Goal: Navigation & Orientation: Find specific page/section

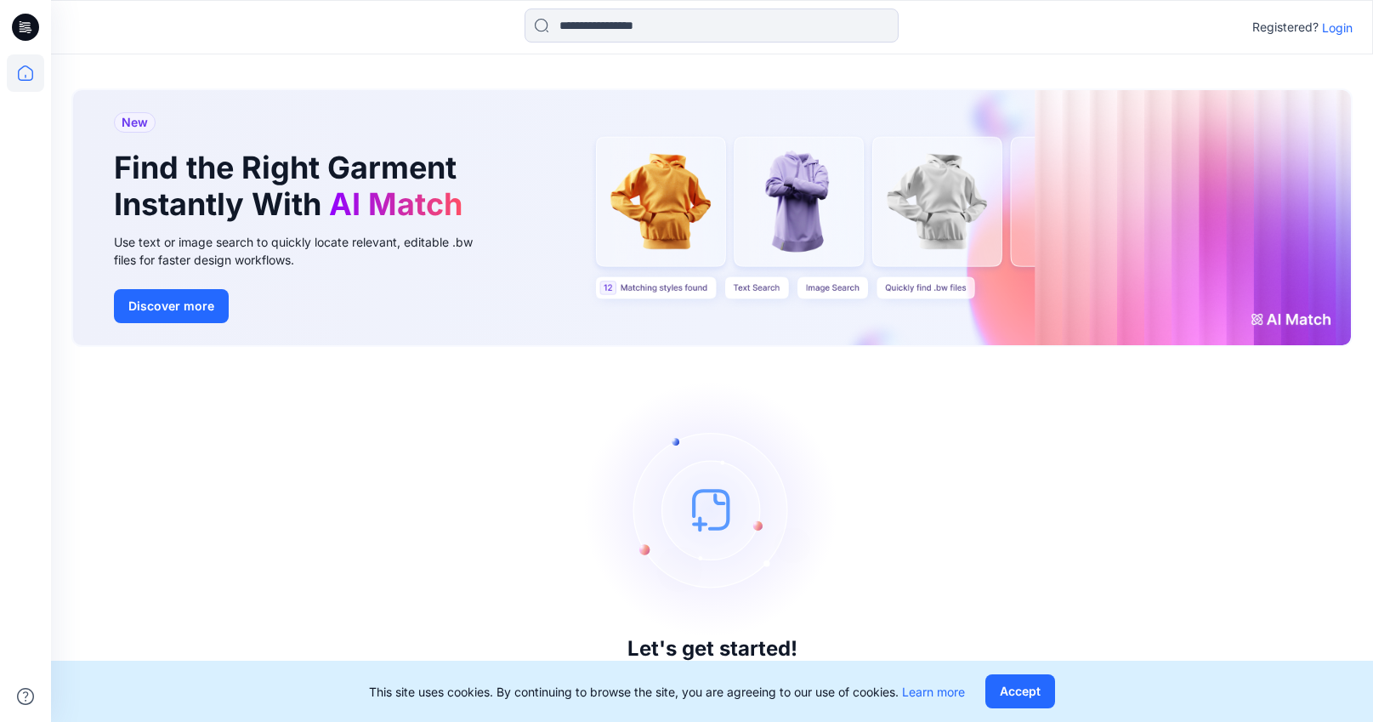
click at [1341, 28] on p "Login" at bounding box center [1337, 28] width 31 height 18
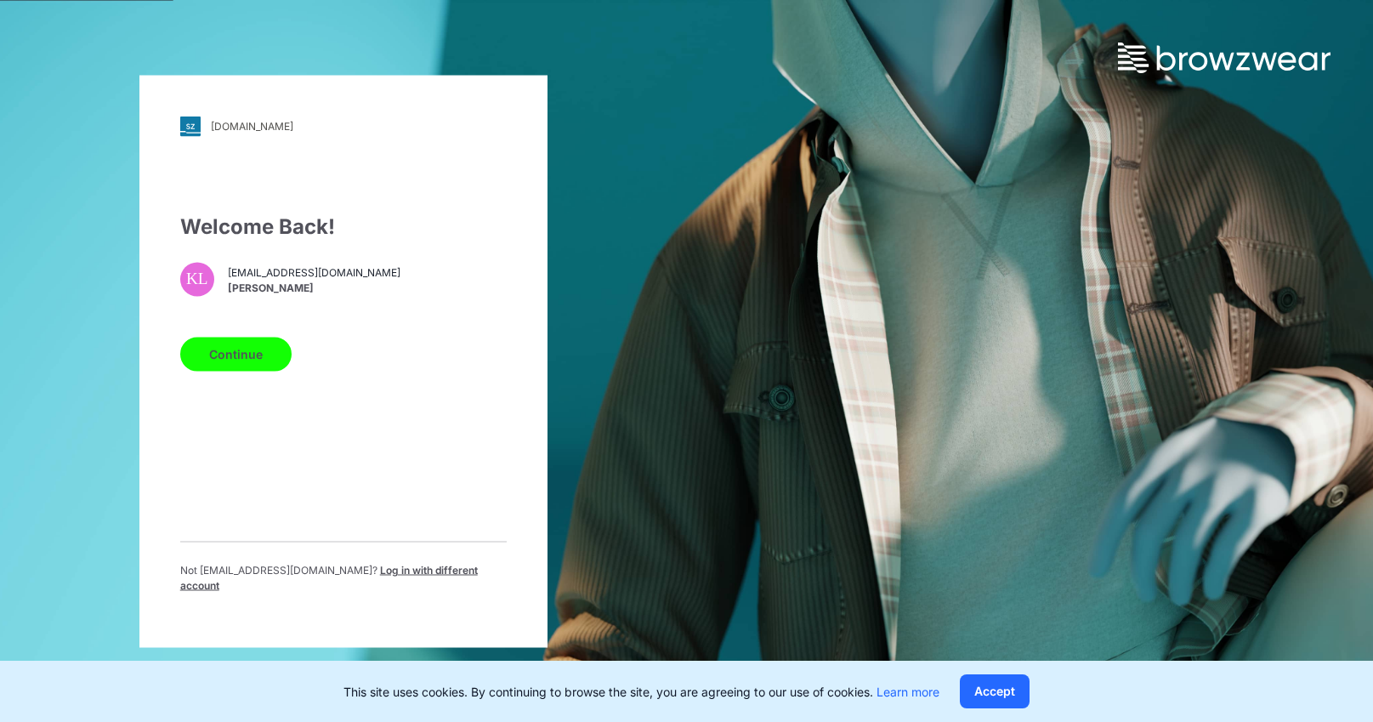
click at [252, 366] on button "Continue" at bounding box center [235, 354] width 111 height 34
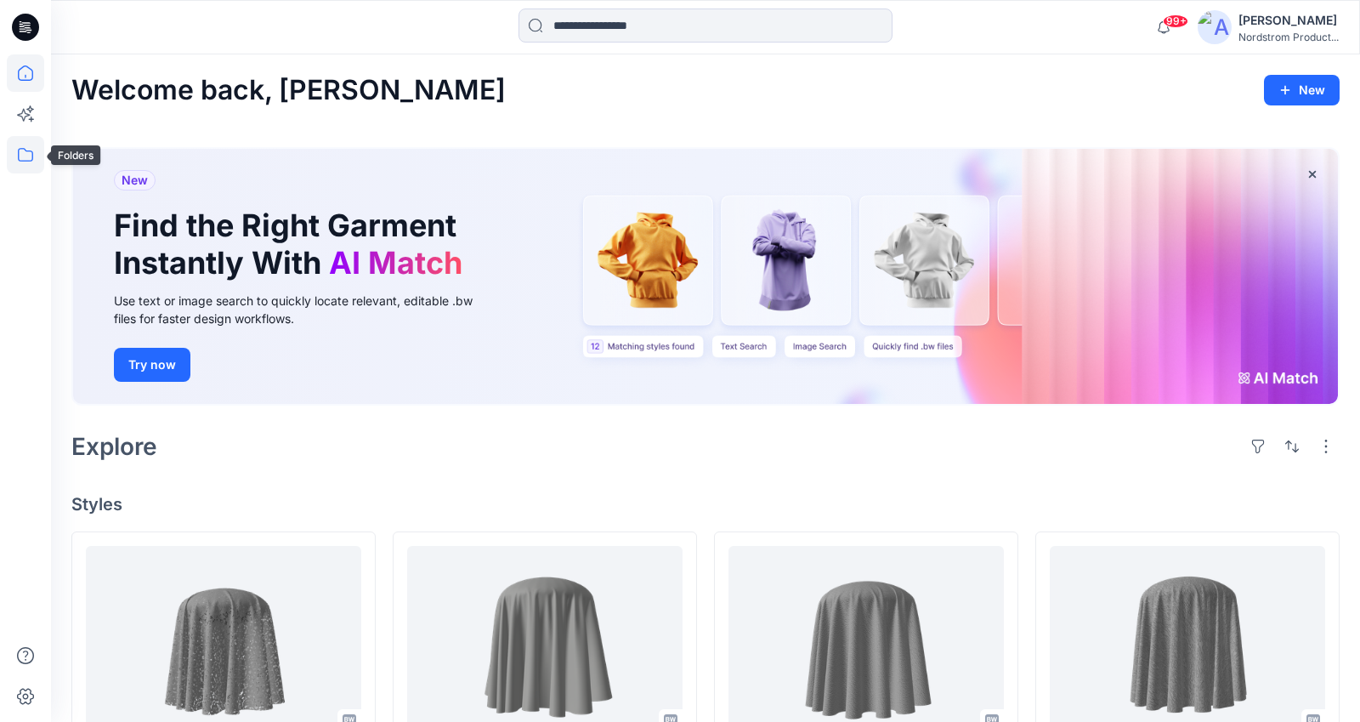
click at [30, 139] on icon at bounding box center [25, 154] width 37 height 37
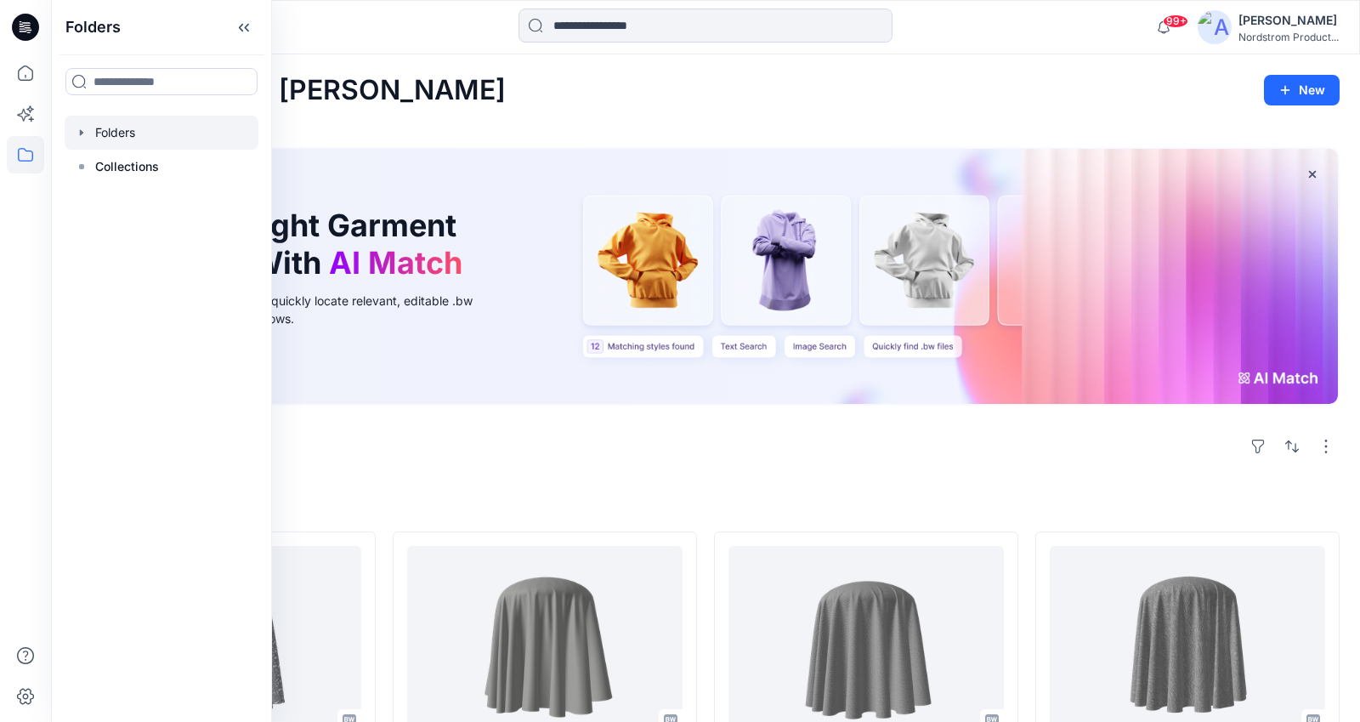
click at [80, 132] on icon "button" at bounding box center [81, 132] width 3 height 6
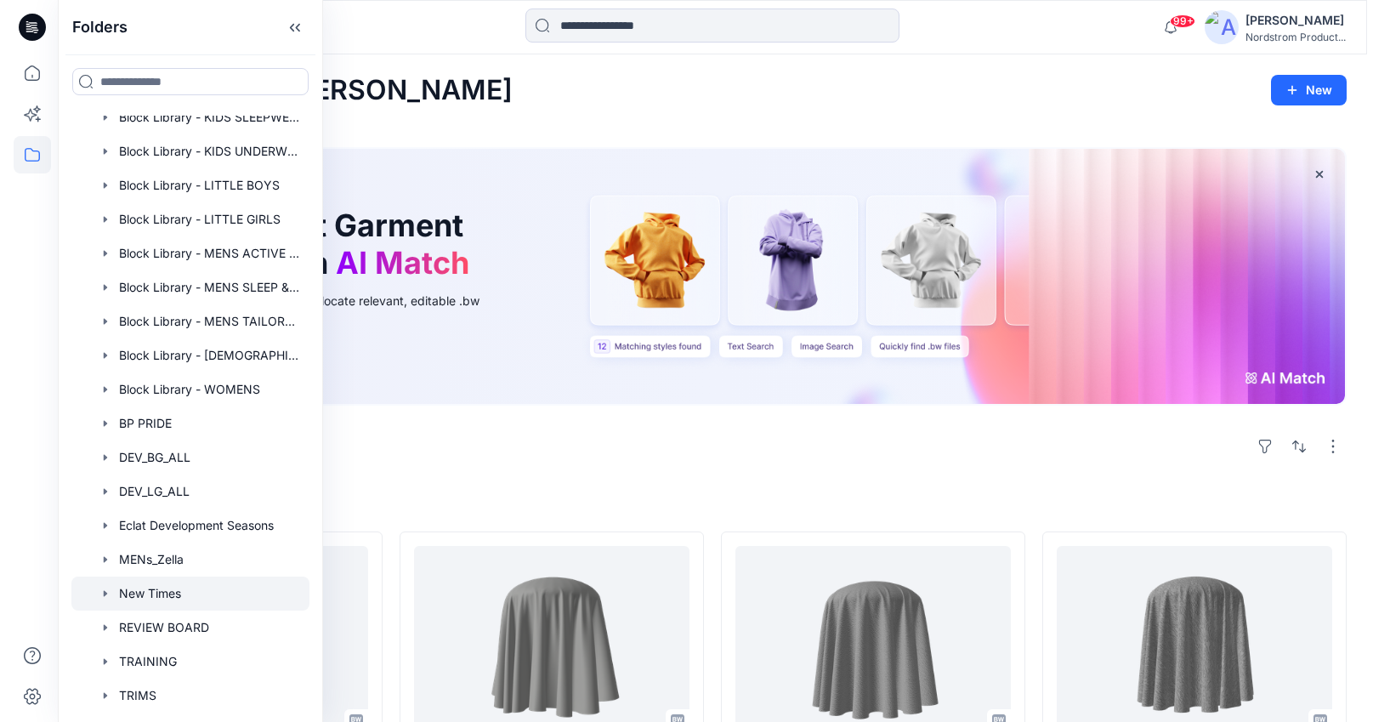
scroll to position [300, 0]
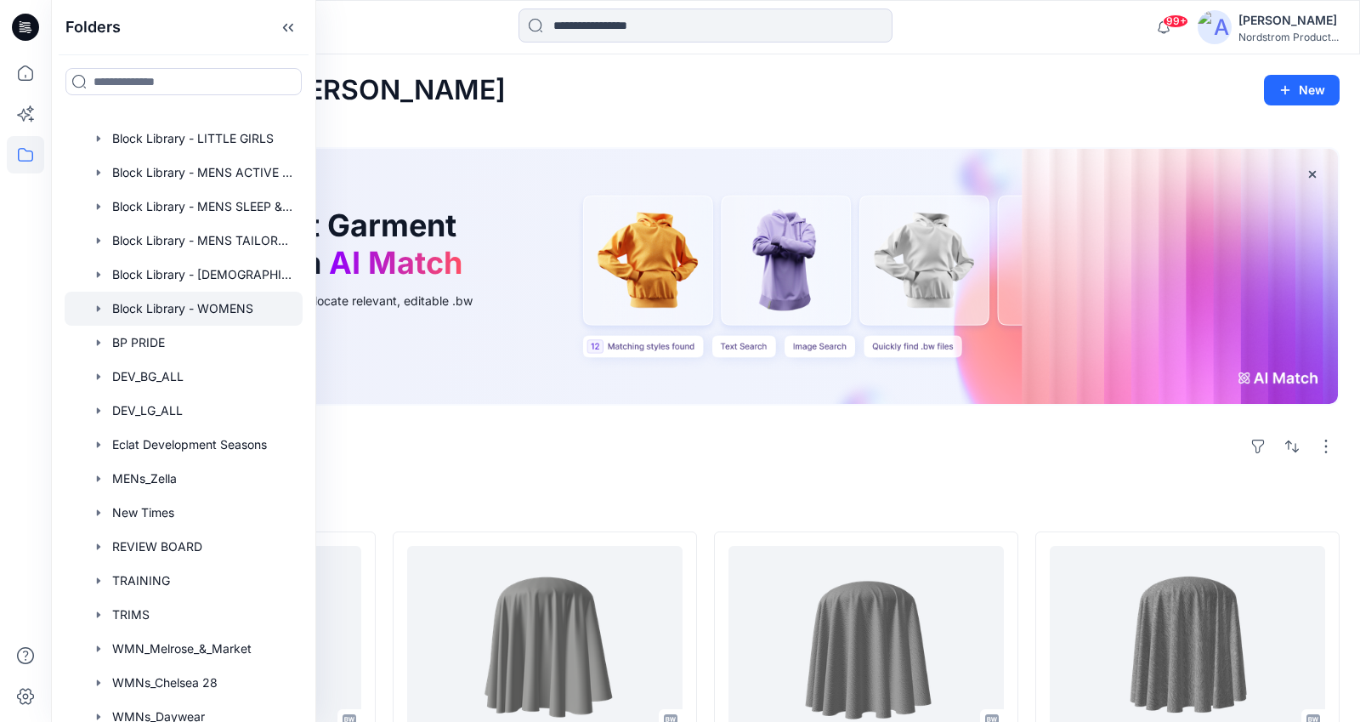
click at [219, 309] on div at bounding box center [184, 309] width 238 height 34
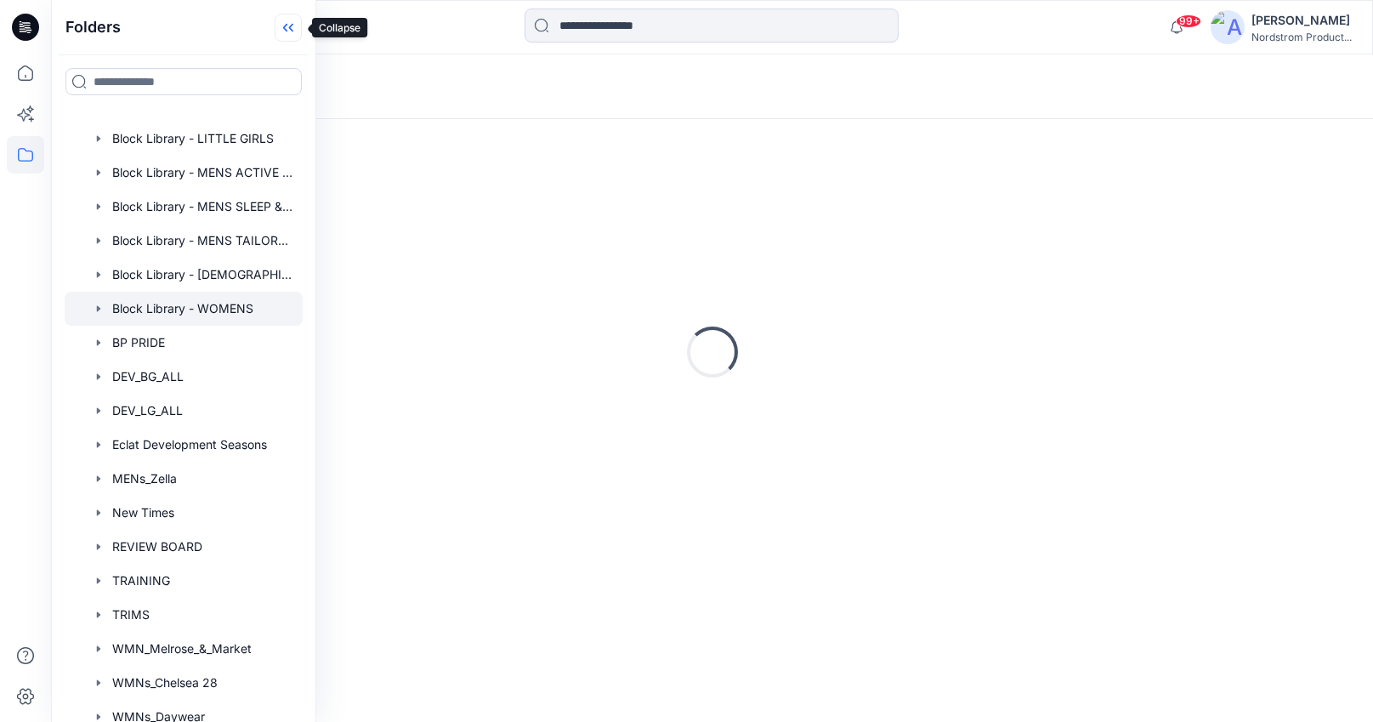
click at [290, 26] on icon at bounding box center [288, 28] width 27 height 28
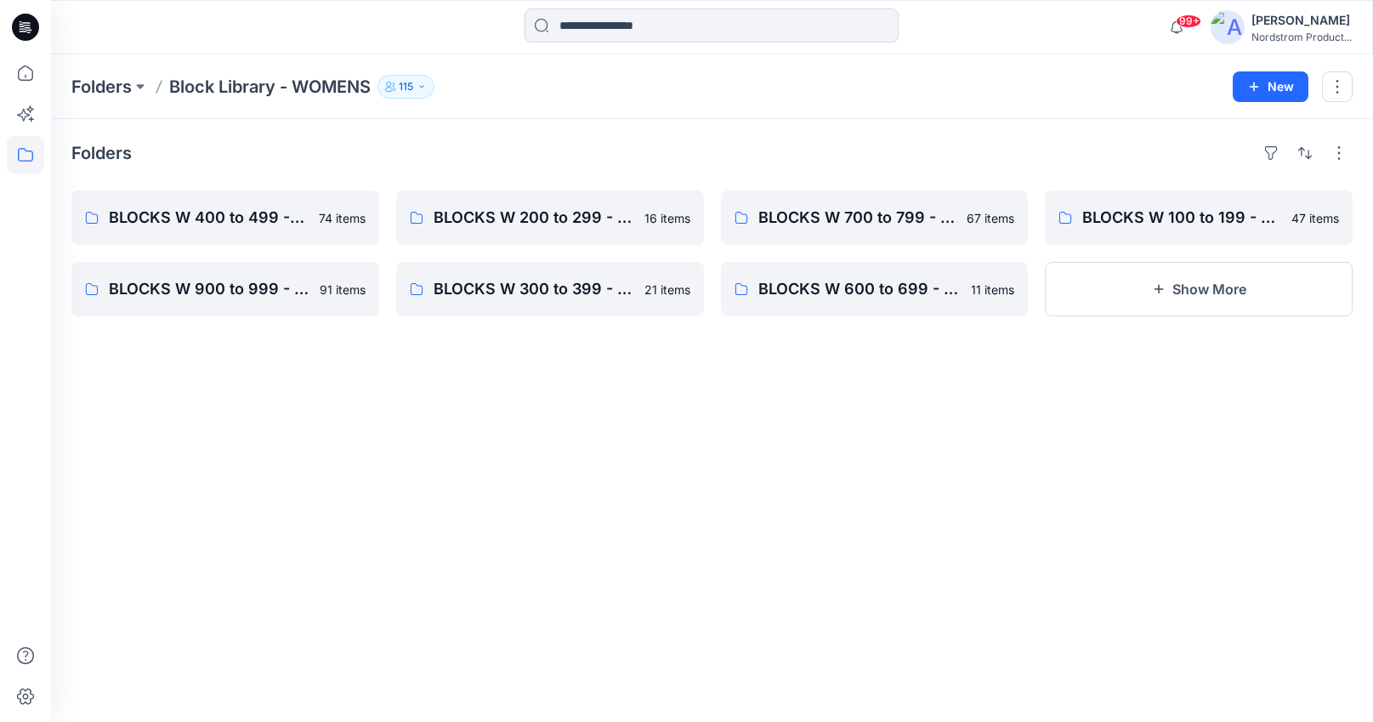
click at [425, 82] on icon "button" at bounding box center [422, 87] width 10 height 10
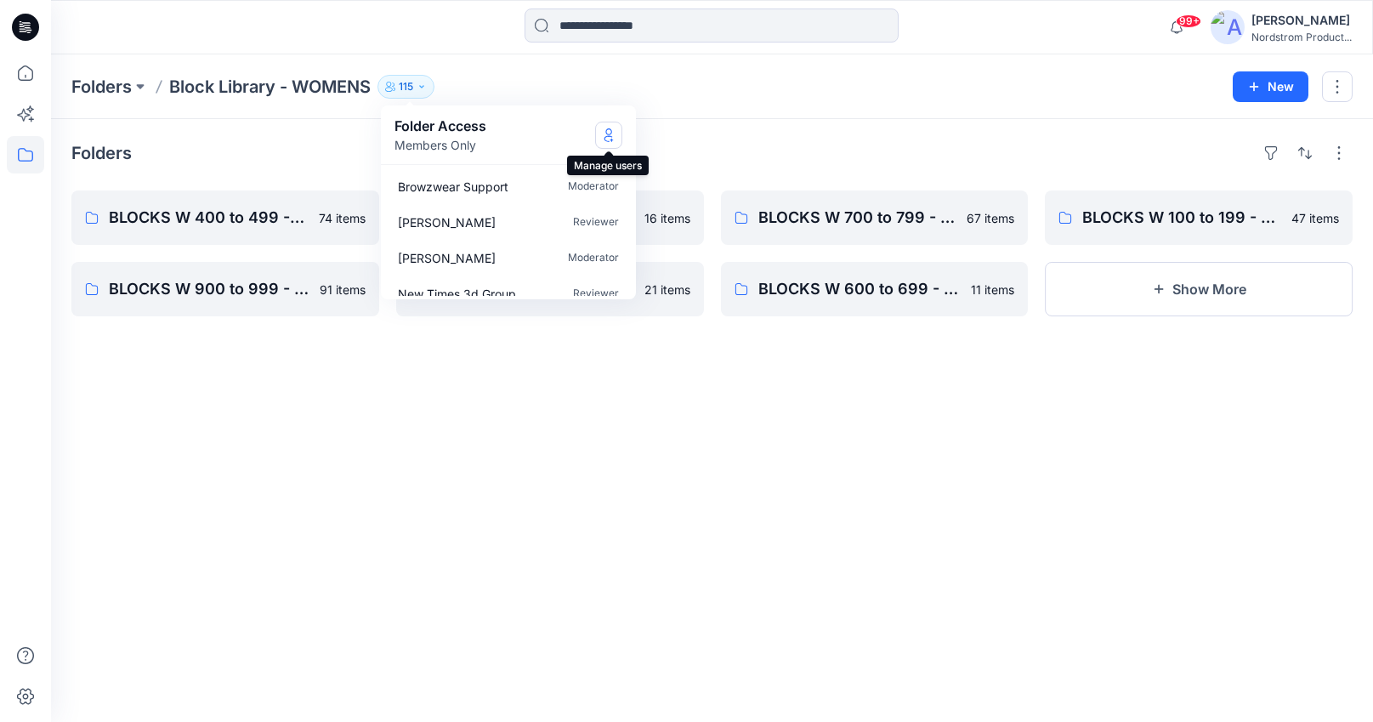
click at [610, 128] on icon "Manage Users" at bounding box center [609, 135] width 14 height 14
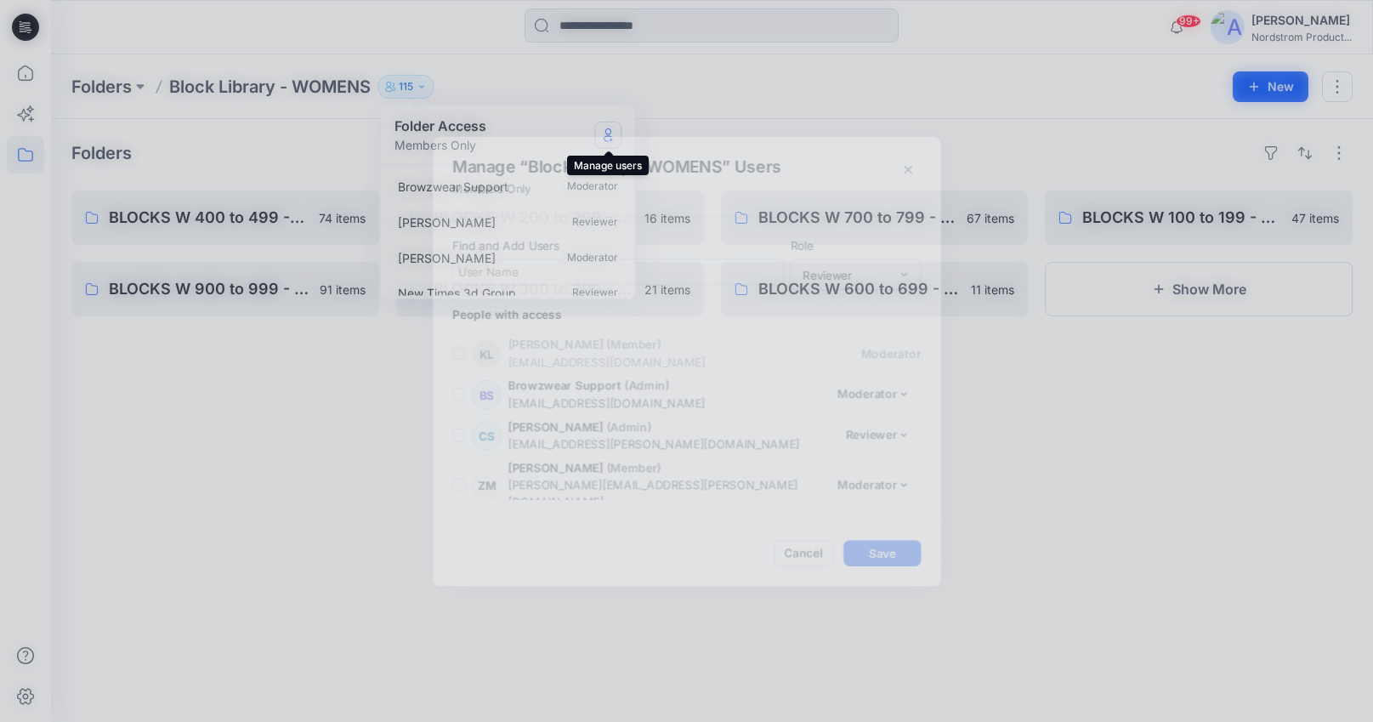
scroll to position [4712, 0]
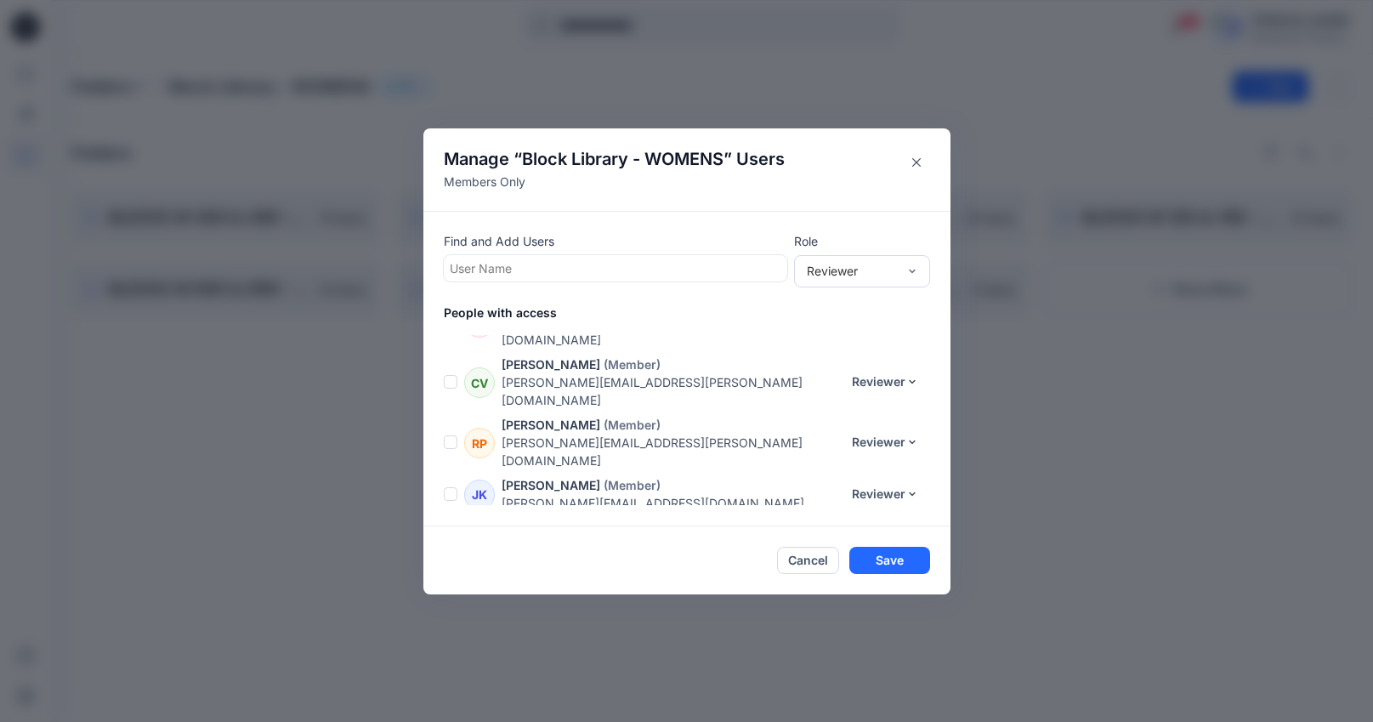
click at [502, 268] on div at bounding box center [616, 268] width 332 height 21
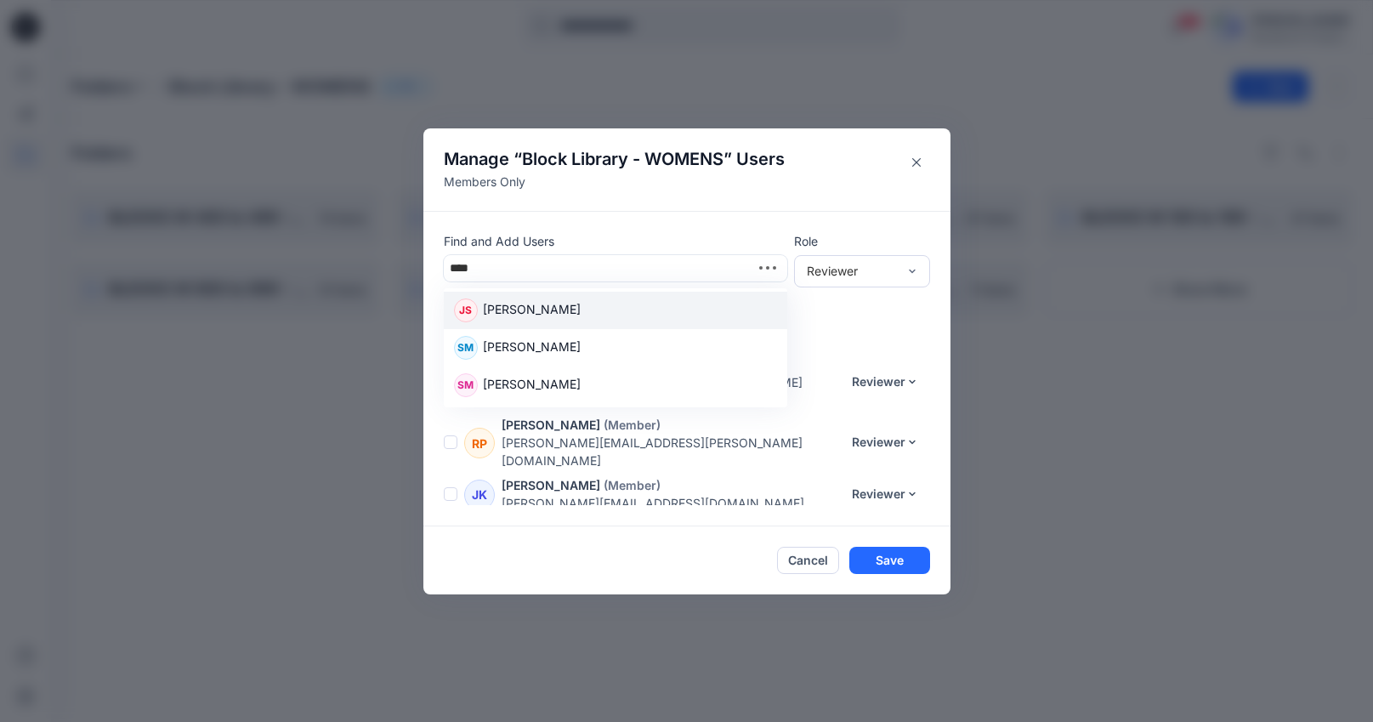
type input "*****"
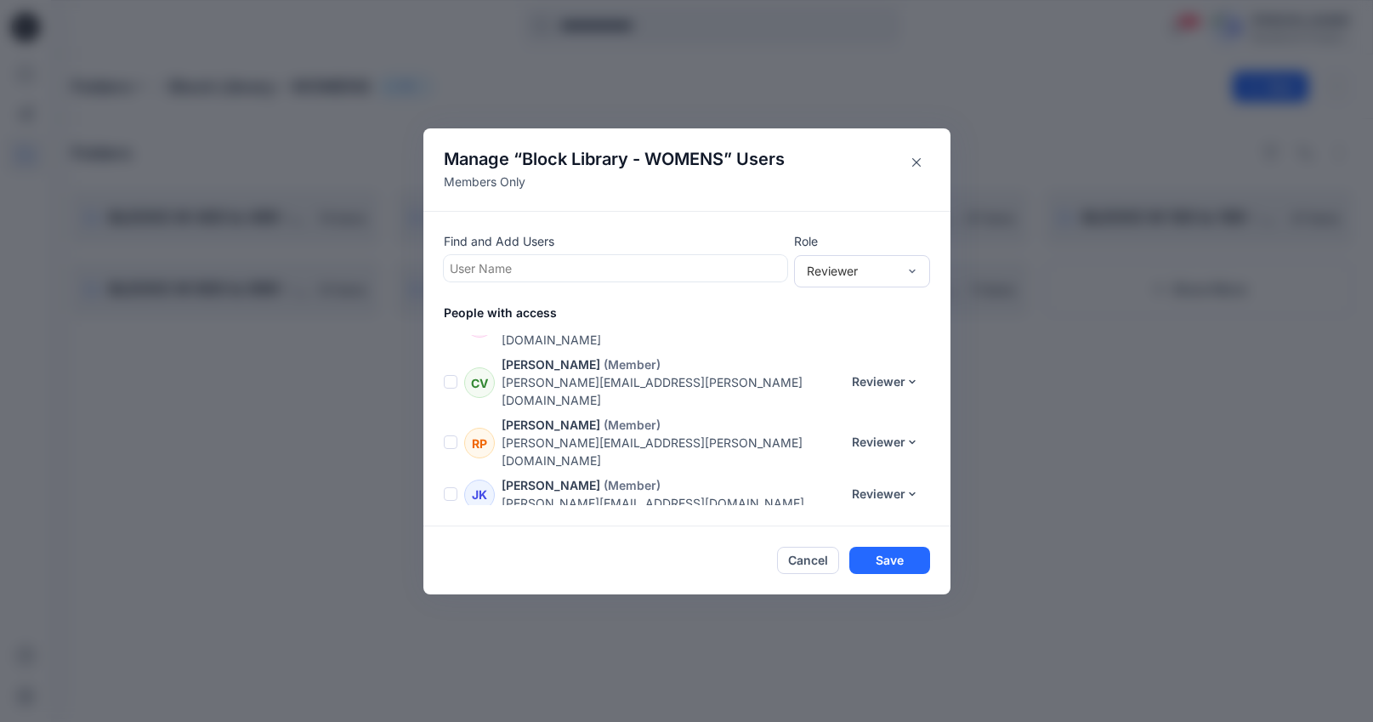
click at [491, 268] on div at bounding box center [616, 268] width 332 height 21
click at [530, 267] on div at bounding box center [616, 268] width 332 height 21
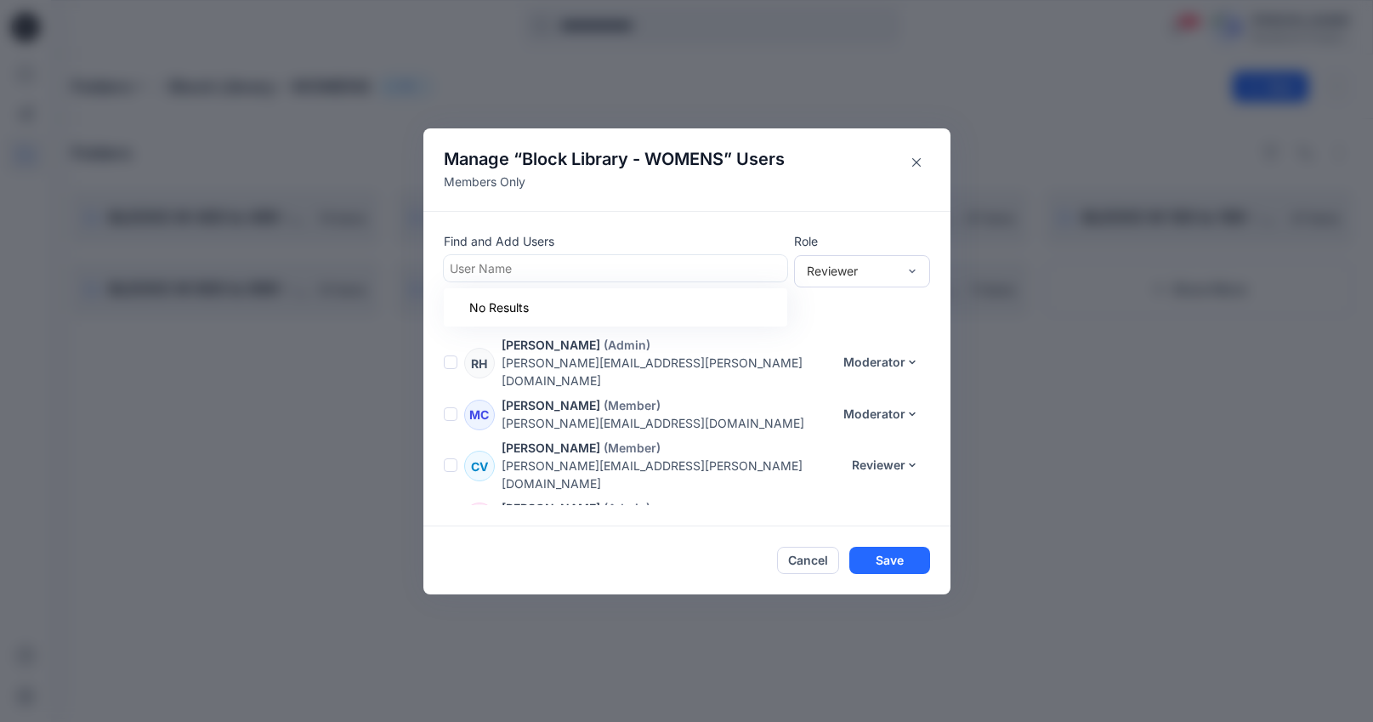
scroll to position [0, 0]
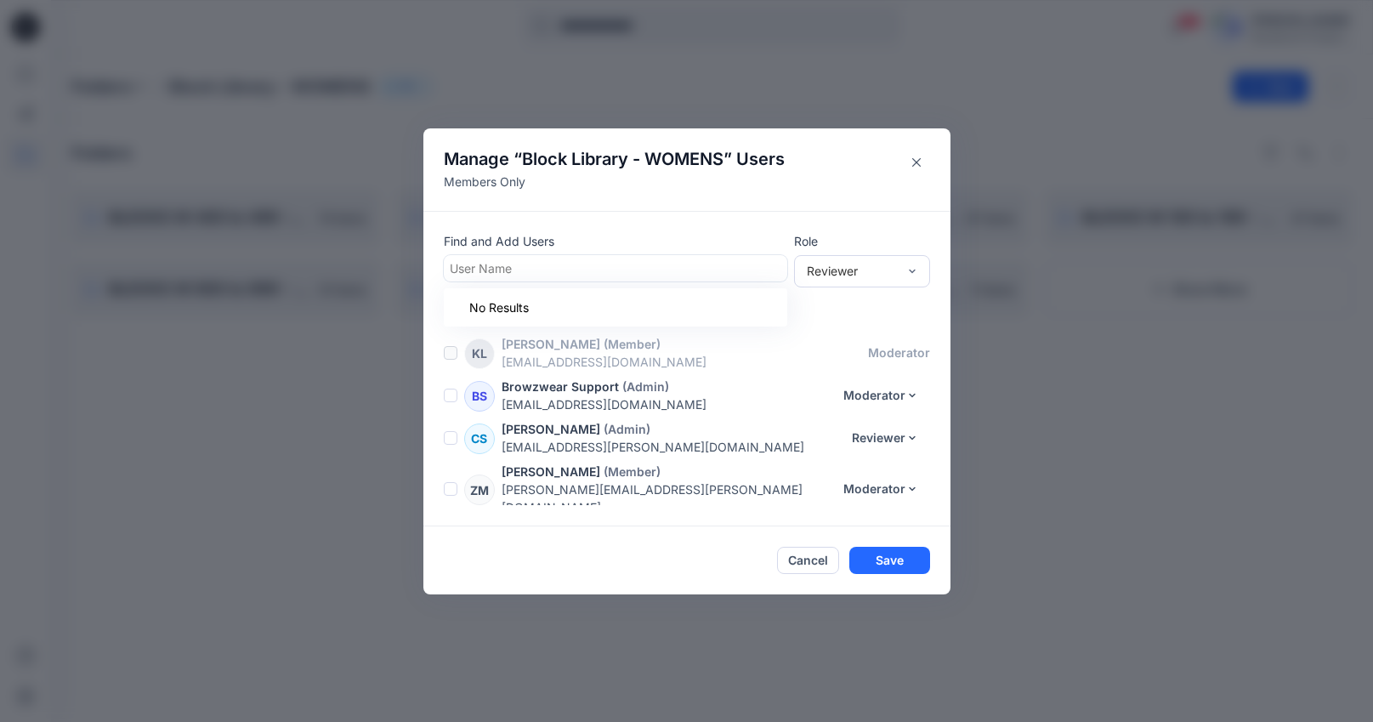
click at [513, 266] on div at bounding box center [616, 268] width 332 height 21
type input "*"
type input "**"
click at [915, 171] on button "Close" at bounding box center [916, 162] width 27 height 27
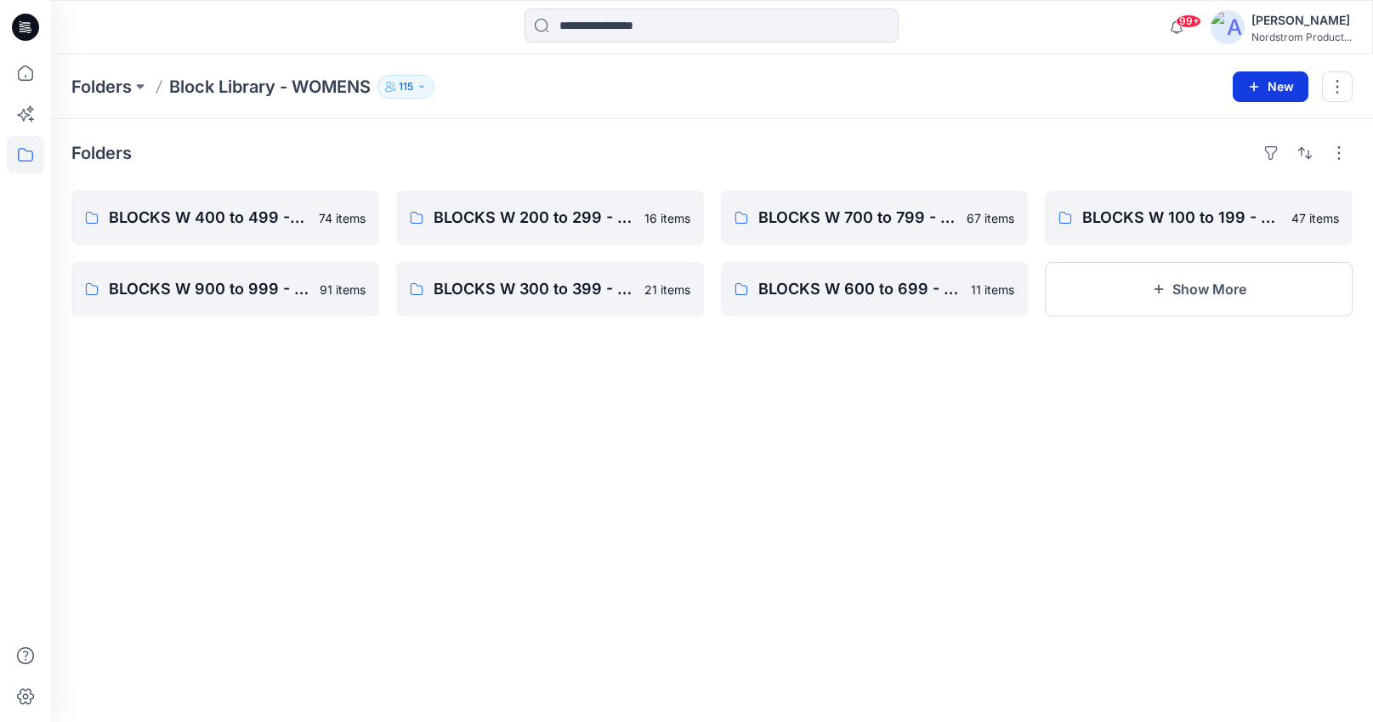
click at [1245, 89] on button "New" at bounding box center [1271, 86] width 76 height 31
click at [1090, 90] on div "Folders Block Library - WOMENS 115 Folder Access Members Only Browzwear Support…" at bounding box center [645, 87] width 1149 height 24
click at [1340, 84] on button "button" at bounding box center [1337, 86] width 31 height 31
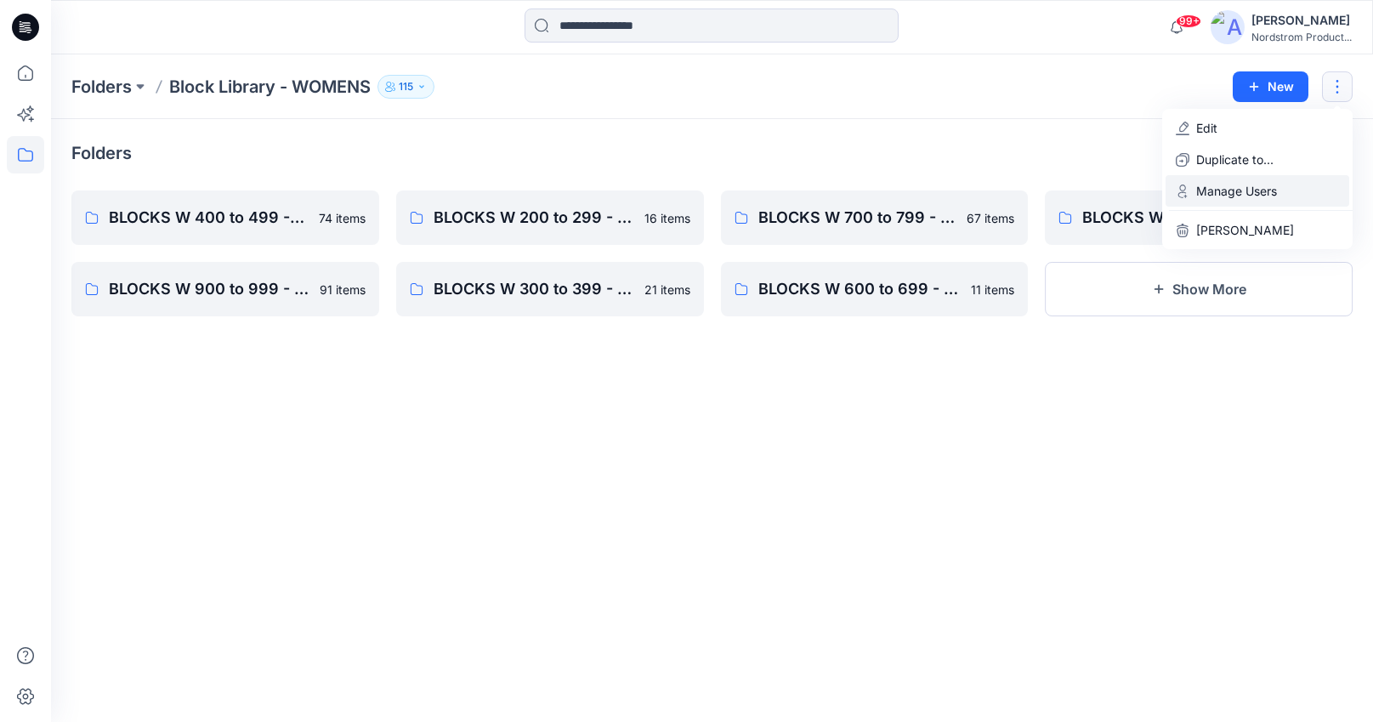
click at [1245, 190] on p "Manage Users" at bounding box center [1236, 191] width 81 height 18
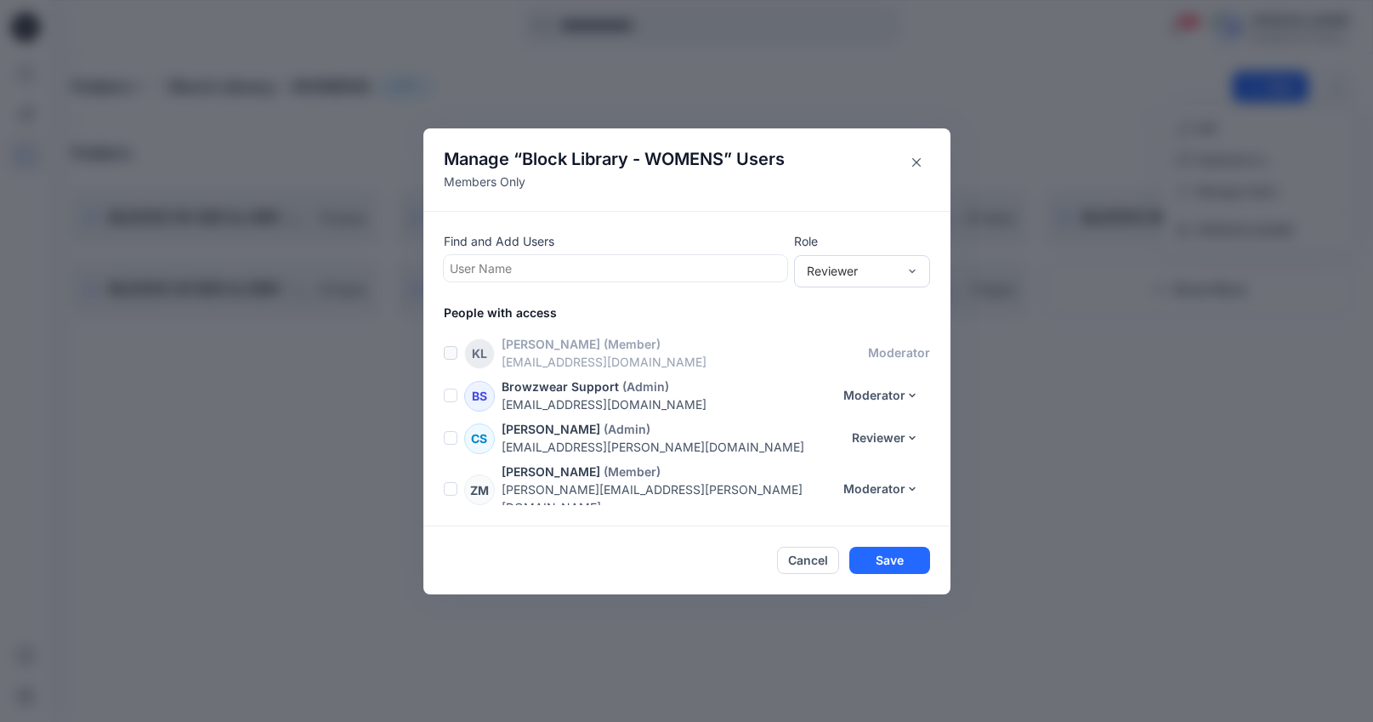
click at [507, 265] on div at bounding box center [616, 268] width 332 height 21
type input "****"
click at [492, 264] on div at bounding box center [616, 268] width 332 height 21
click at [491, 270] on div at bounding box center [616, 268] width 332 height 21
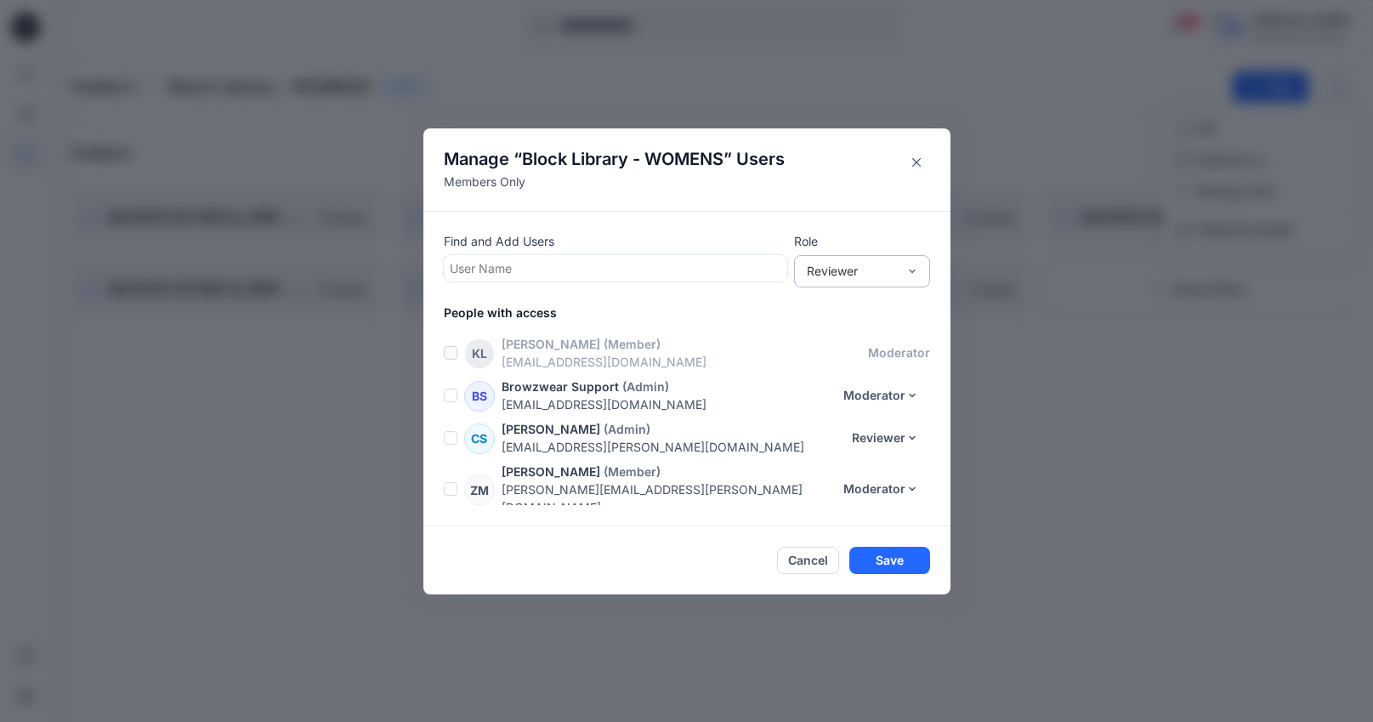
click at [861, 259] on div "Reviewer" at bounding box center [862, 271] width 136 height 32
click at [867, 225] on div "Find and Add Users User Name Role Reviewer People with access KL Karissa Lew (M…" at bounding box center [686, 368] width 527 height 315
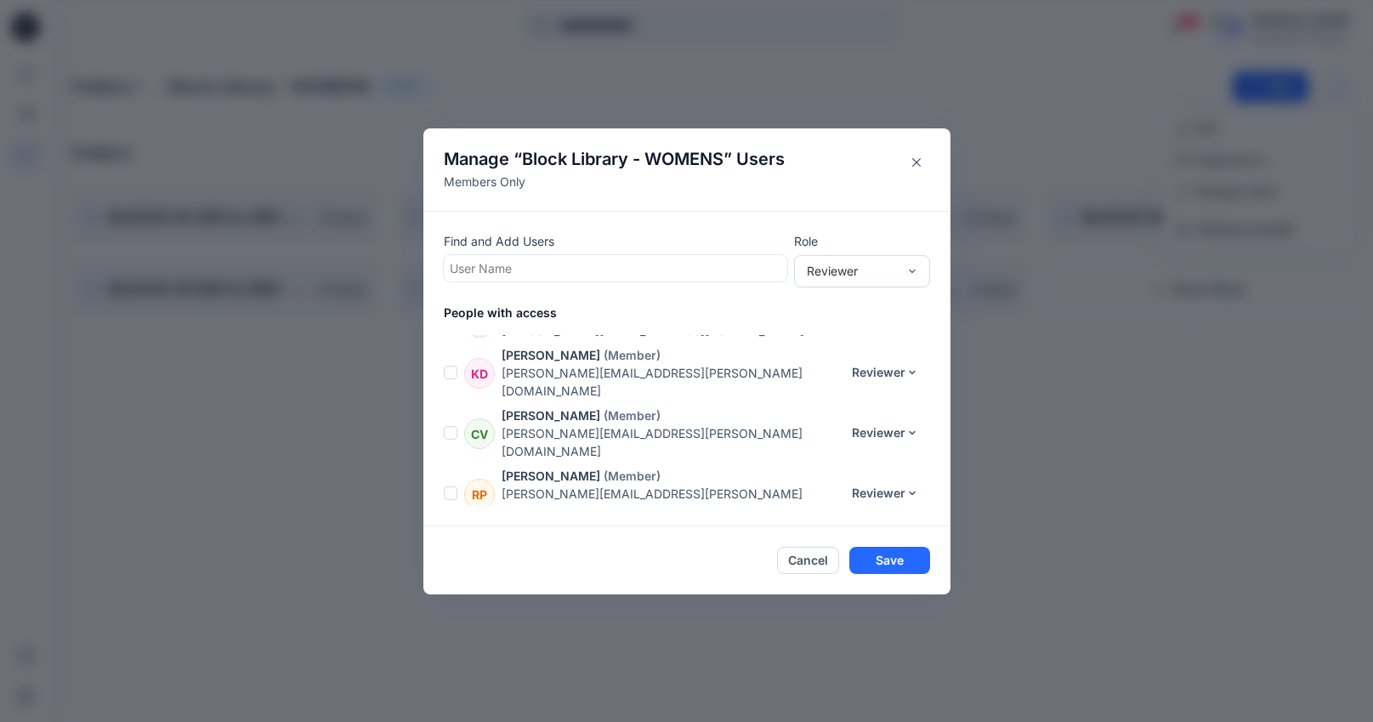
scroll to position [4712, 0]
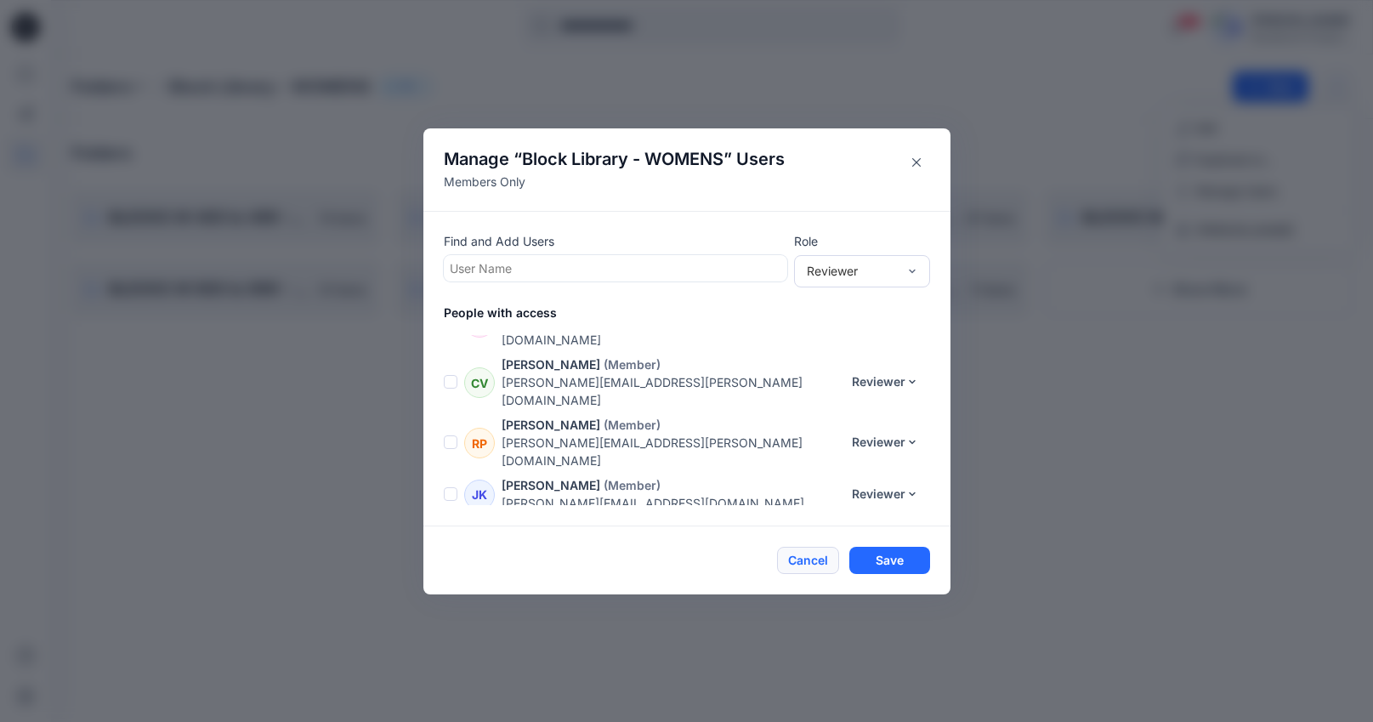
click at [815, 564] on button "Cancel" at bounding box center [808, 560] width 62 height 27
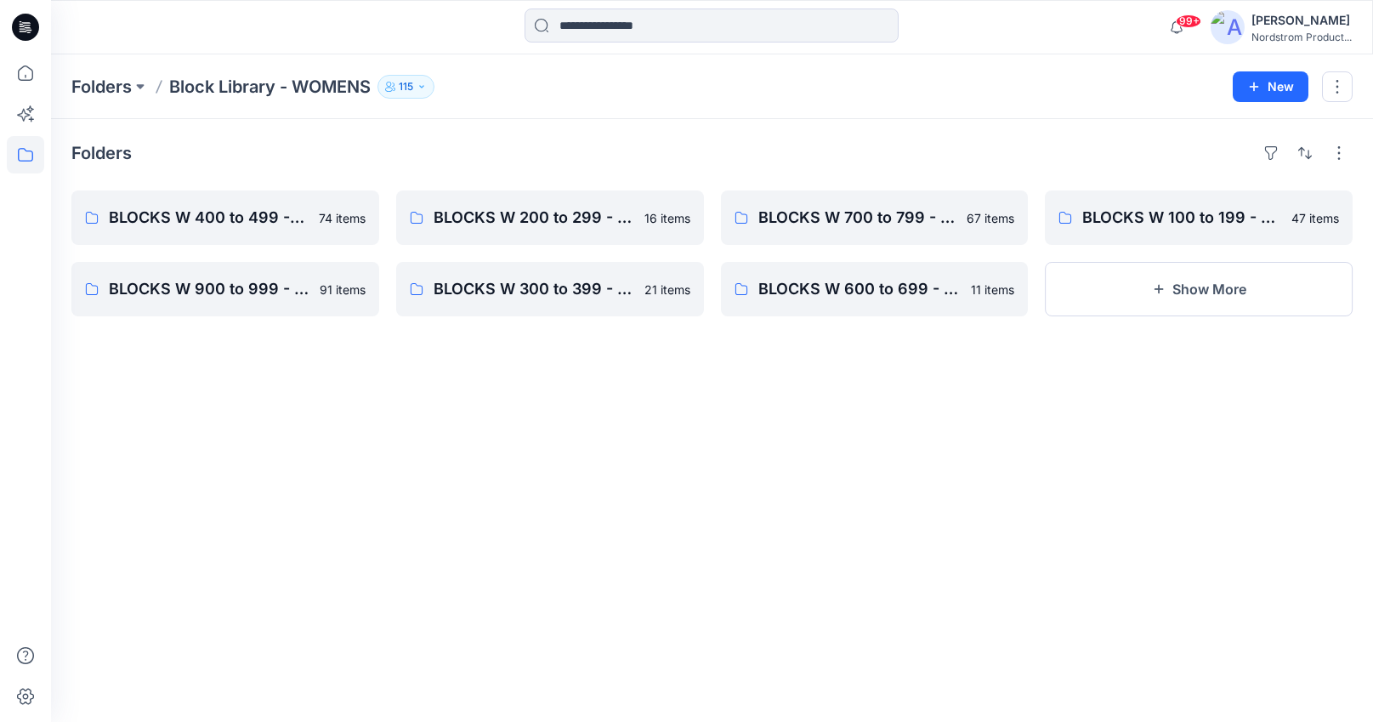
click at [418, 88] on button "115" at bounding box center [406, 87] width 57 height 24
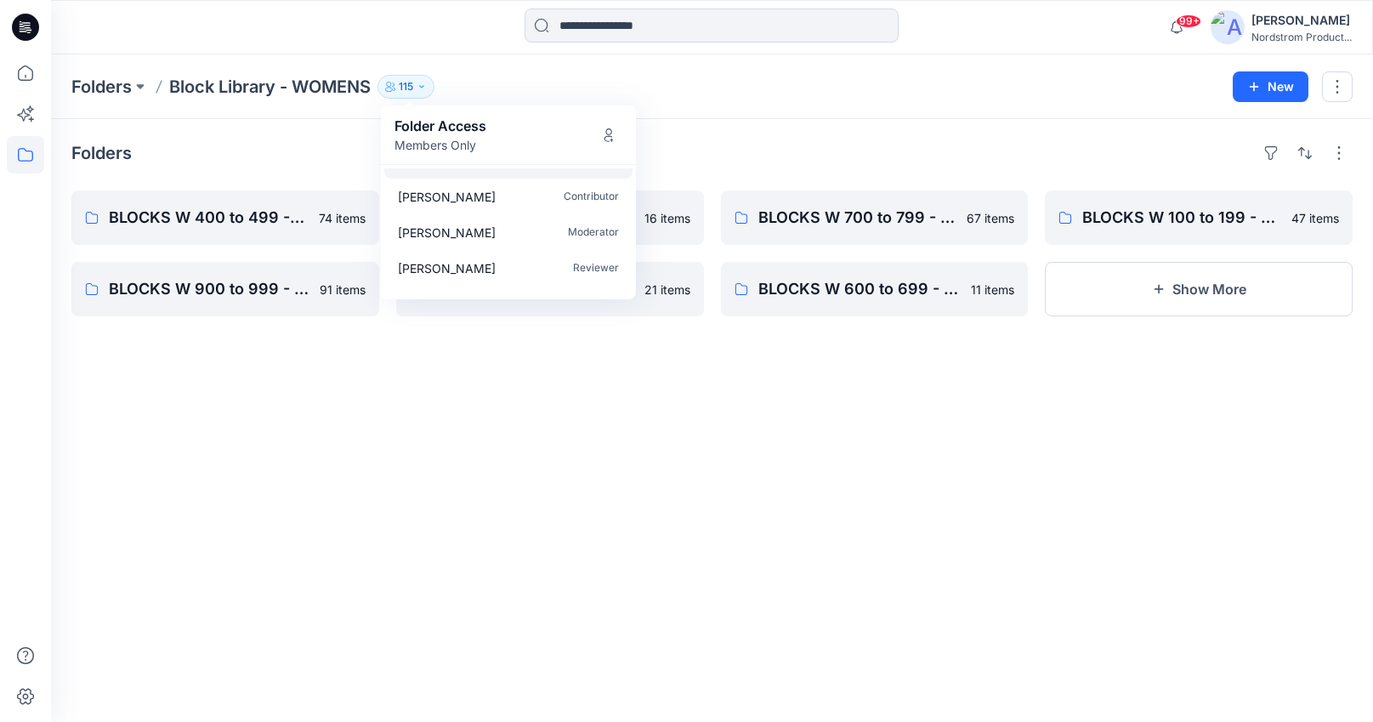
scroll to position [1050, 0]
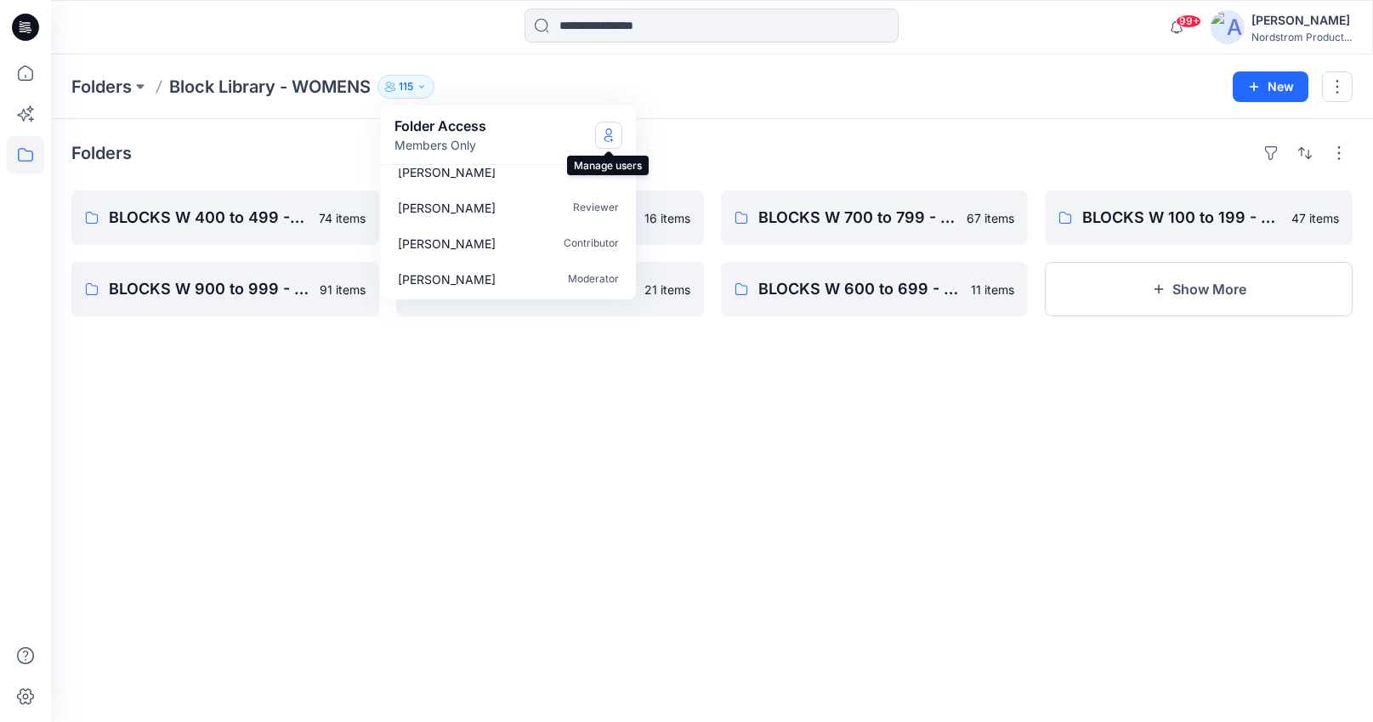
click at [611, 132] on icon "Manage Users" at bounding box center [608, 135] width 7 height 14
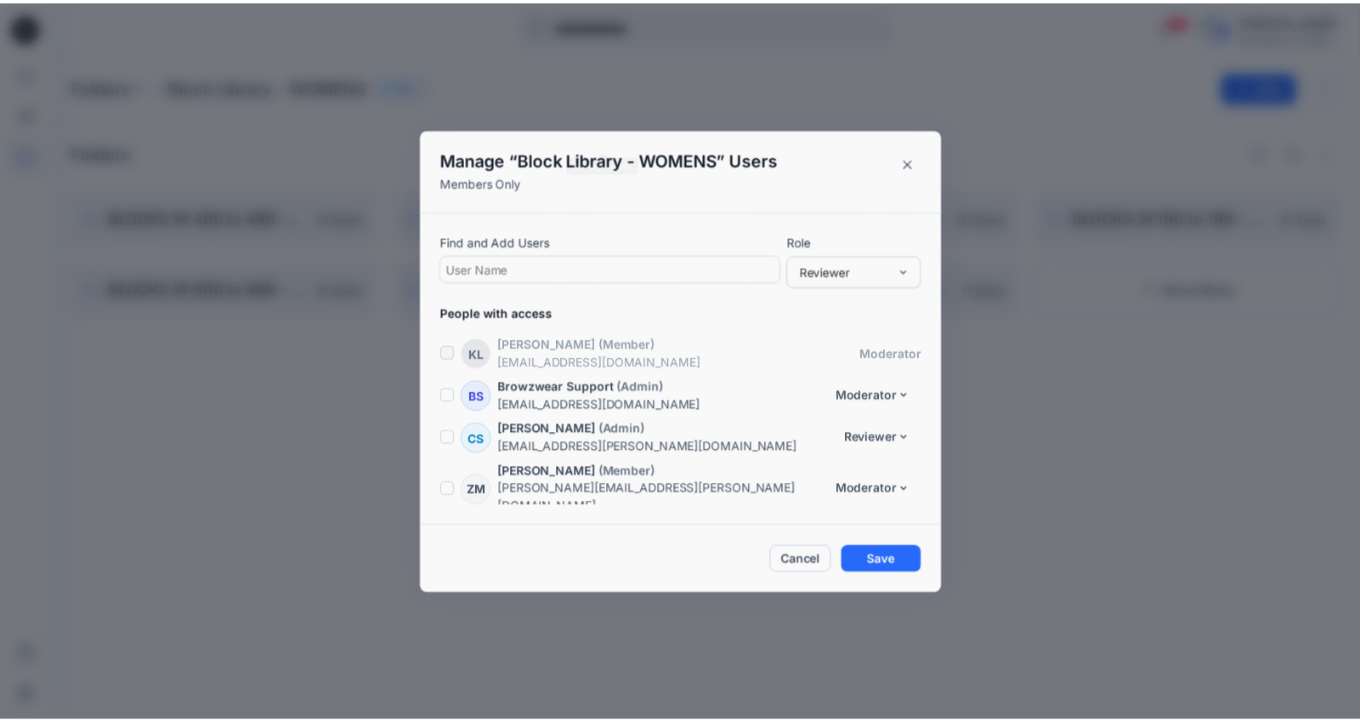
scroll to position [4712, 0]
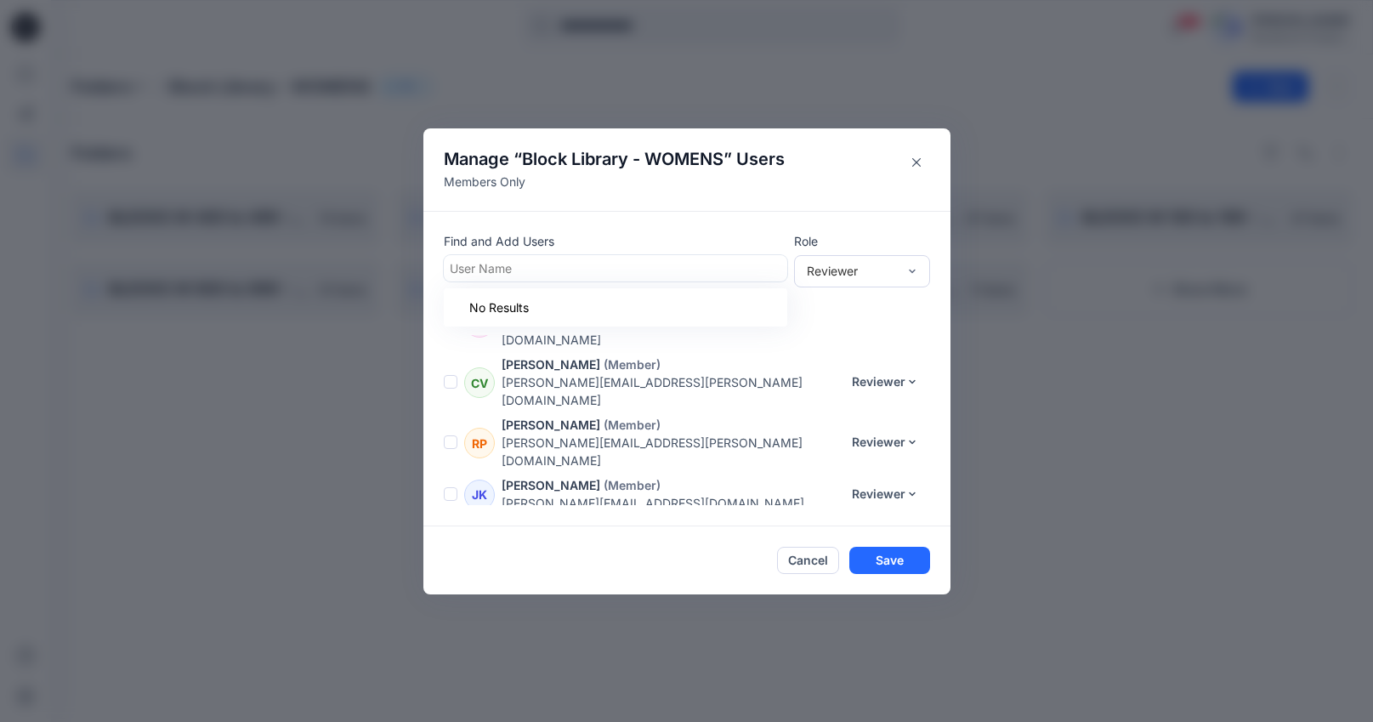
click at [525, 267] on div at bounding box center [616, 268] width 332 height 21
type input "****"
click at [915, 165] on icon "Close" at bounding box center [916, 162] width 9 height 9
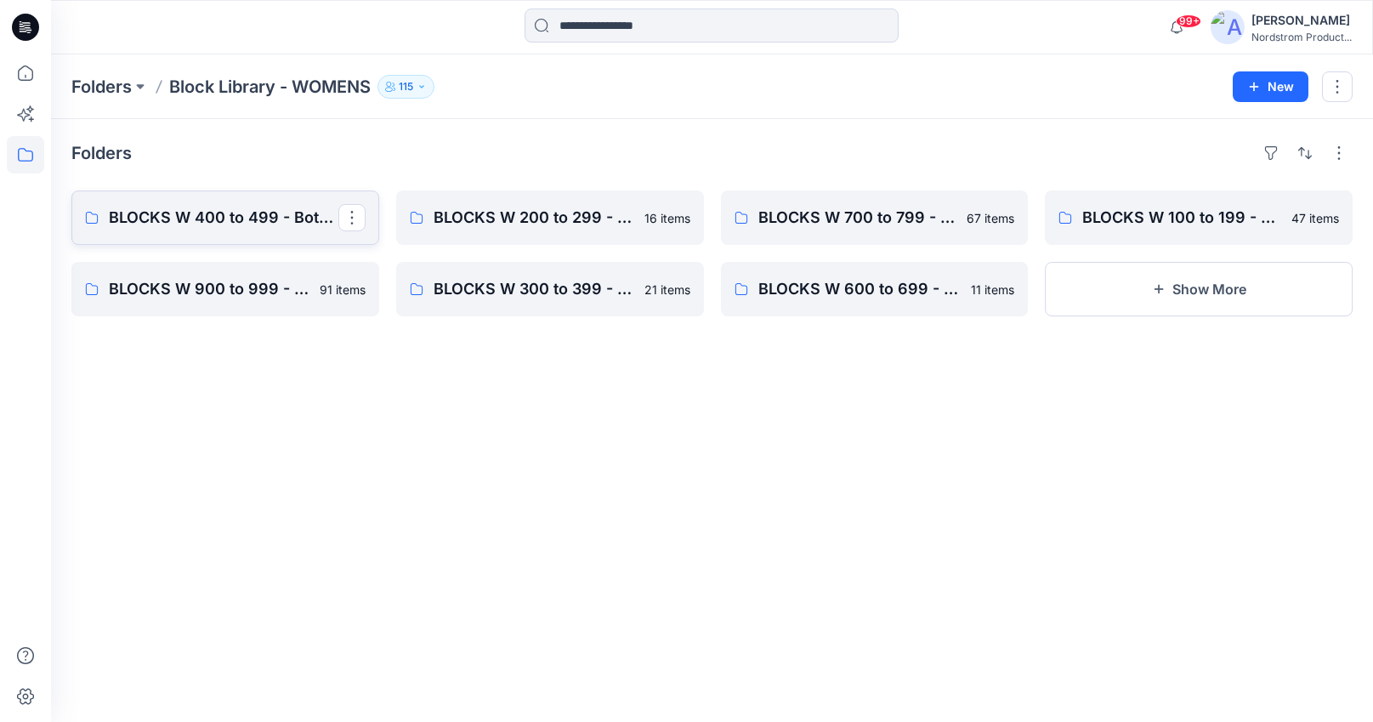
click at [235, 220] on p "BLOCKS W 400 to 499 - Bottoms, Shorts" at bounding box center [224, 218] width 230 height 24
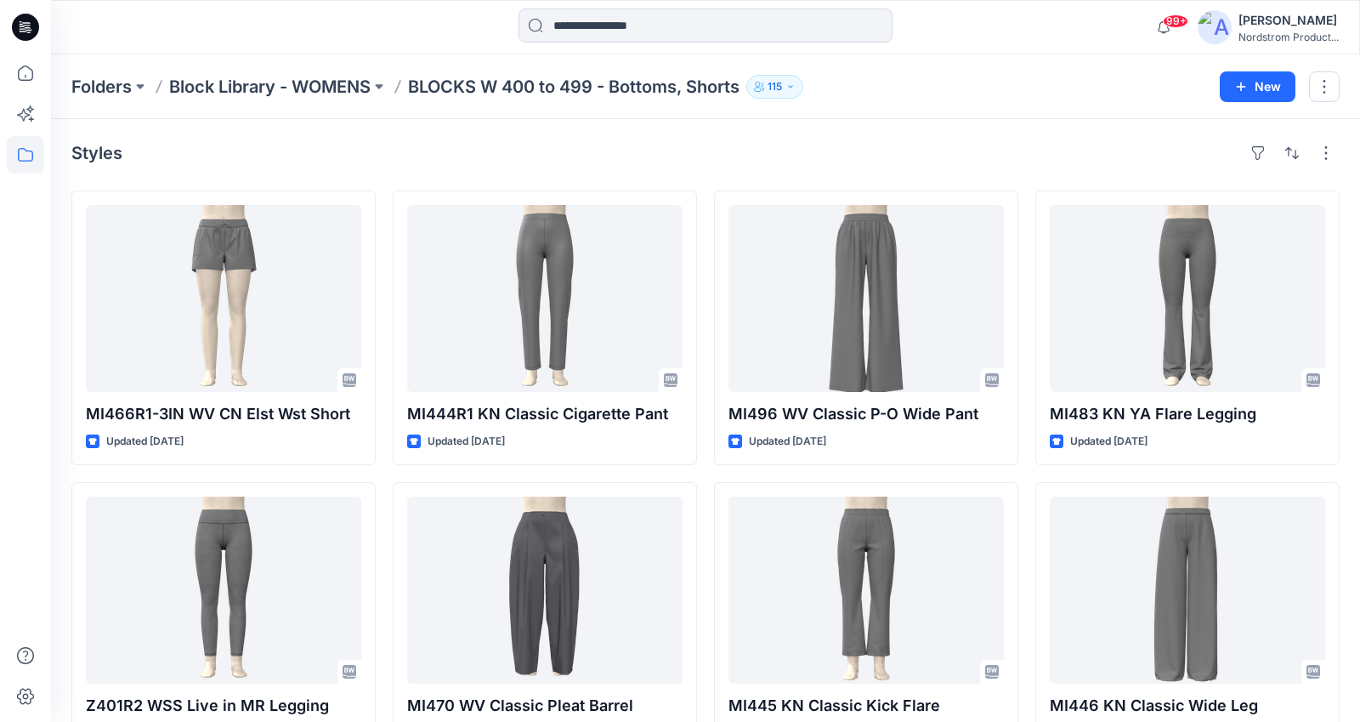
click at [796, 82] on icon "button" at bounding box center [791, 87] width 10 height 10
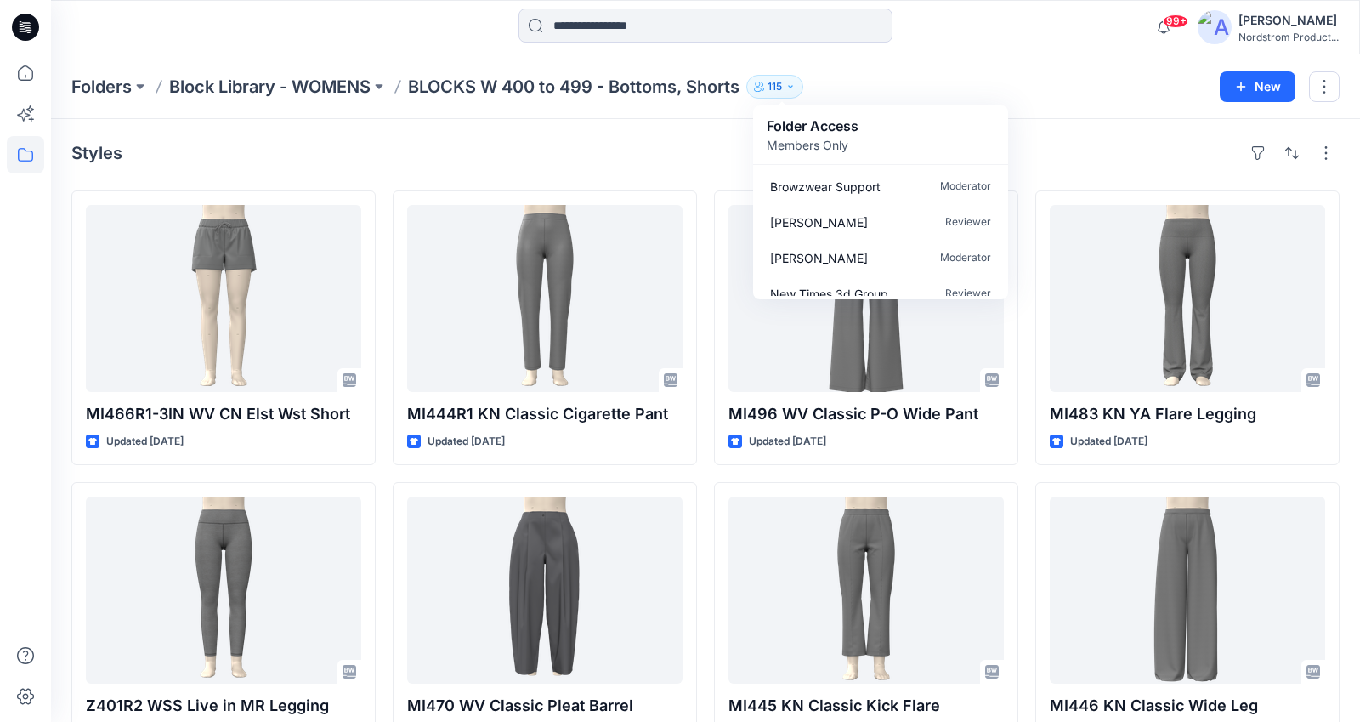
click at [796, 137] on p "Members Only" at bounding box center [813, 145] width 92 height 18
click at [878, 133] on div "Folder Access Members Only" at bounding box center [881, 135] width 228 height 38
click at [896, 129] on div "Folder Access Members Only" at bounding box center [881, 135] width 228 height 38
click at [971, 127] on div "Folder Access Members Only" at bounding box center [881, 135] width 228 height 38
click at [803, 86] on button "115" at bounding box center [775, 87] width 57 height 24
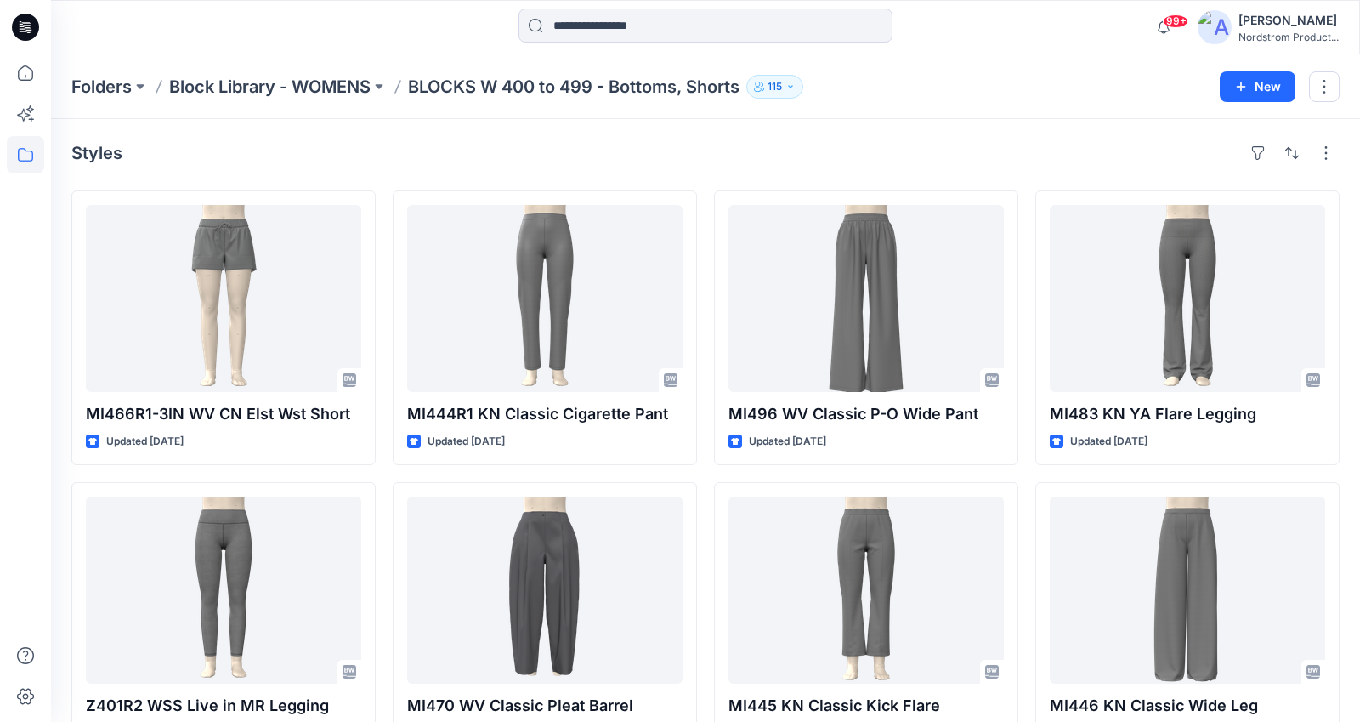
click at [796, 82] on icon "button" at bounding box center [791, 87] width 10 height 10
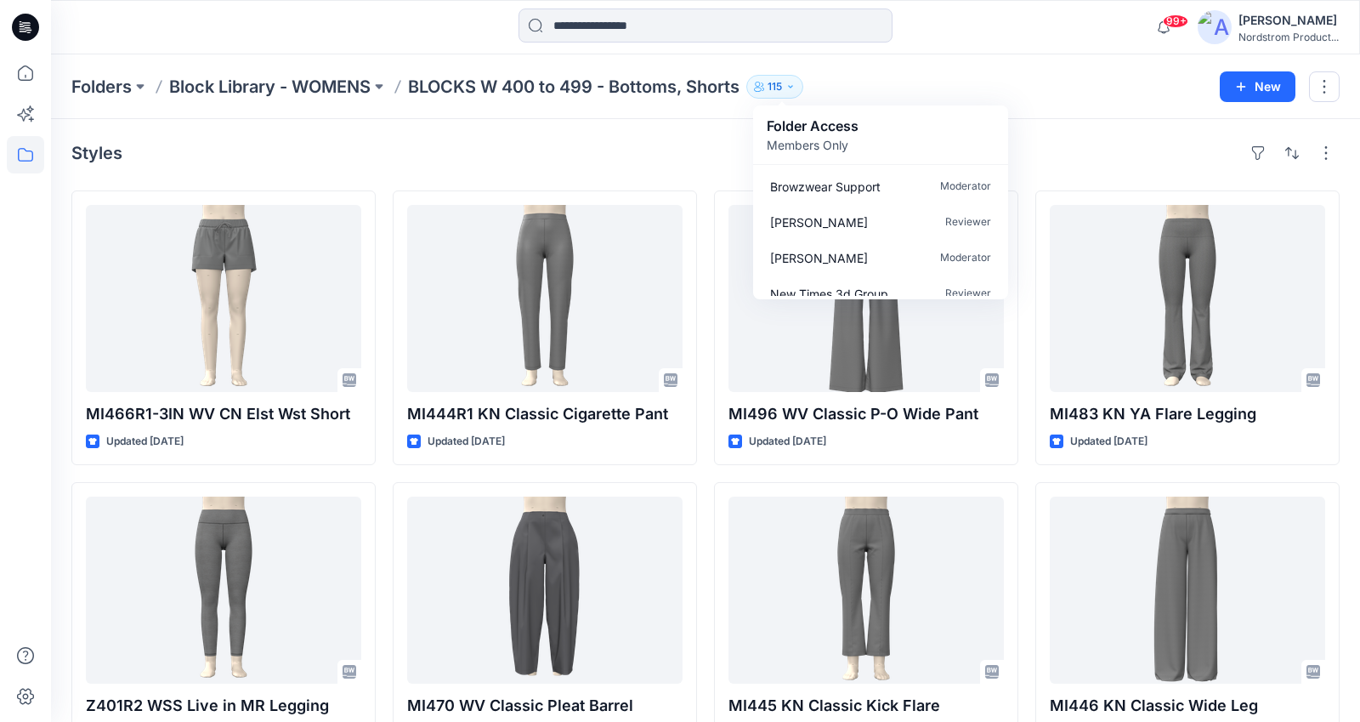
drag, startPoint x: 1166, startPoint y: 141, endPoint x: 1150, endPoint y: 139, distance: 15.4
click at [1166, 141] on div "Styles" at bounding box center [705, 152] width 1269 height 27
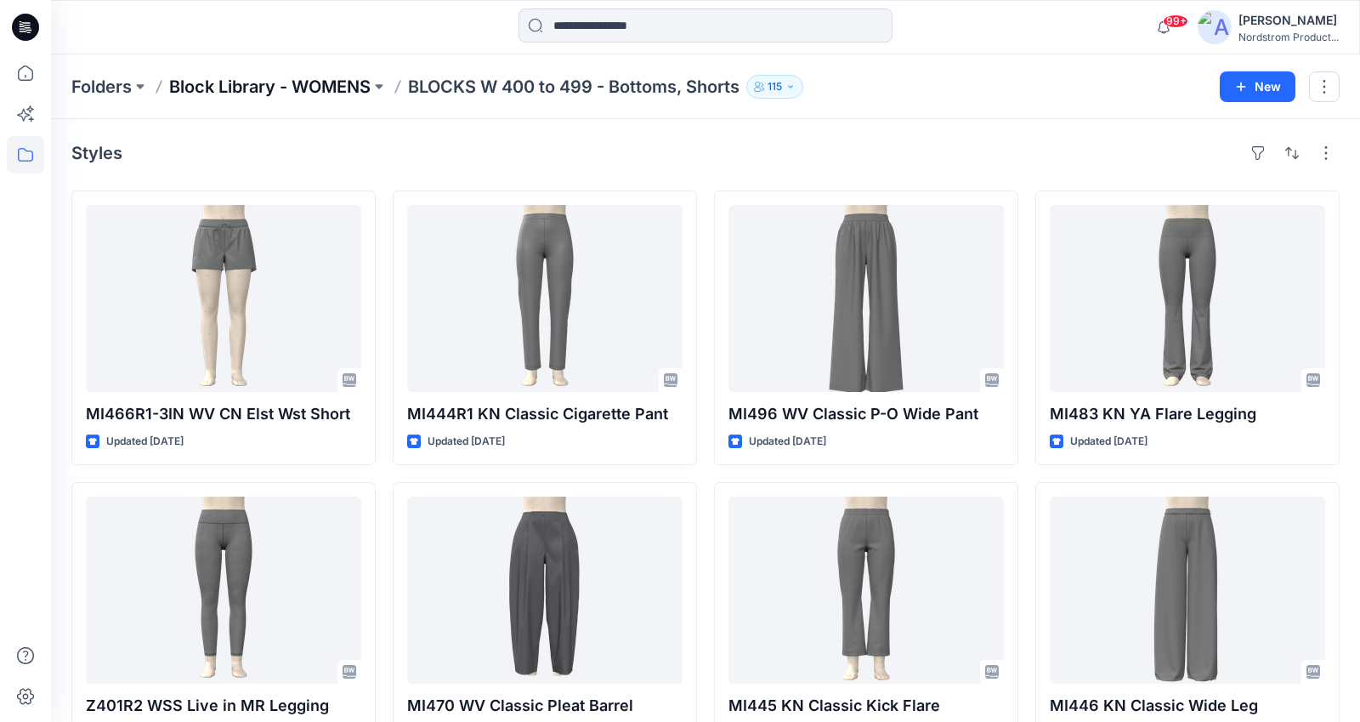
click at [303, 89] on p "Block Library - WOMENS" at bounding box center [270, 87] width 202 height 24
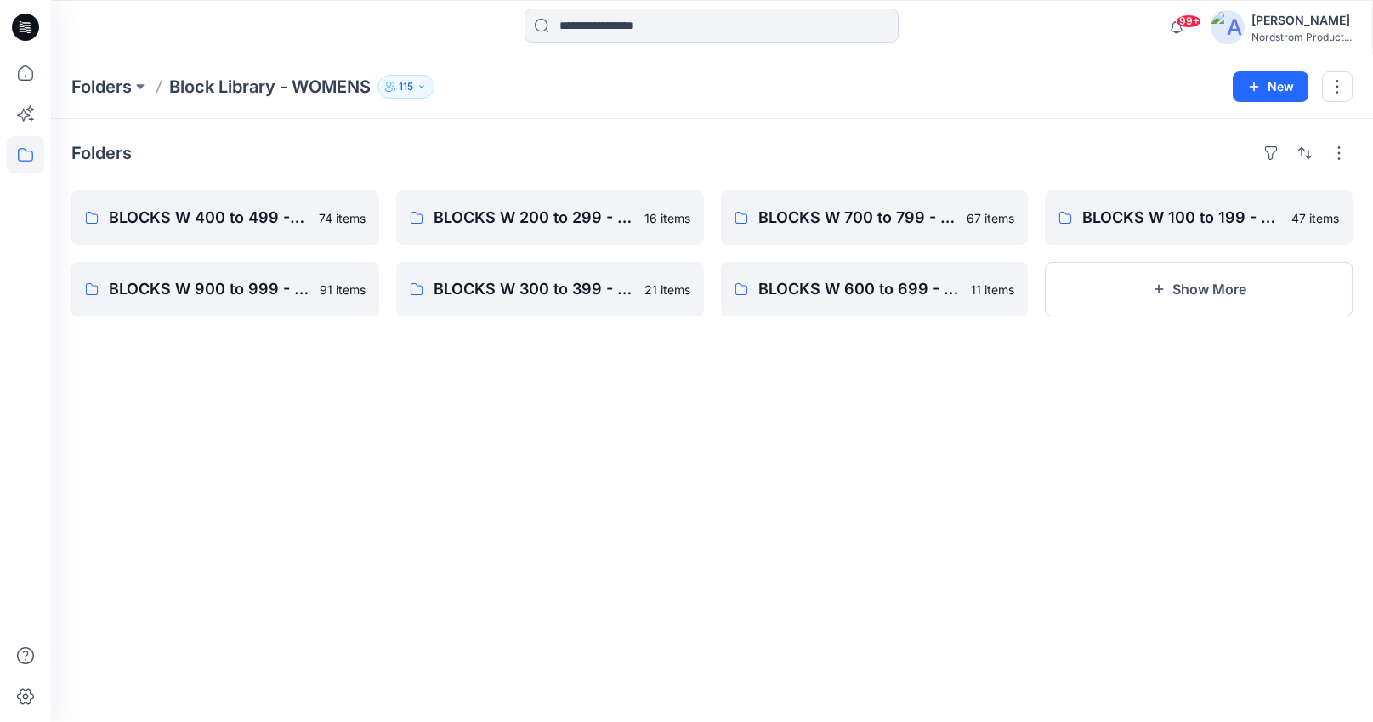
click at [431, 82] on button "115" at bounding box center [406, 87] width 57 height 24
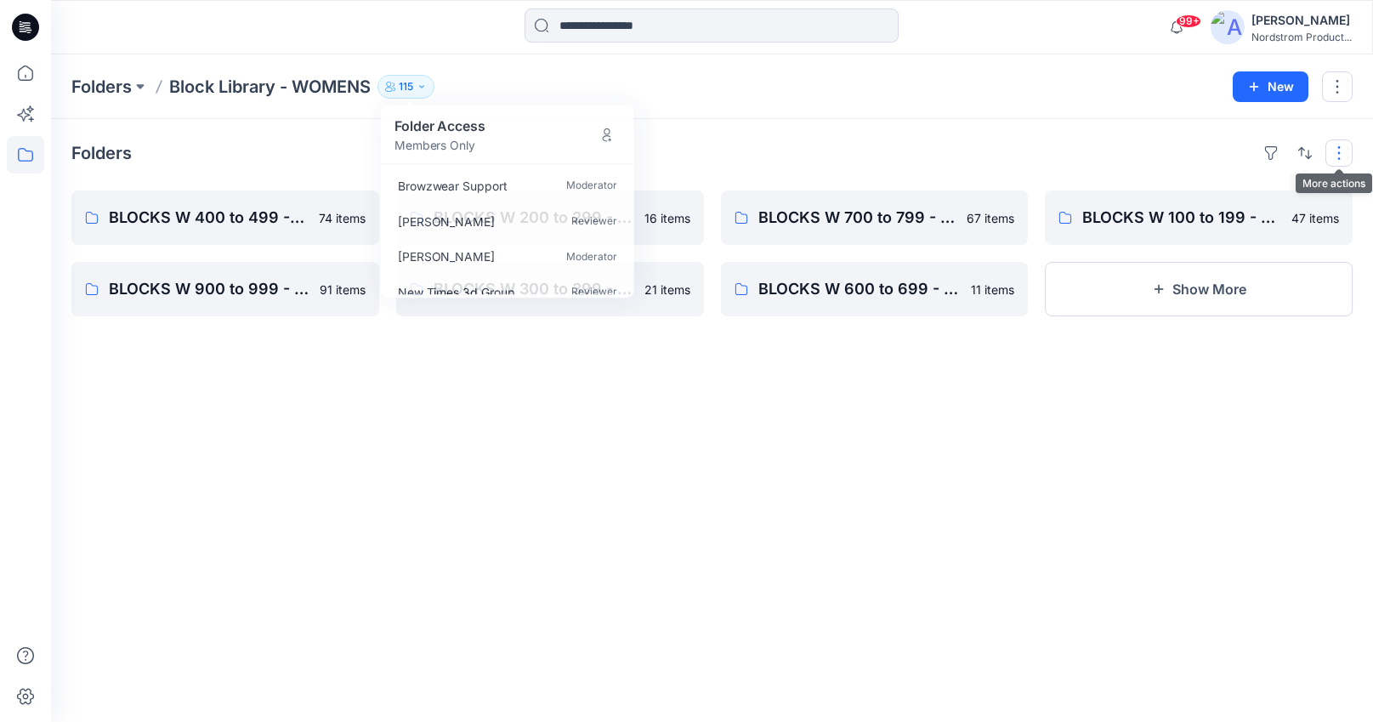
click at [1338, 157] on button "button" at bounding box center [1339, 152] width 27 height 27
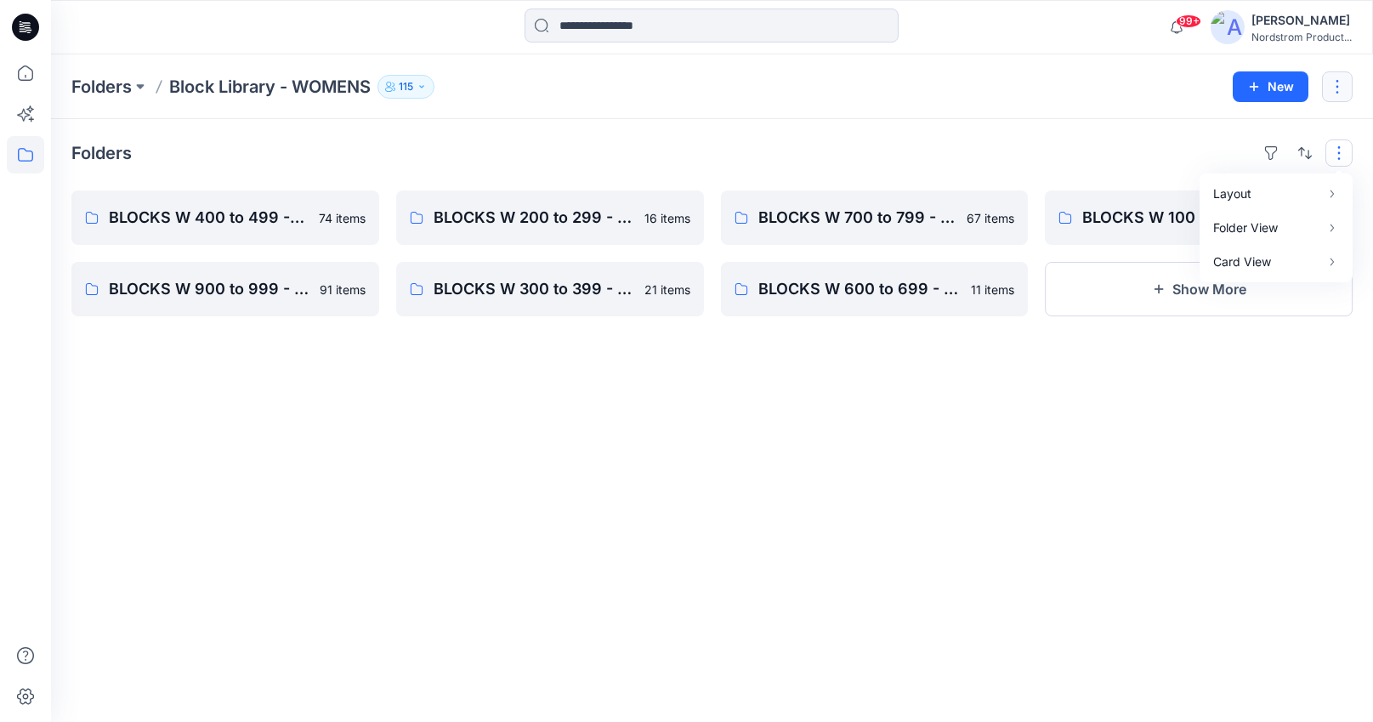
click at [1324, 84] on button "button" at bounding box center [1337, 86] width 31 height 31
click at [1229, 182] on p "Manage Users" at bounding box center [1236, 191] width 81 height 18
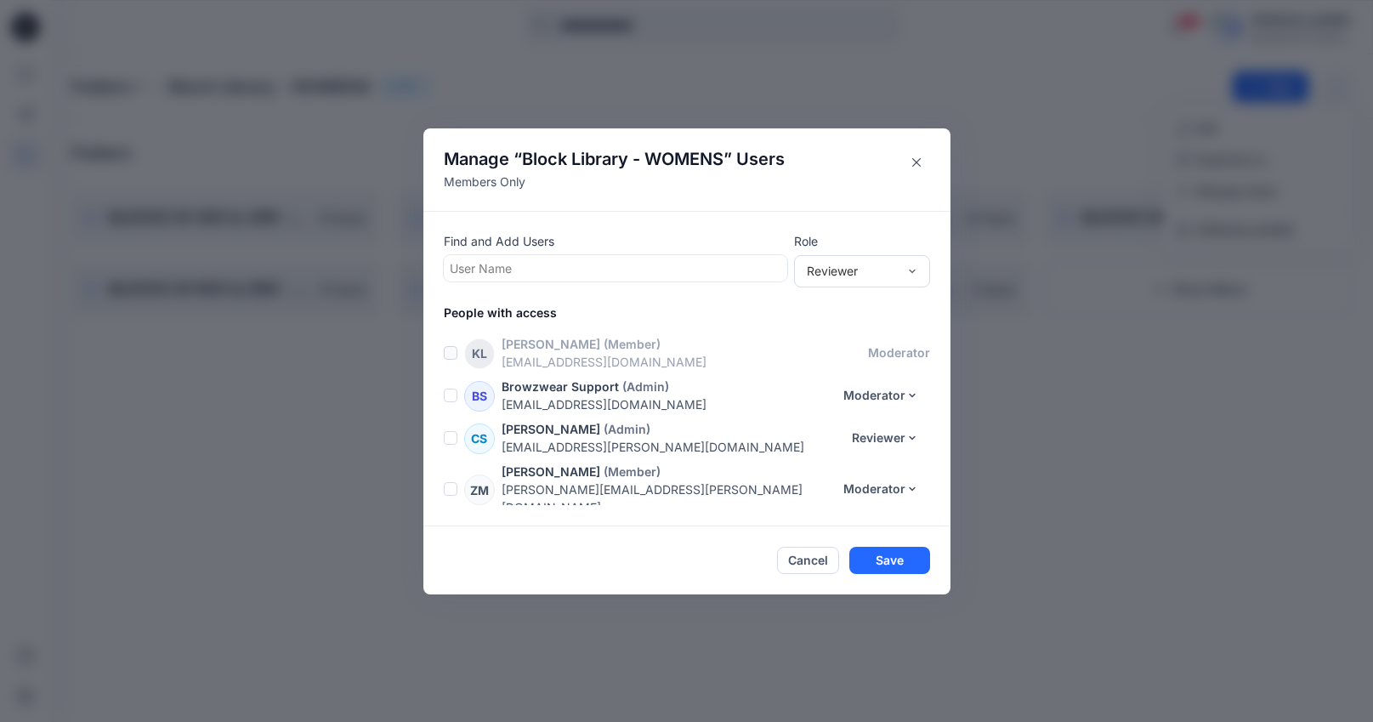
click at [526, 269] on div at bounding box center [616, 268] width 332 height 21
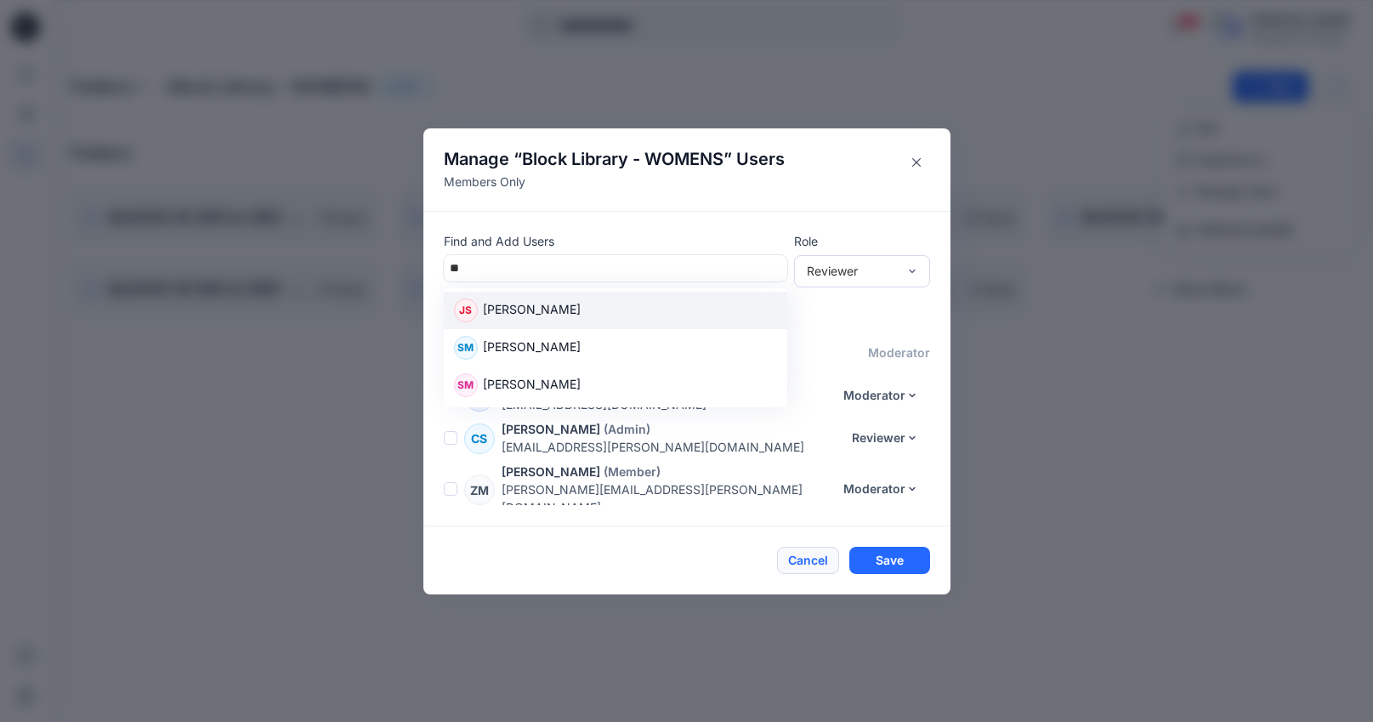
type input "**"
click at [792, 553] on button "Cancel" at bounding box center [808, 560] width 62 height 27
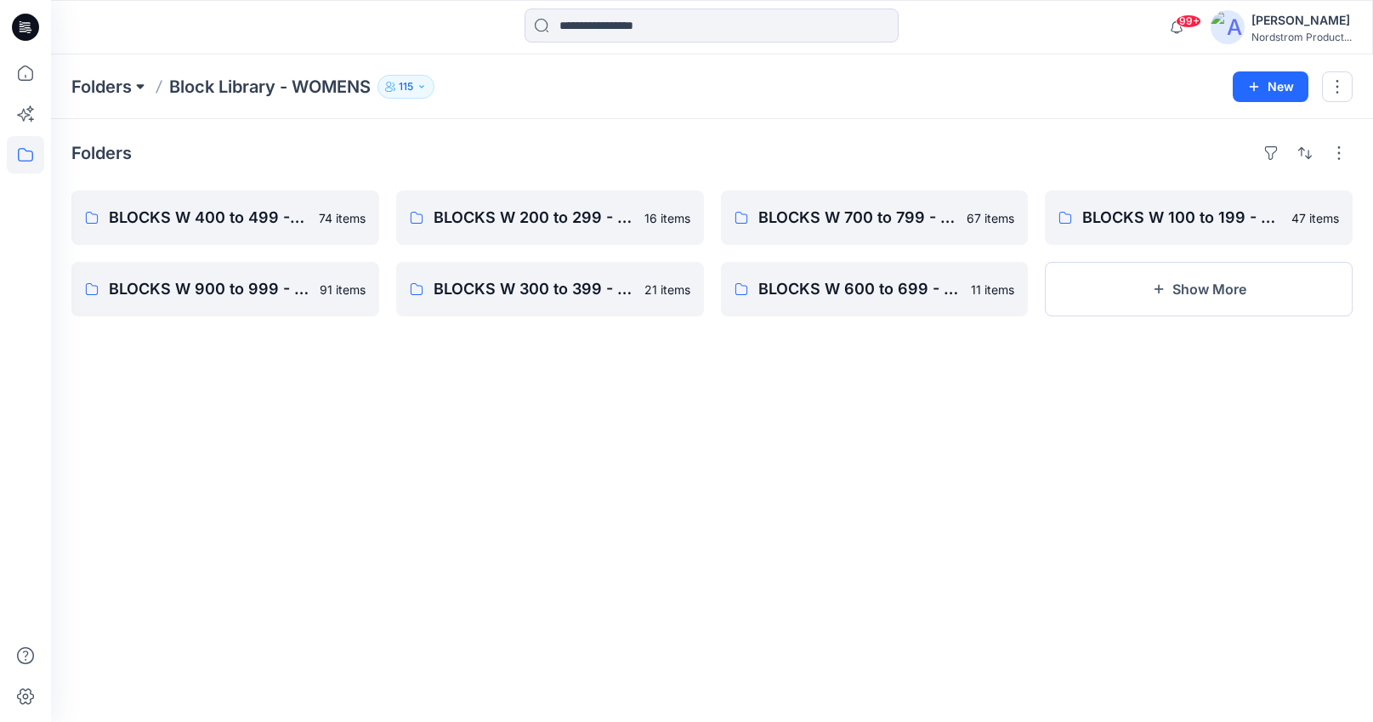
click at [140, 83] on button at bounding box center [140, 87] width 17 height 24
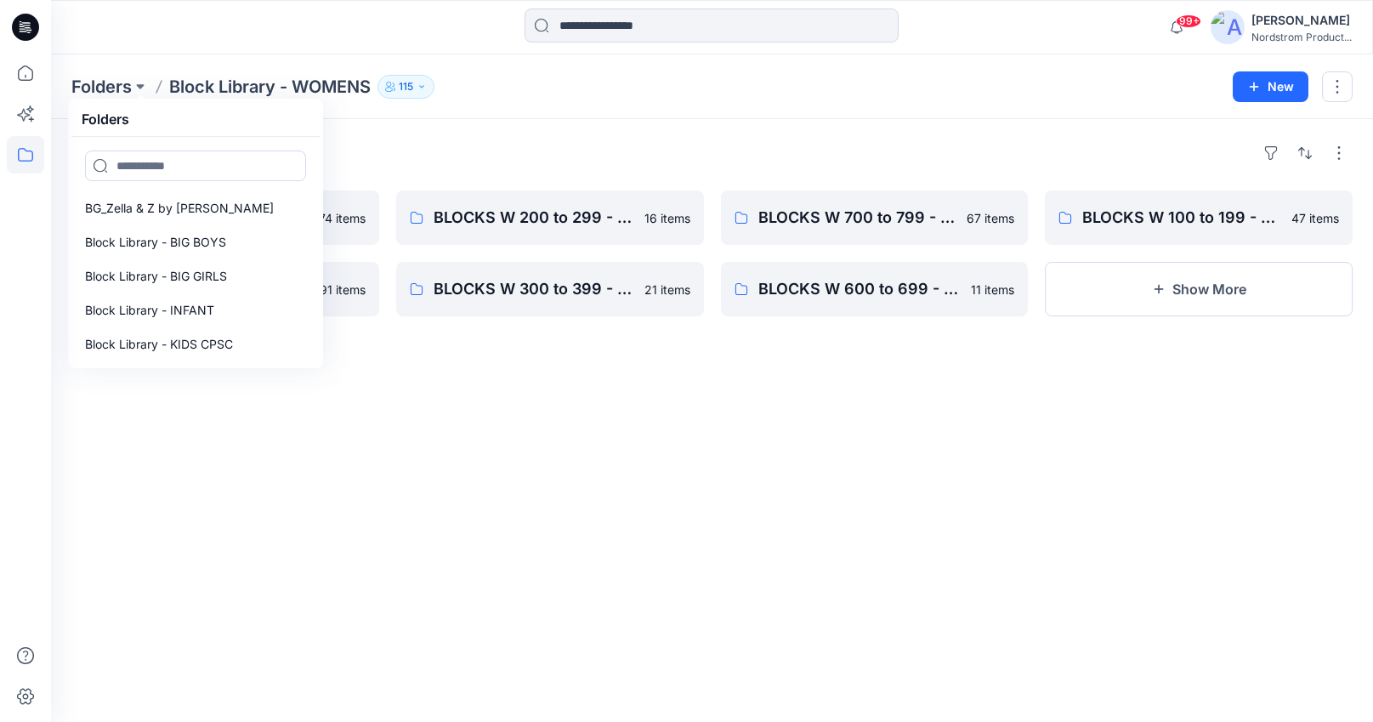
click at [24, 50] on icon at bounding box center [25, 27] width 27 height 54
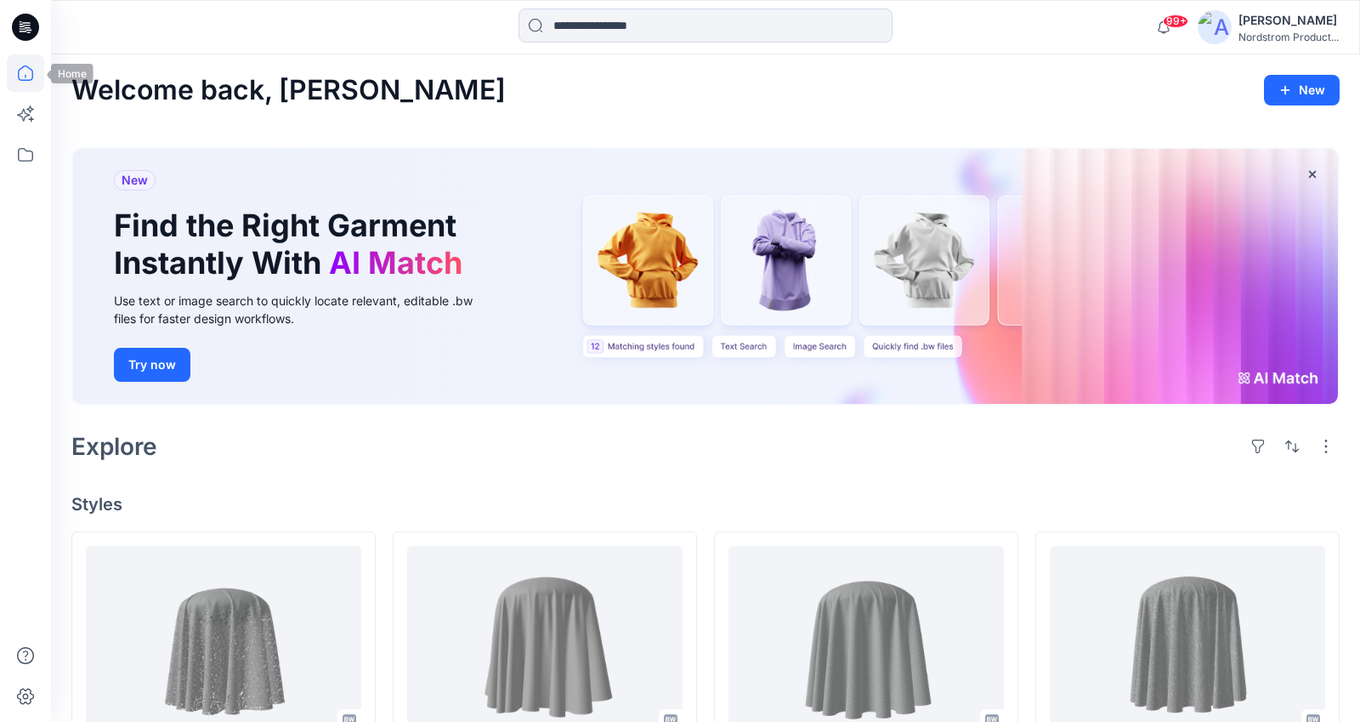
click at [29, 71] on icon at bounding box center [25, 72] width 37 height 37
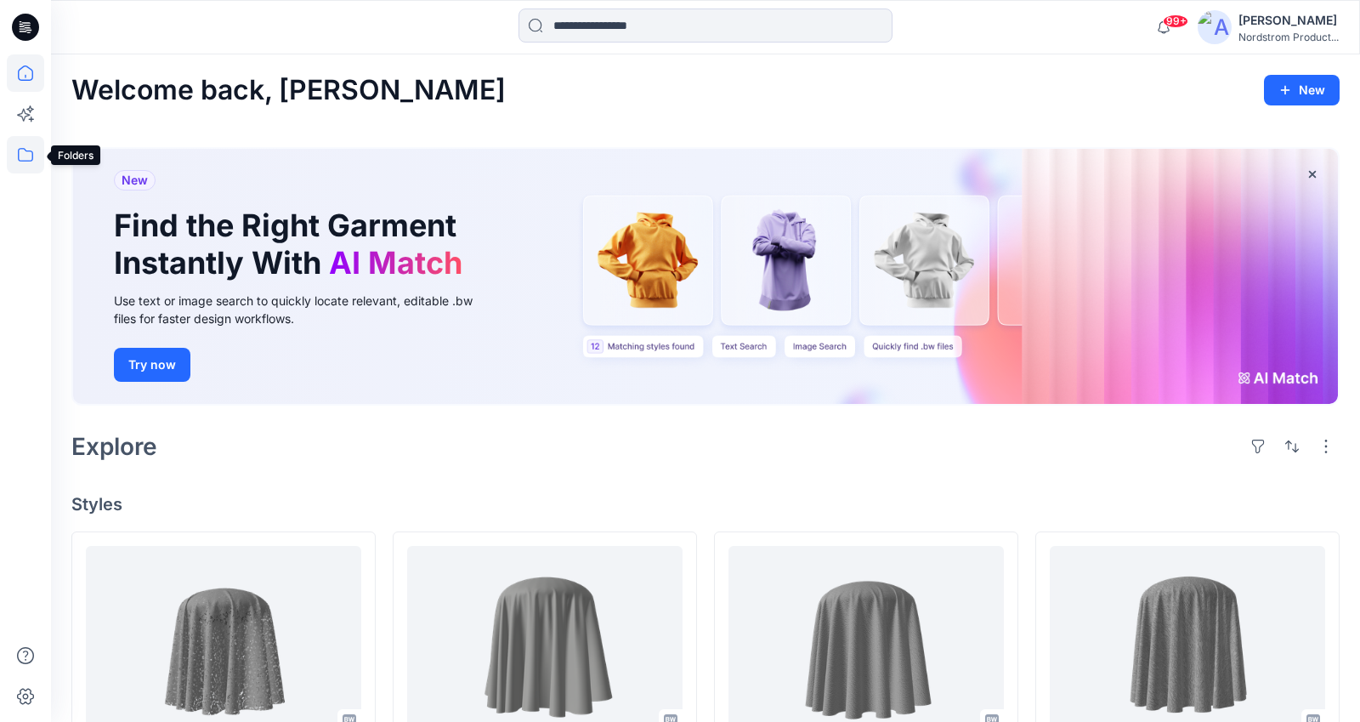
click at [33, 155] on icon at bounding box center [25, 154] width 37 height 37
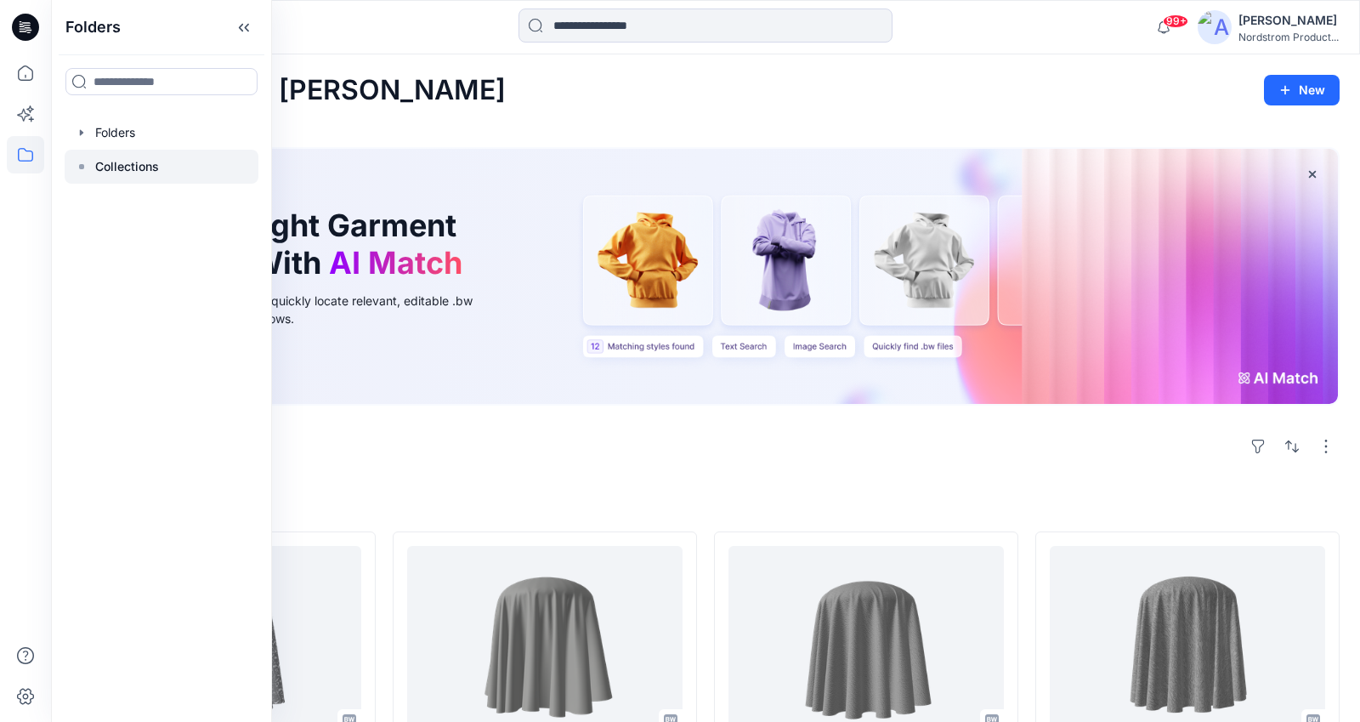
click at [89, 166] on div at bounding box center [162, 167] width 194 height 34
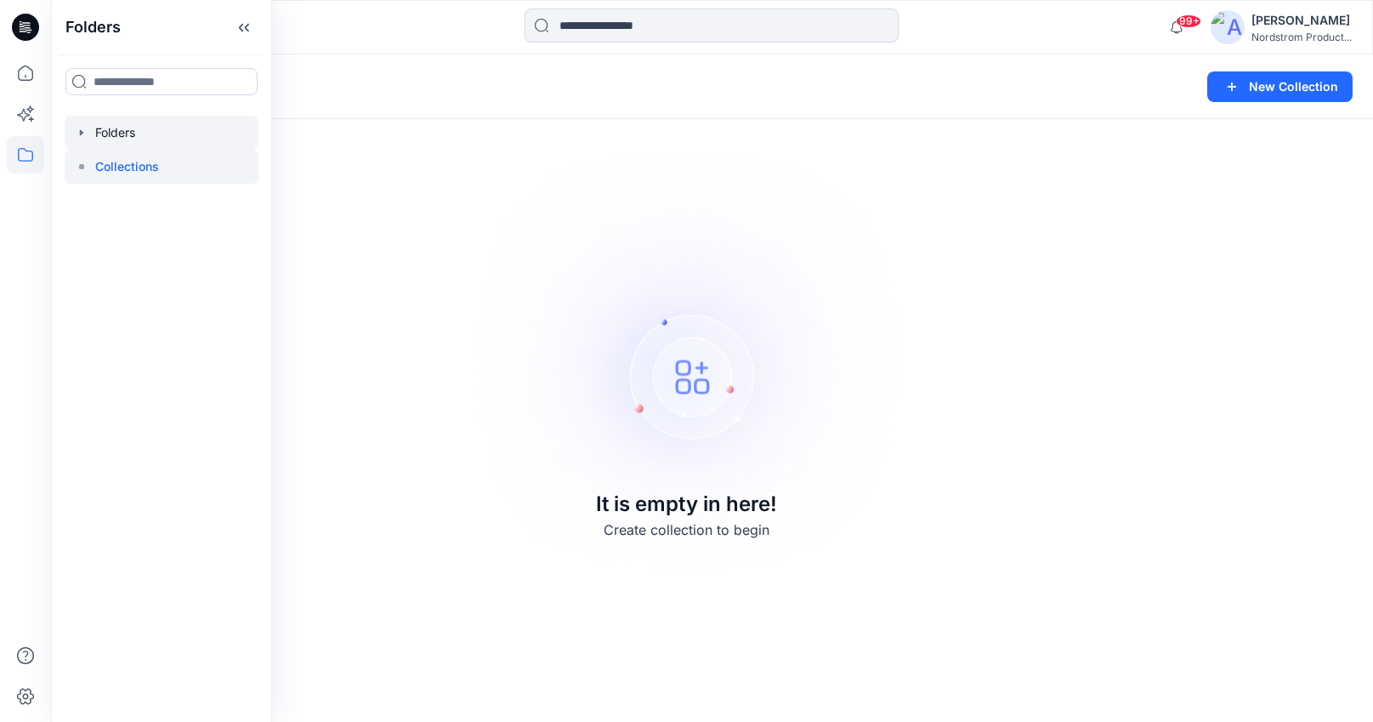
click at [110, 133] on div at bounding box center [162, 133] width 194 height 34
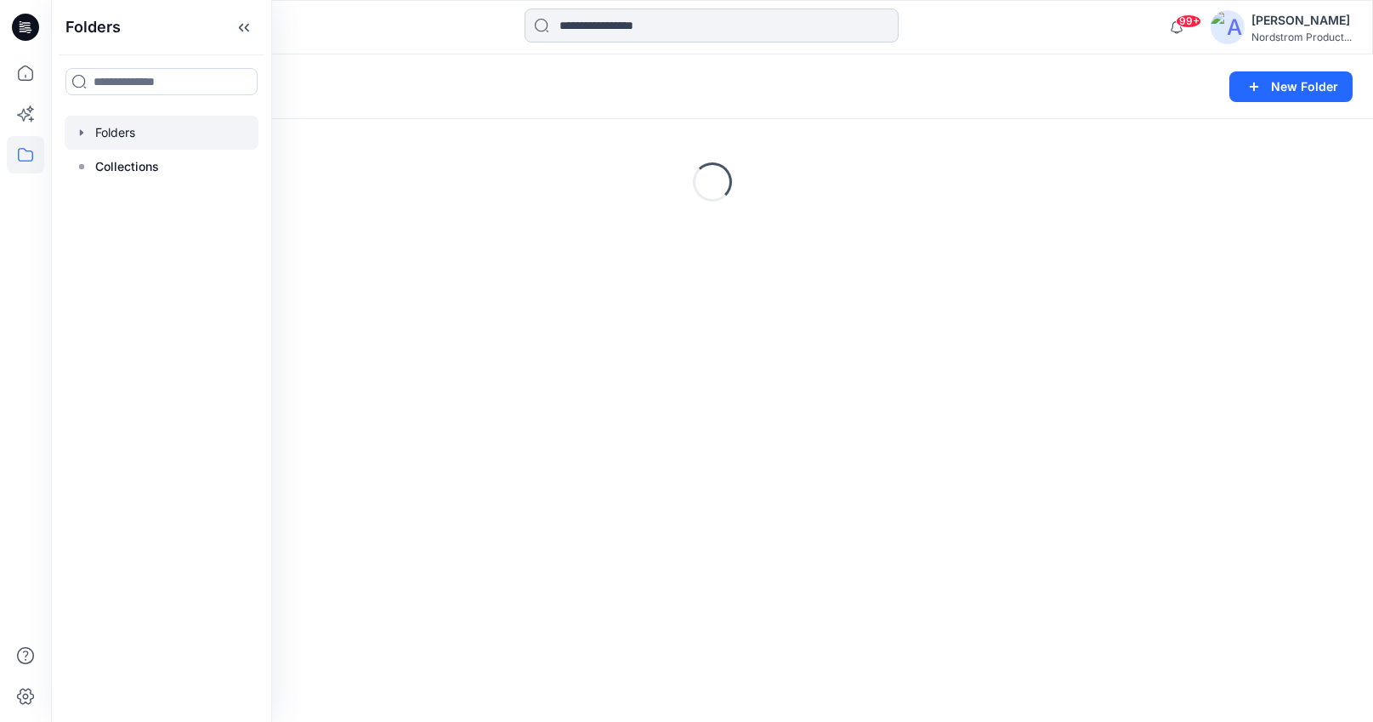
click at [610, 24] on input at bounding box center [712, 26] width 374 height 34
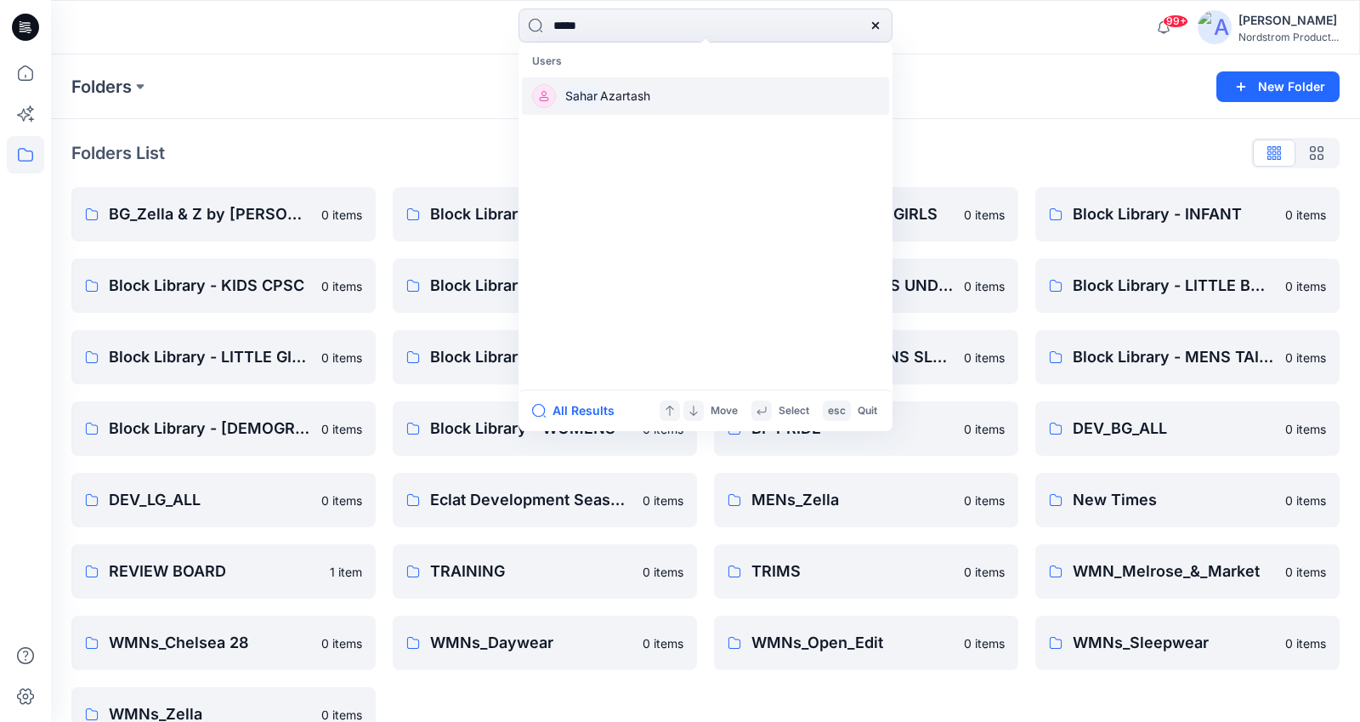
type input "*****"
click at [613, 93] on span "Azartash" at bounding box center [625, 95] width 50 height 14
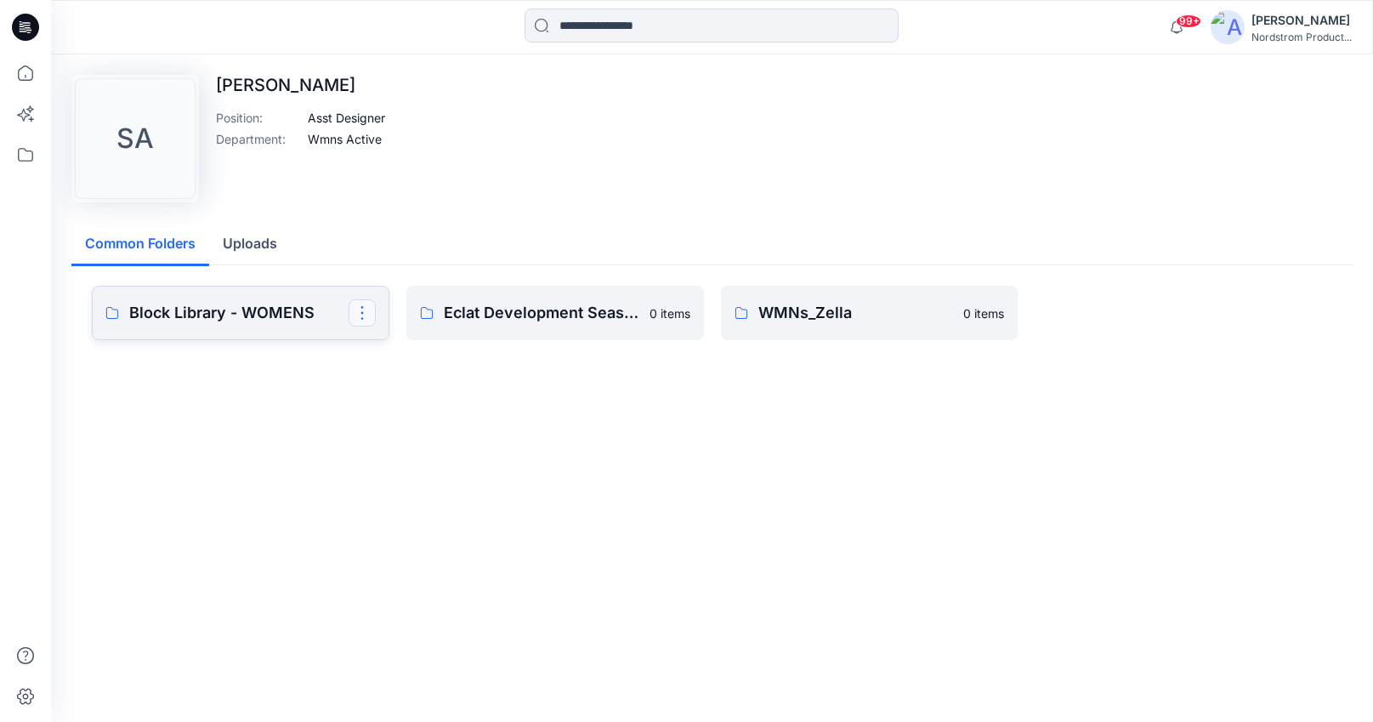
click at [366, 321] on button "button" at bounding box center [362, 312] width 27 height 27
click at [410, 422] on p "Manage Users" at bounding box center [423, 415] width 81 height 18
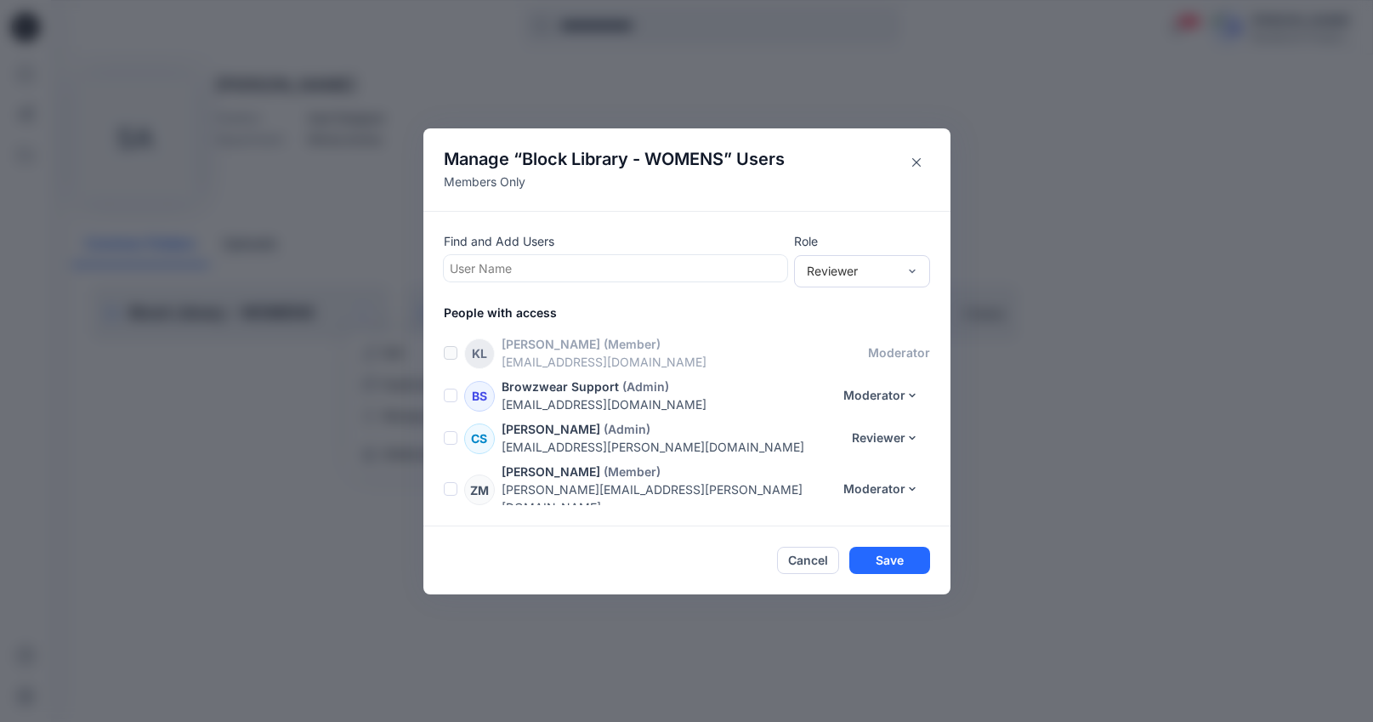
click at [592, 269] on div at bounding box center [616, 268] width 332 height 21
type input "***"
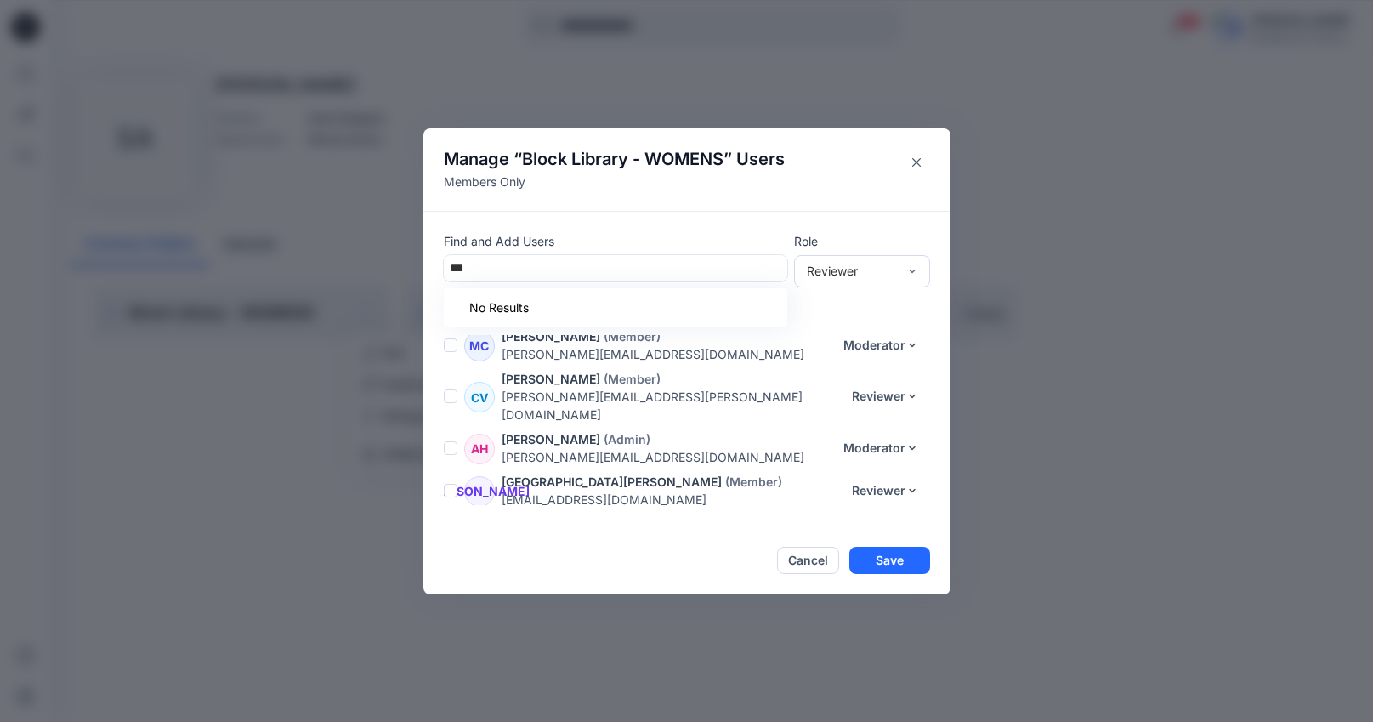
scroll to position [472, 0]
click at [552, 264] on div at bounding box center [616, 268] width 332 height 21
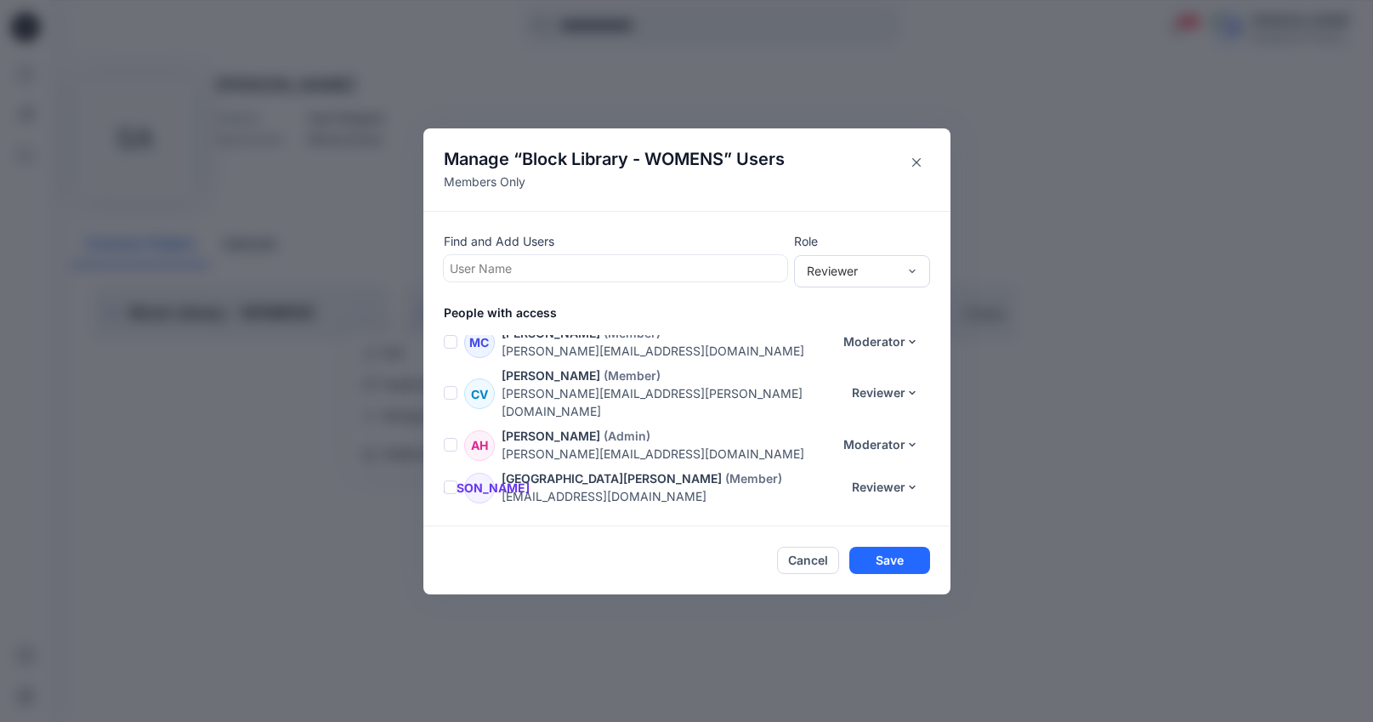
click at [908, 144] on header "Manage “ Block Library - WOMENS ” Users Members Only" at bounding box center [686, 169] width 527 height 82
click at [918, 162] on icon "Close" at bounding box center [916, 162] width 9 height 9
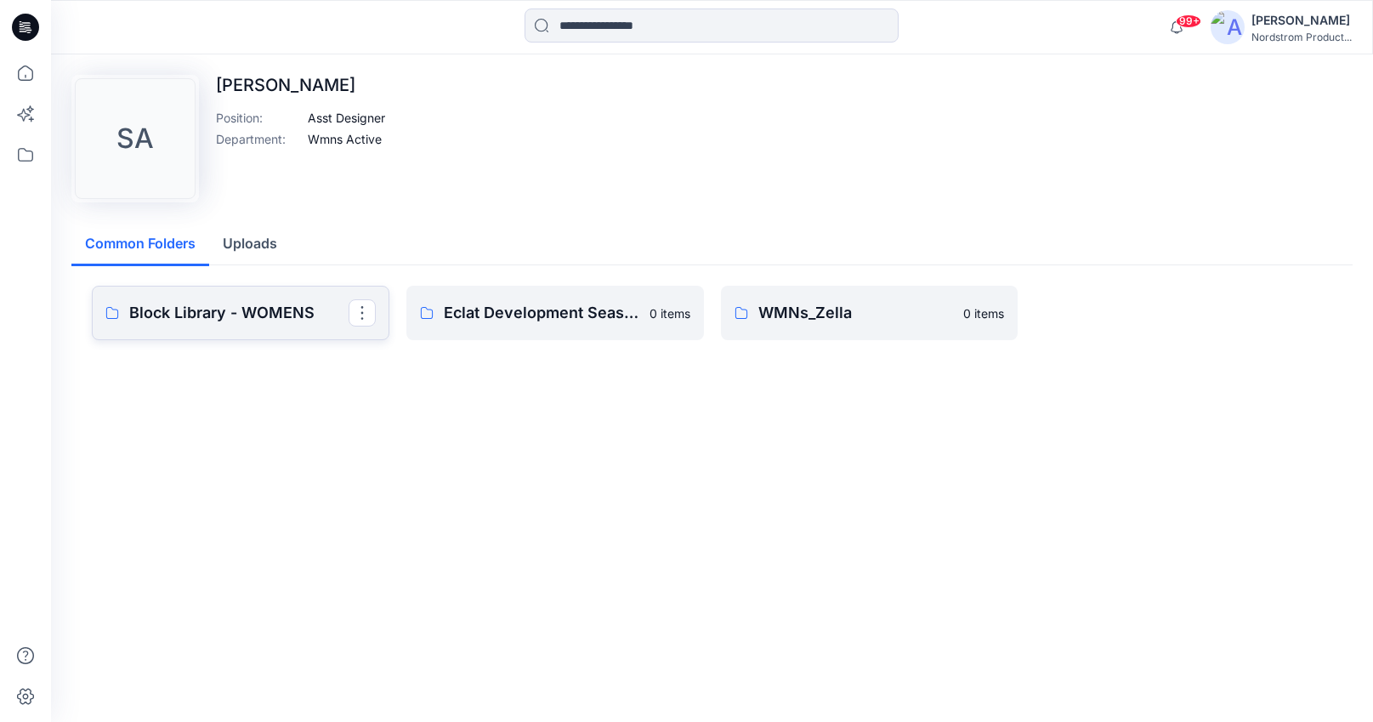
click at [197, 318] on p "Block Library - WOMENS" at bounding box center [238, 313] width 219 height 24
click at [306, 86] on p "Sahar Azartash" at bounding box center [300, 85] width 169 height 20
click at [264, 247] on button "Uploads" at bounding box center [250, 244] width 82 height 43
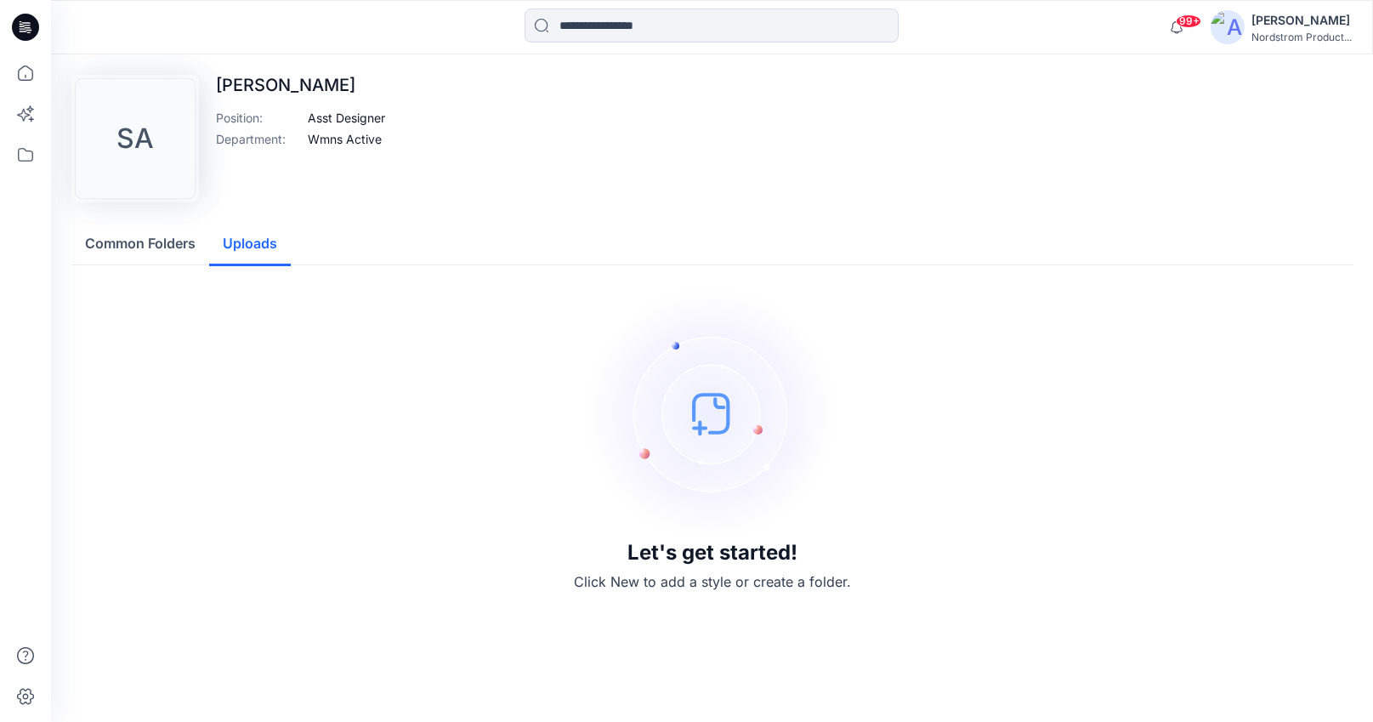
click at [181, 248] on button "Common Folders" at bounding box center [140, 244] width 138 height 43
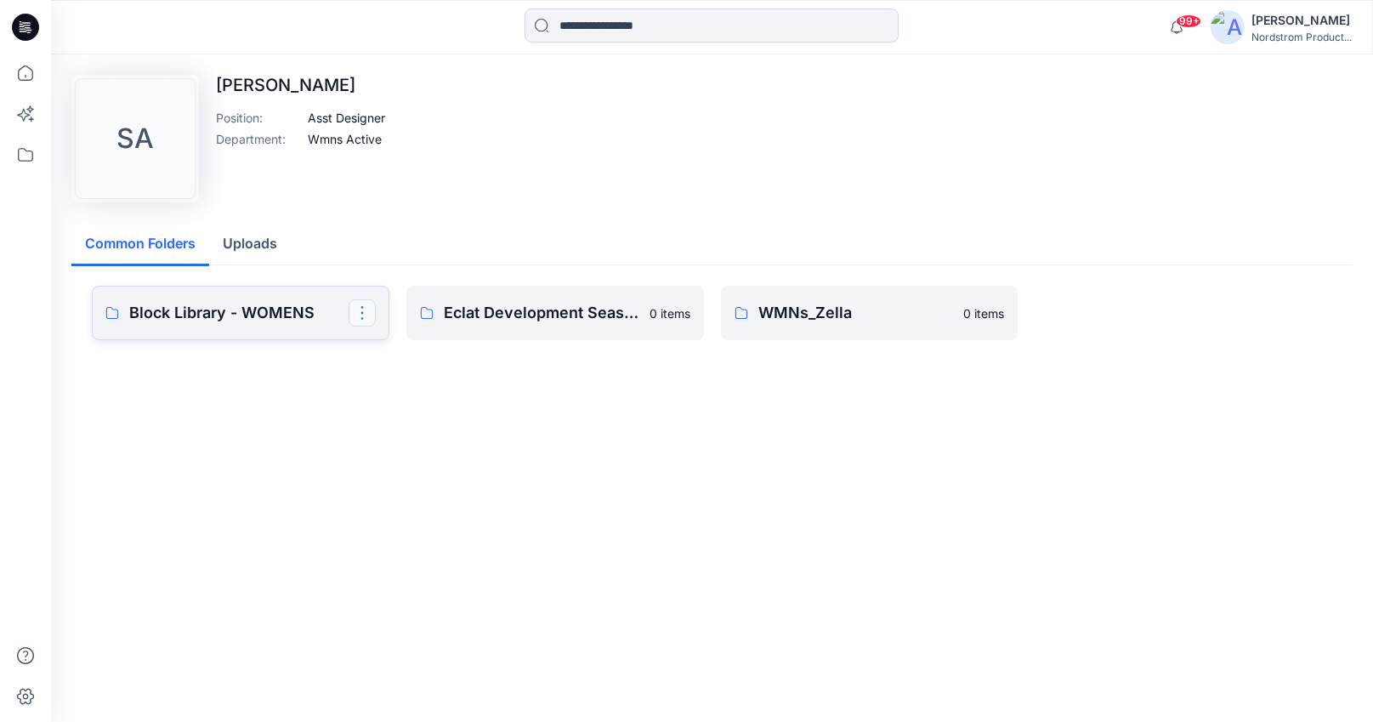
click at [359, 305] on button "button" at bounding box center [362, 312] width 27 height 27
click at [714, 490] on div "SA Sahar Azartash Position : Asst Designer Department : Wmns Active Common Fold…" at bounding box center [712, 387] width 1322 height 667
click at [168, 318] on p "Block Library - WOMENS" at bounding box center [238, 313] width 219 height 24
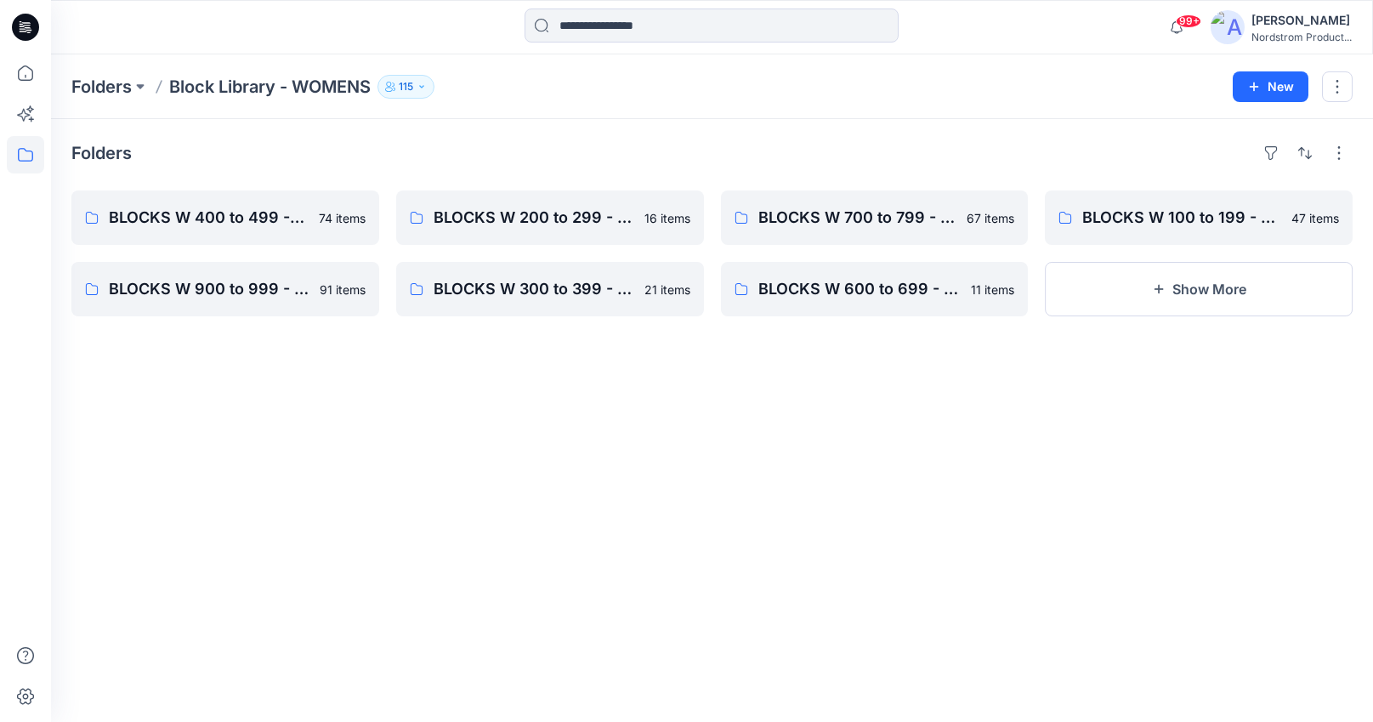
click at [425, 88] on icon "button" at bounding box center [422, 87] width 10 height 10
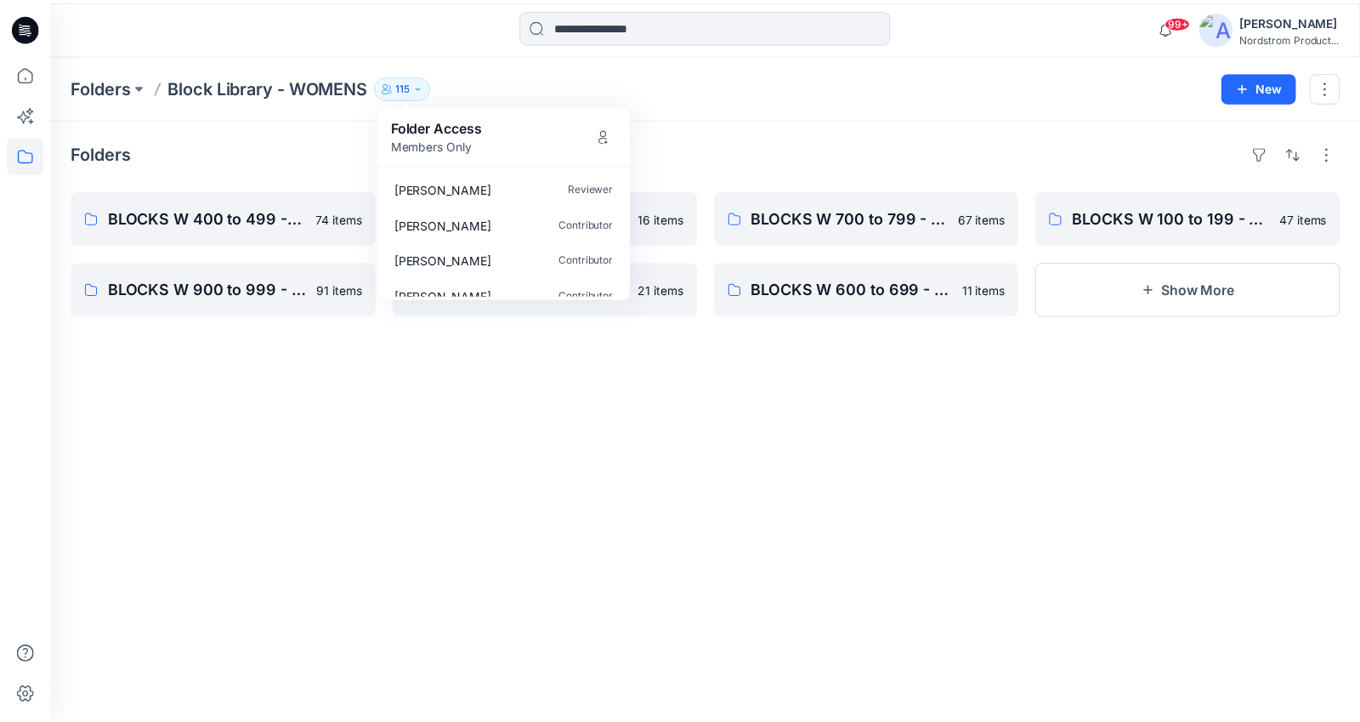
scroll to position [3893, 0]
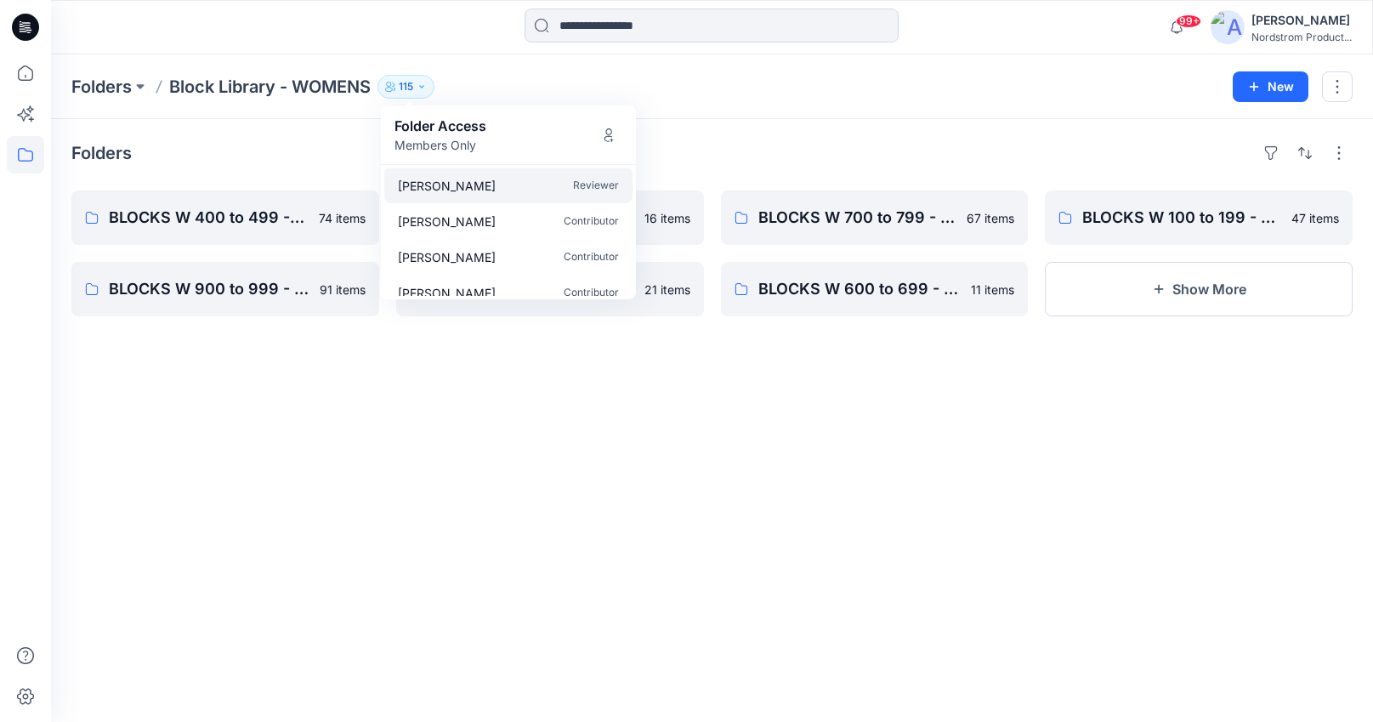
click at [579, 175] on div "Sahar Azartash Reviewer" at bounding box center [508, 185] width 248 height 36
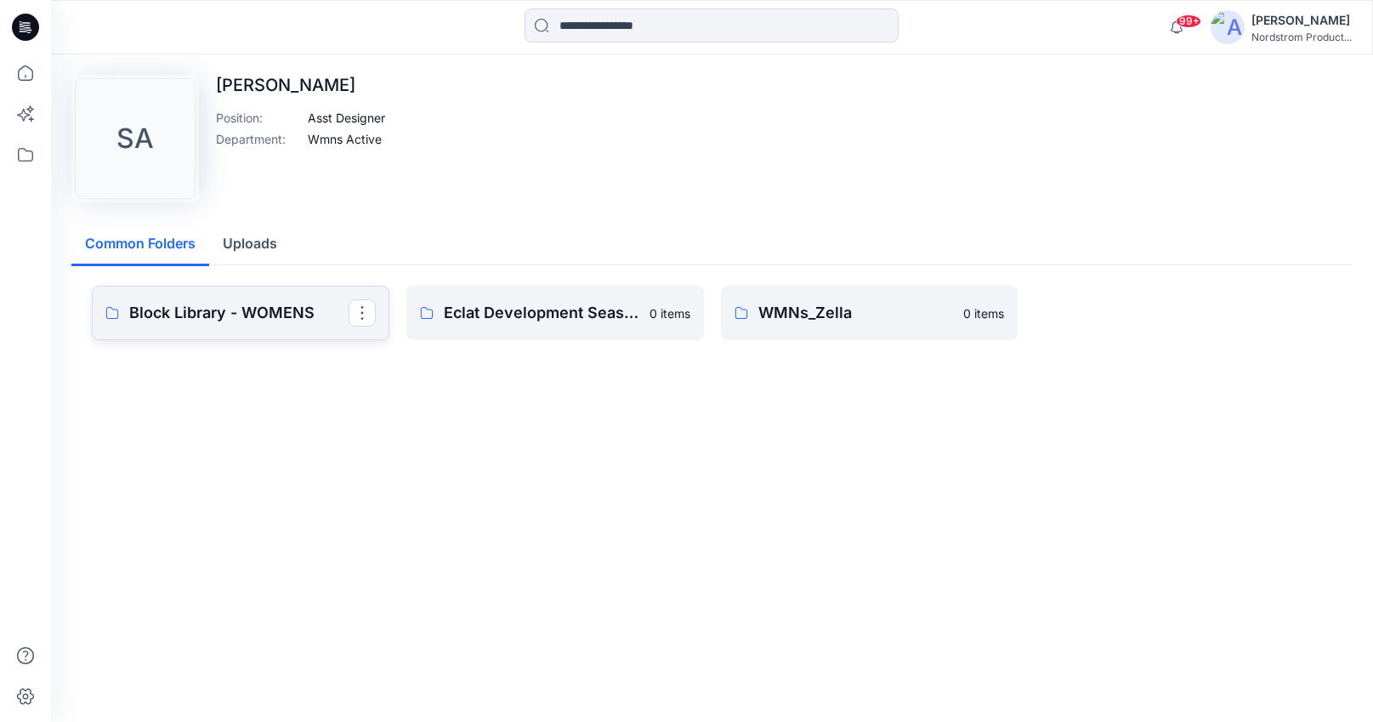
click at [241, 309] on p "Block Library - WOMENS" at bounding box center [238, 313] width 219 height 24
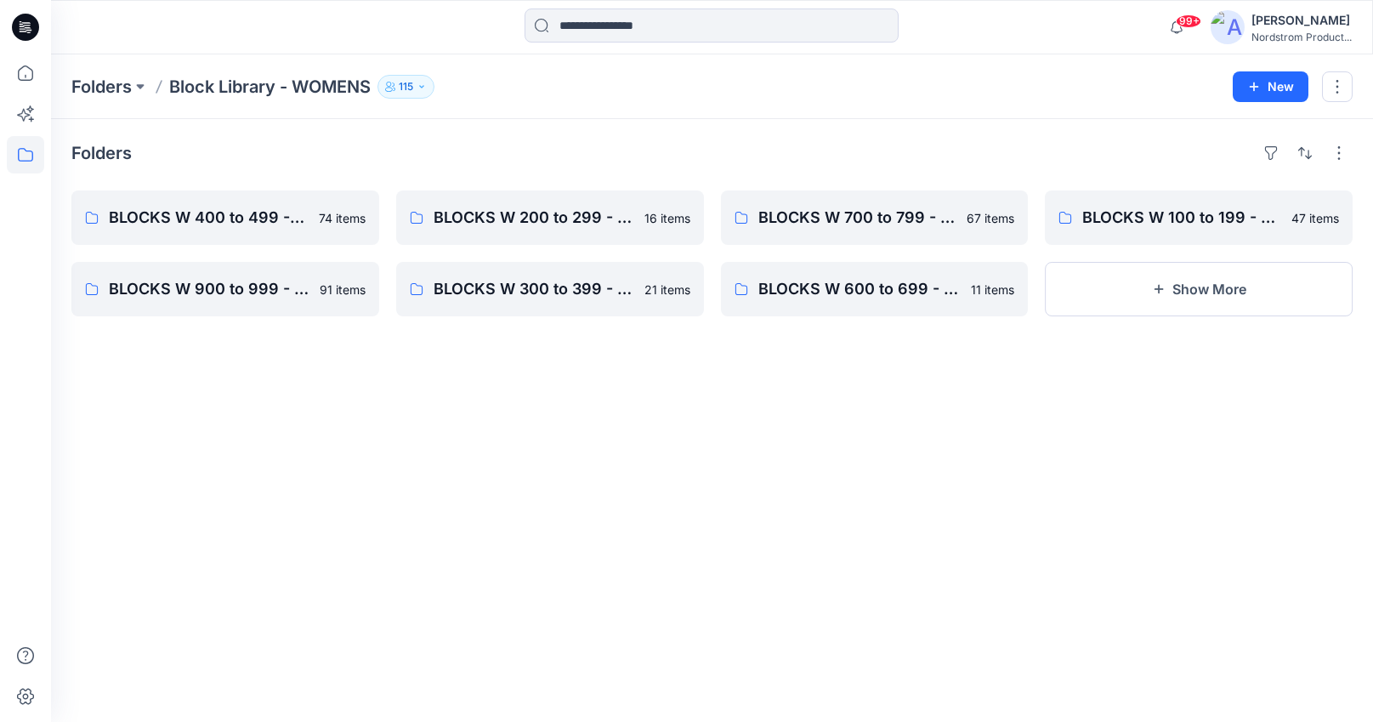
click at [434, 91] on button "115" at bounding box center [406, 87] width 57 height 24
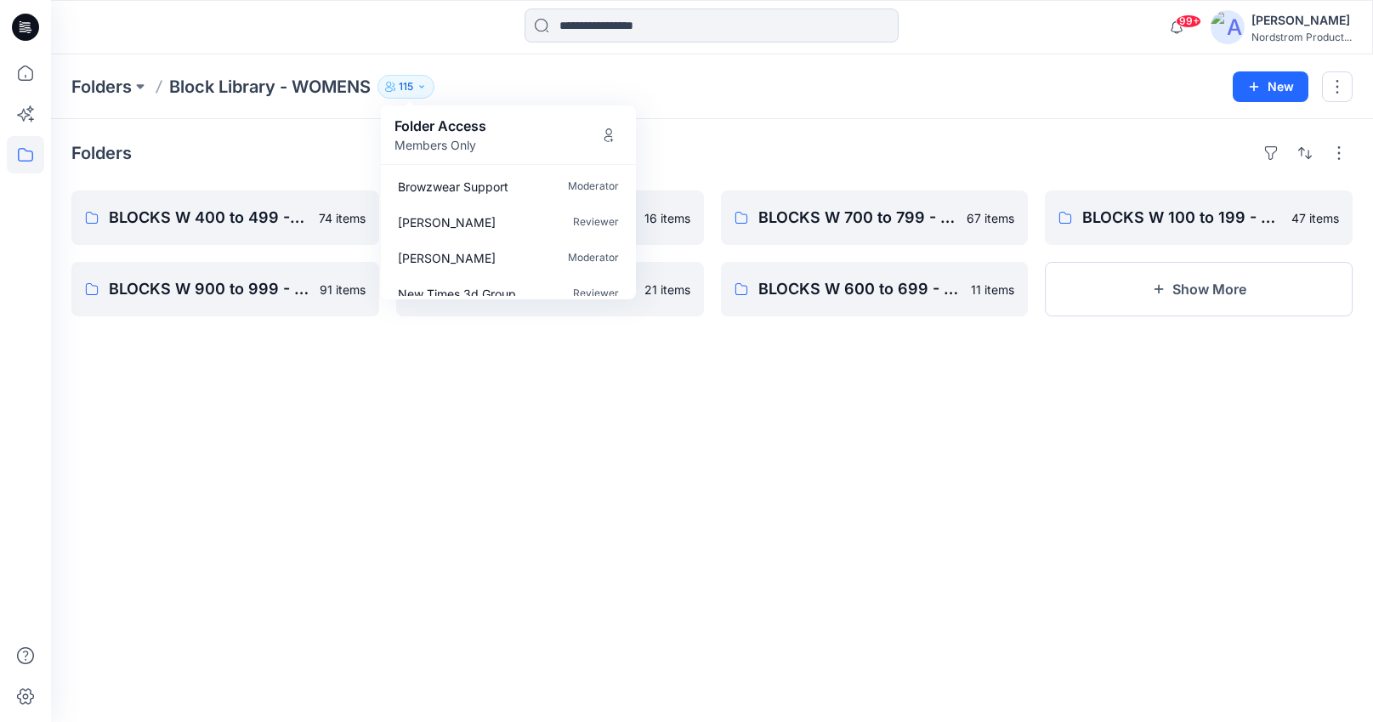
click at [909, 547] on div "Folders BLOCKS W 400 to 499 - Bottoms, Shorts 74 items BLOCKS W 900 to 999 - Kn…" at bounding box center [712, 420] width 1322 height 603
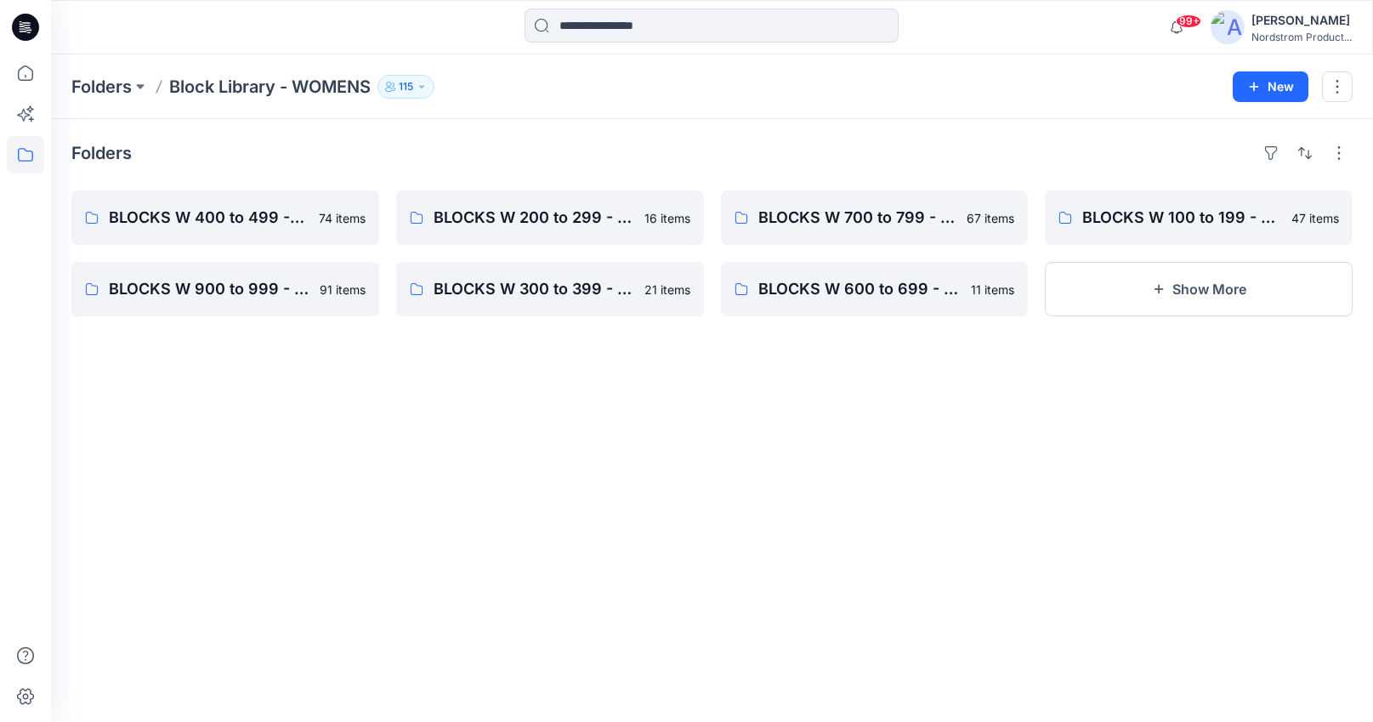
click at [427, 82] on icon "button" at bounding box center [422, 87] width 10 height 10
click at [1338, 150] on button "button" at bounding box center [1339, 152] width 27 height 27
click at [1157, 280] on button "Show More" at bounding box center [1199, 289] width 308 height 54
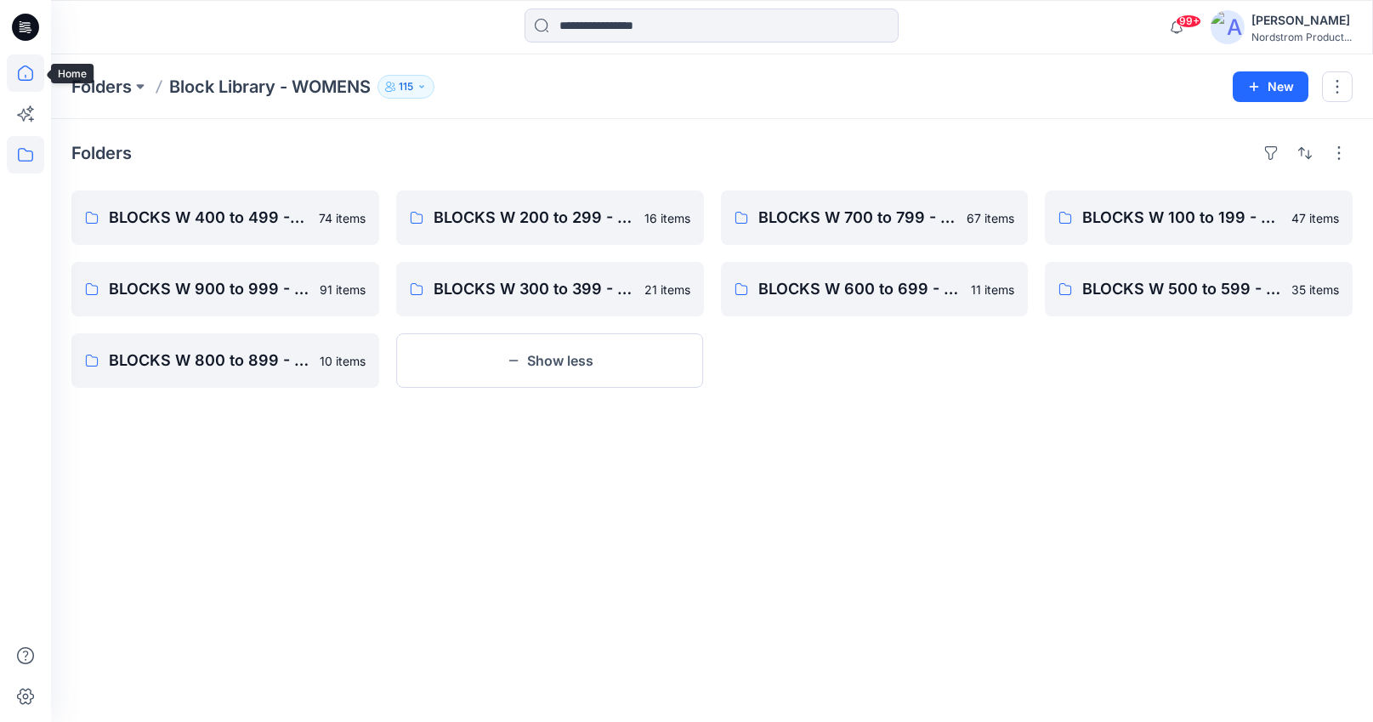
click at [14, 75] on icon at bounding box center [25, 72] width 37 height 37
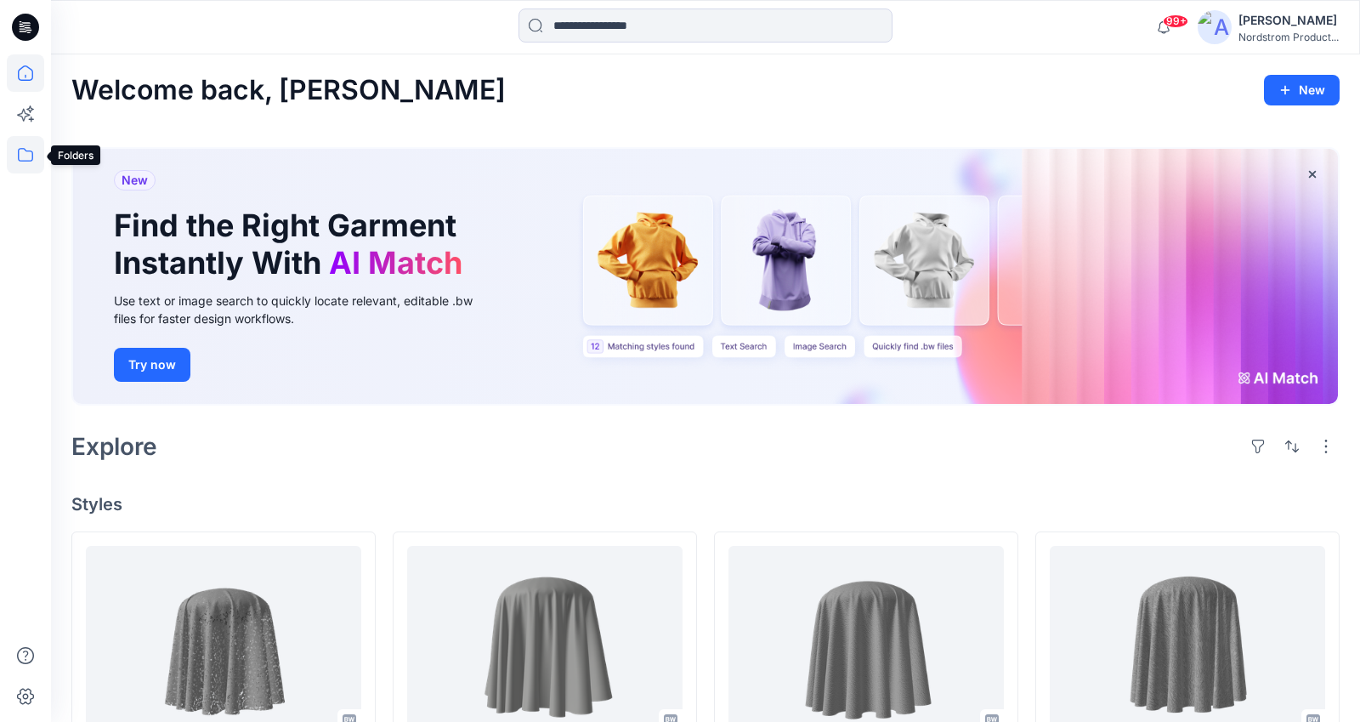
click at [31, 162] on icon at bounding box center [25, 154] width 37 height 37
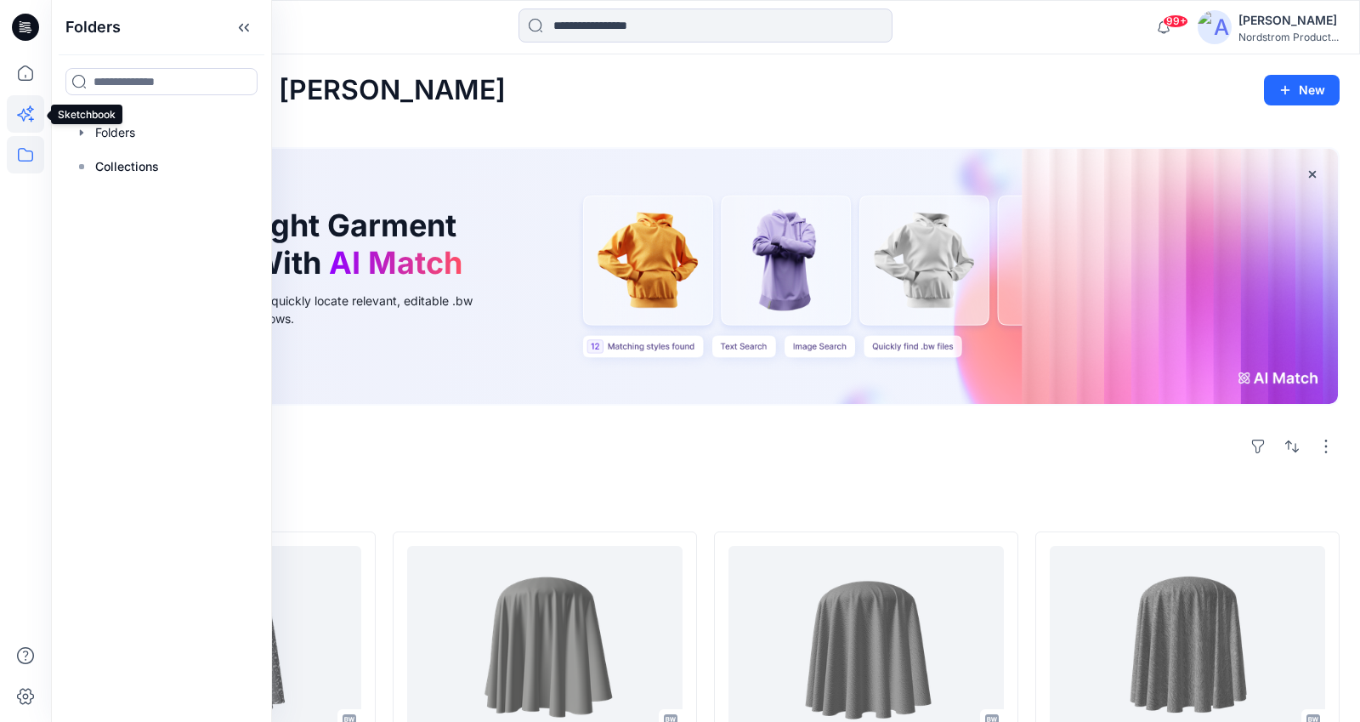
click at [31, 122] on icon at bounding box center [25, 113] width 37 height 37
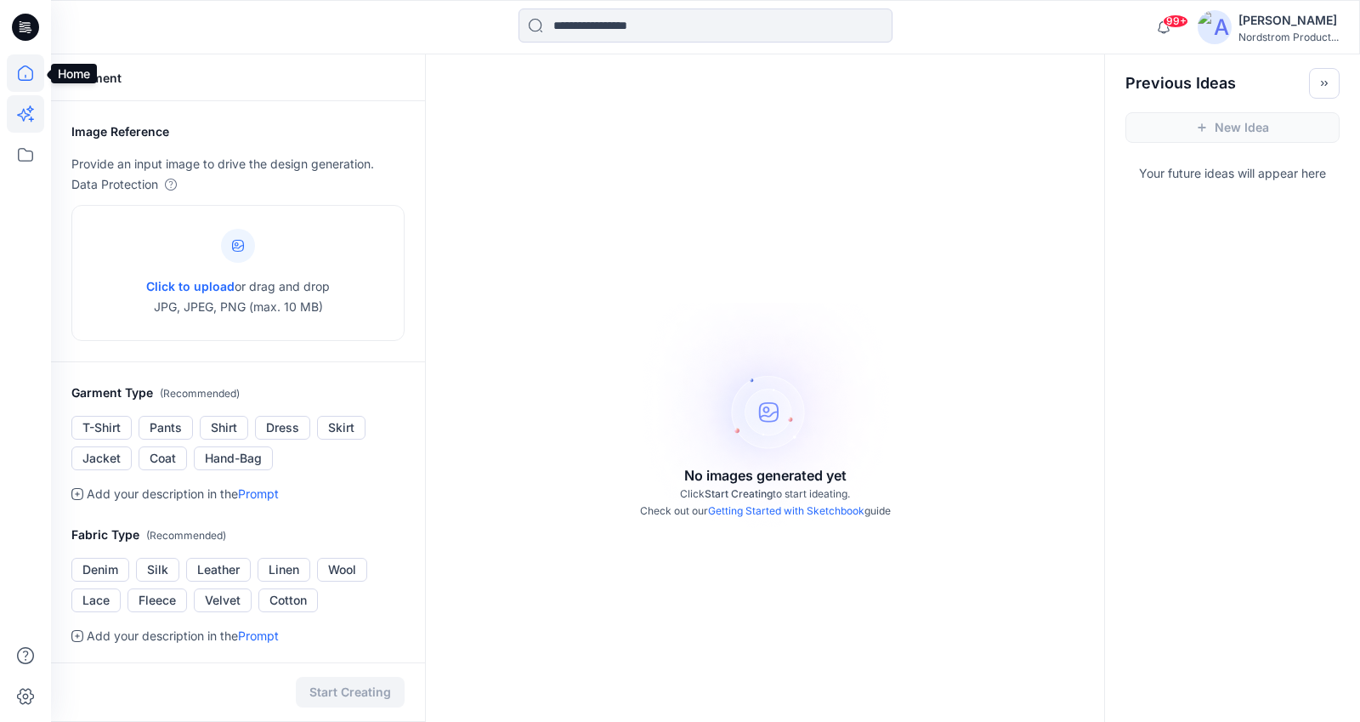
click at [20, 76] on icon at bounding box center [25, 72] width 37 height 37
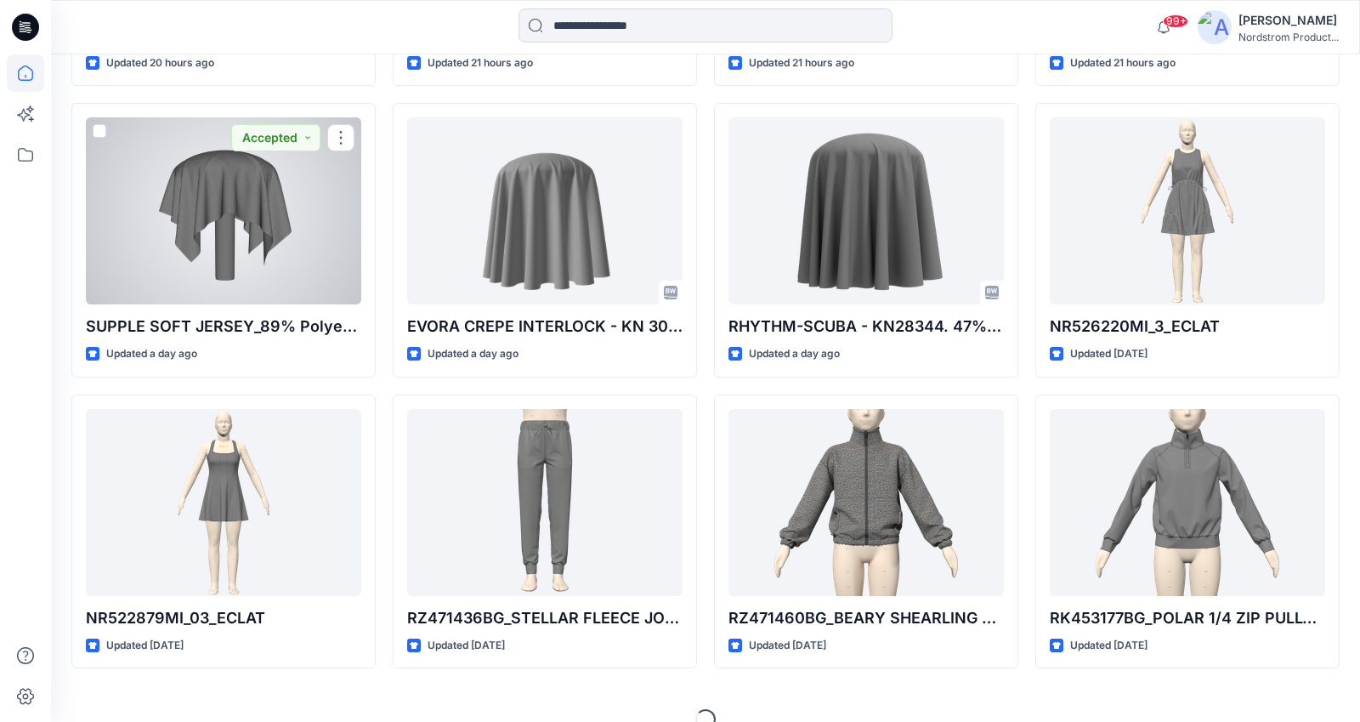
scroll to position [747, 0]
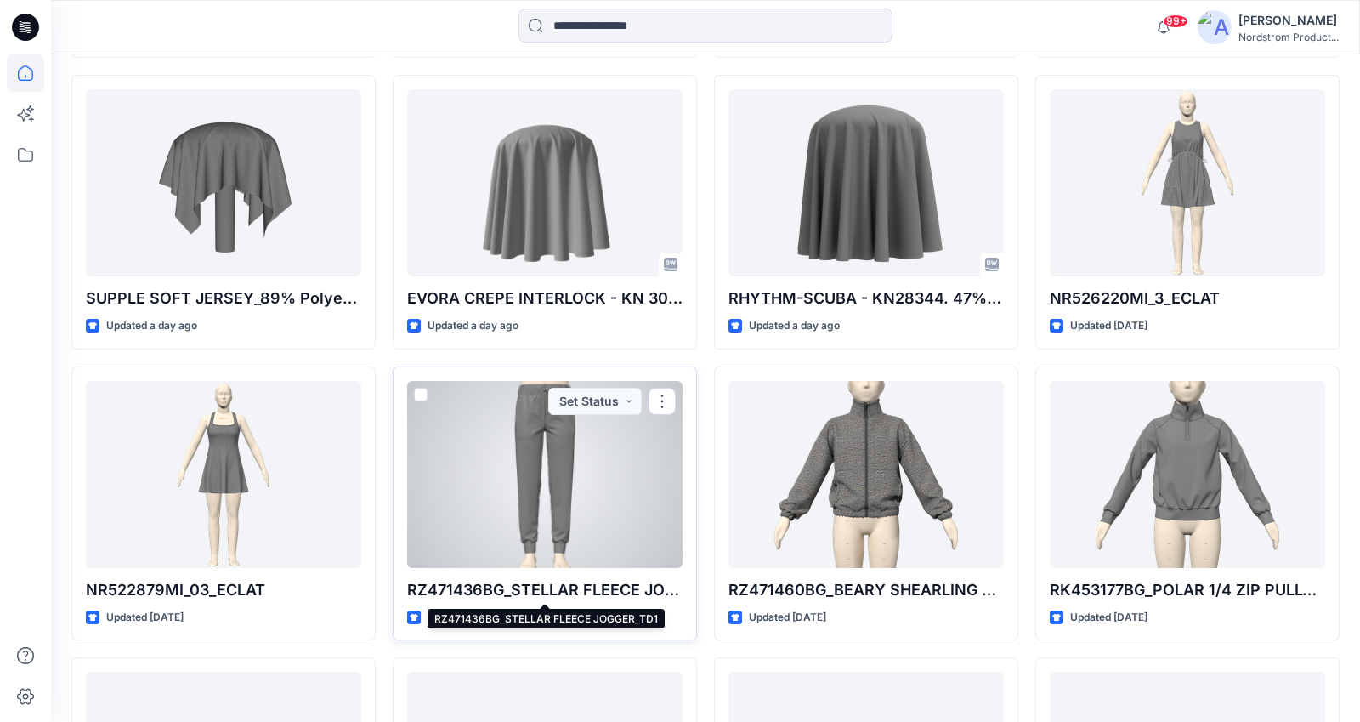
click at [588, 592] on p "RZ471436BG_STELLAR FLEECE JOGGER_TD1" at bounding box center [544, 590] width 275 height 24
click at [587, 584] on p "RZ471436BG_STELLAR FLEECE JOGGER_TD1" at bounding box center [544, 590] width 275 height 24
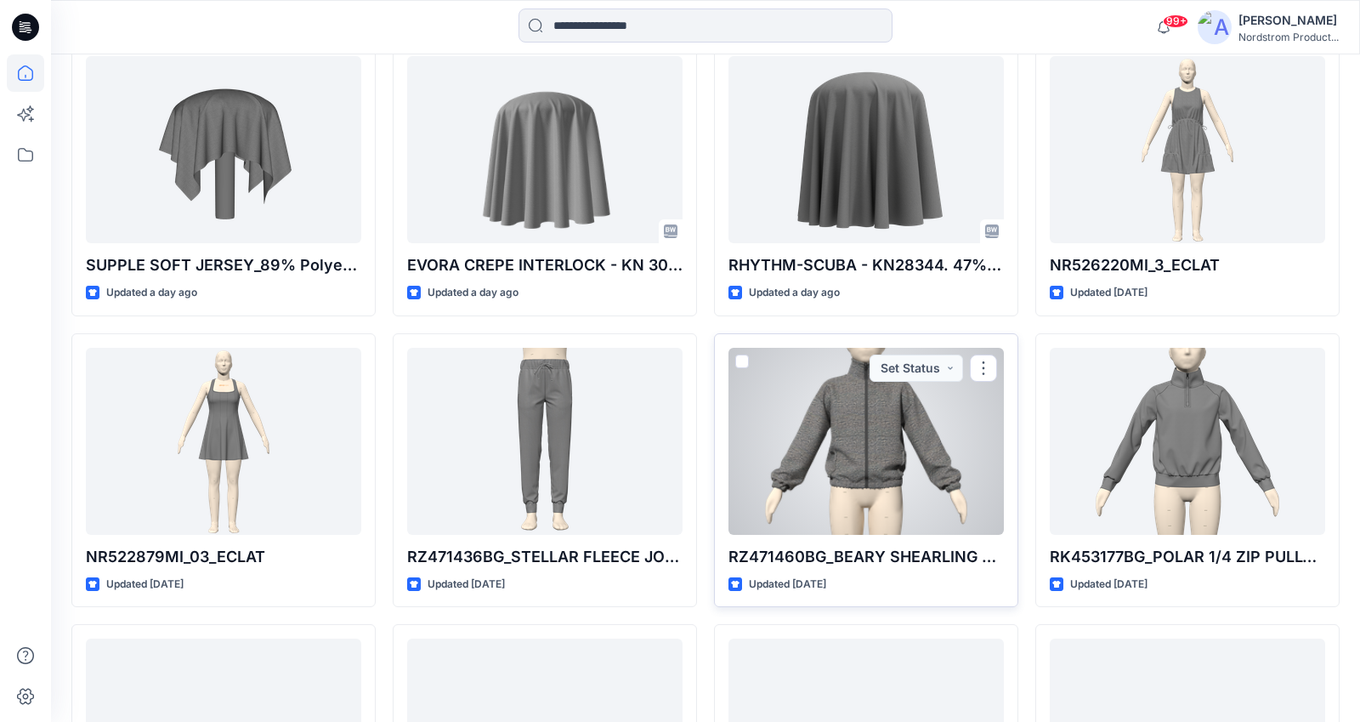
scroll to position [782, 0]
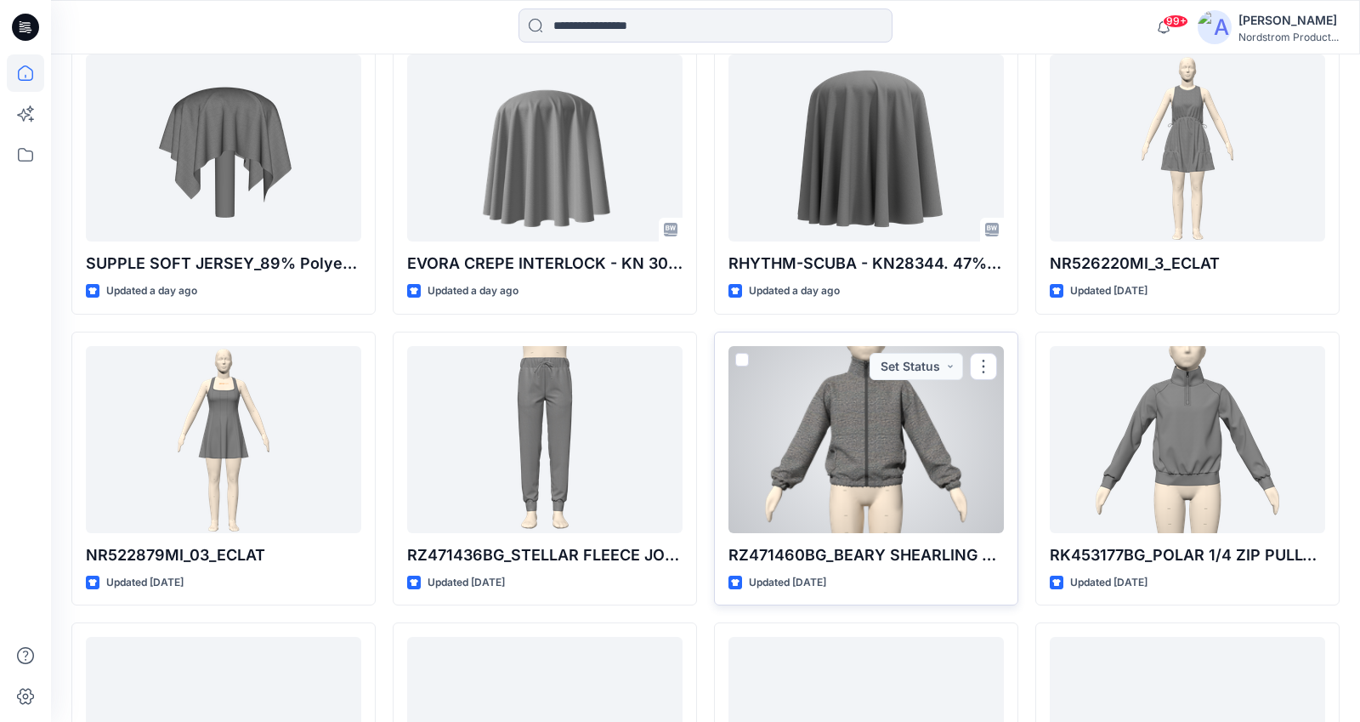
click at [874, 483] on div at bounding box center [866, 439] width 275 height 187
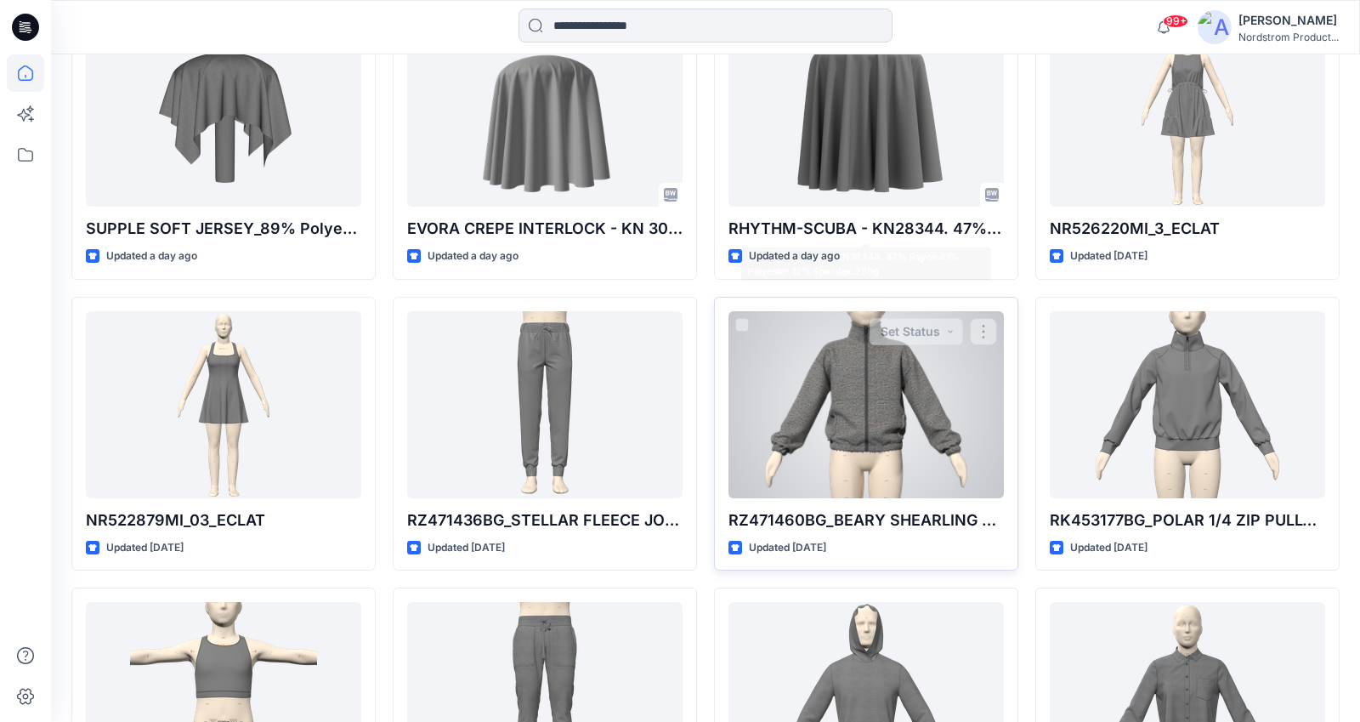
scroll to position [825, 0]
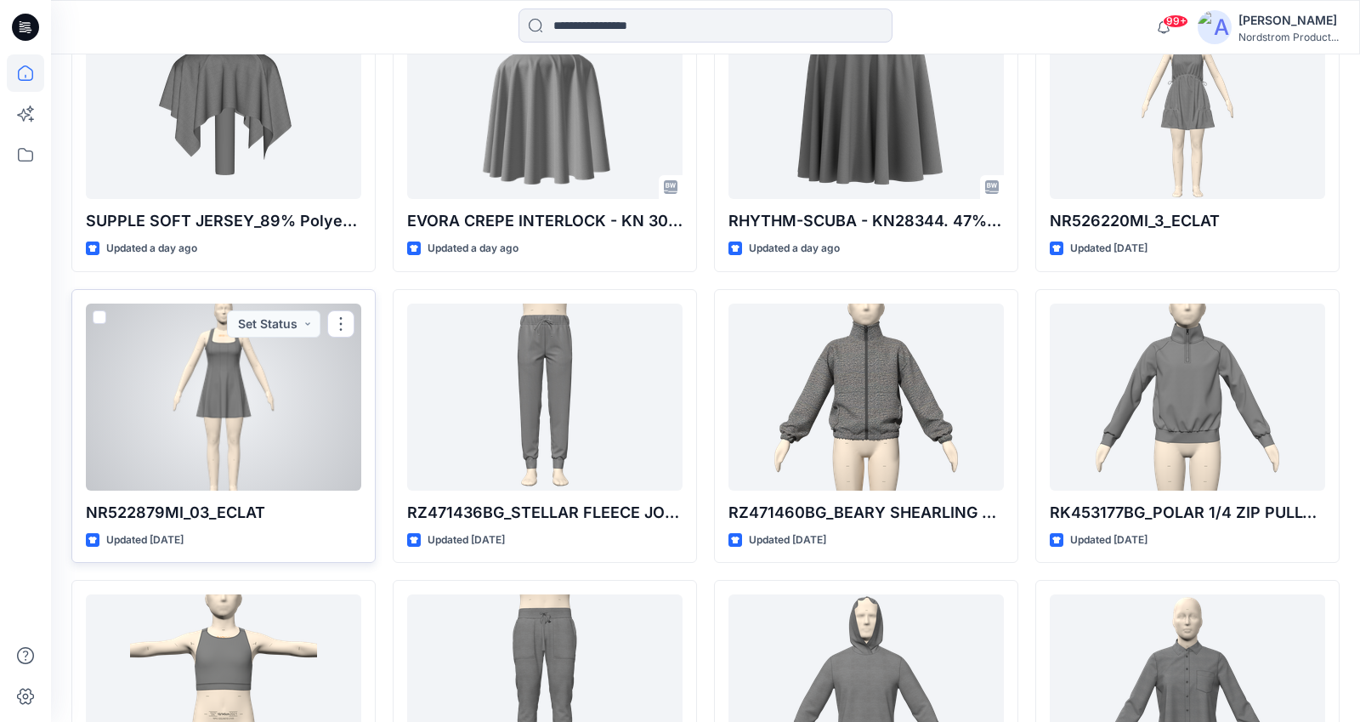
click at [231, 429] on div at bounding box center [223, 397] width 275 height 187
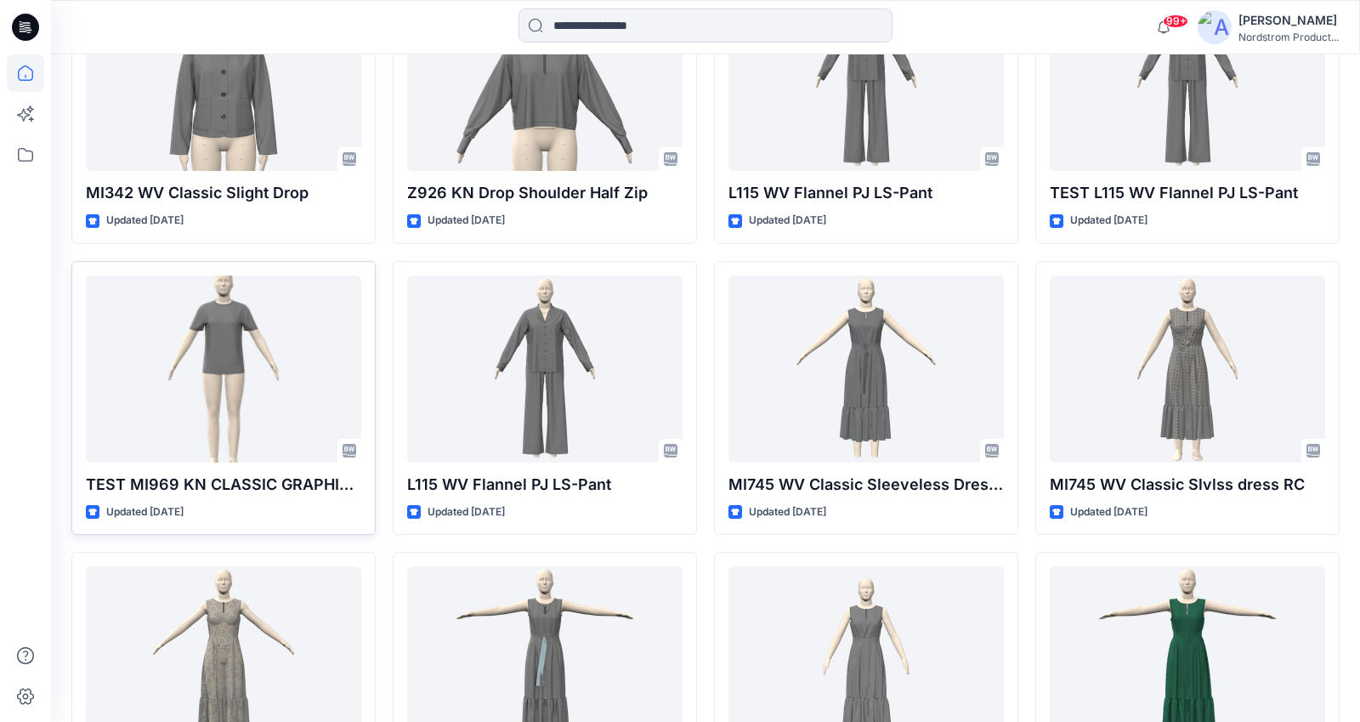
scroll to position [2657, 0]
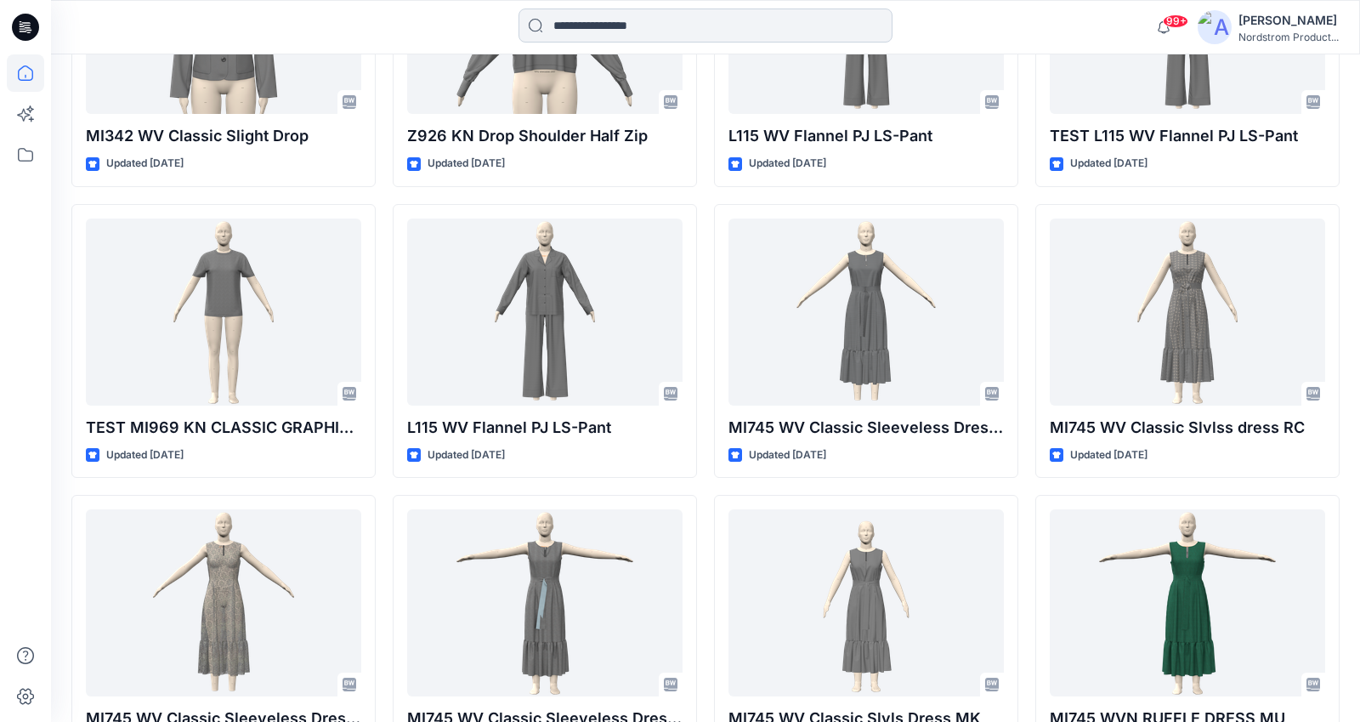
click at [605, 28] on input at bounding box center [706, 26] width 374 height 34
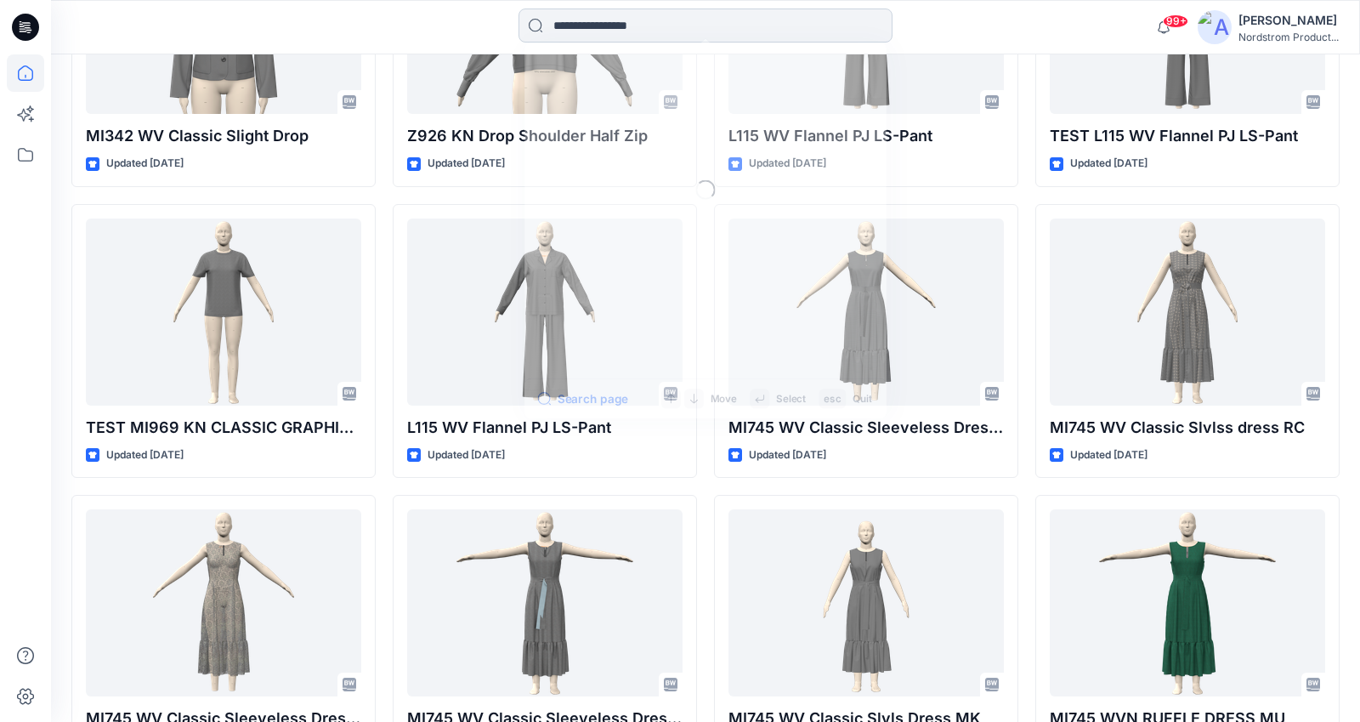
click at [605, 28] on input at bounding box center [706, 26] width 374 height 34
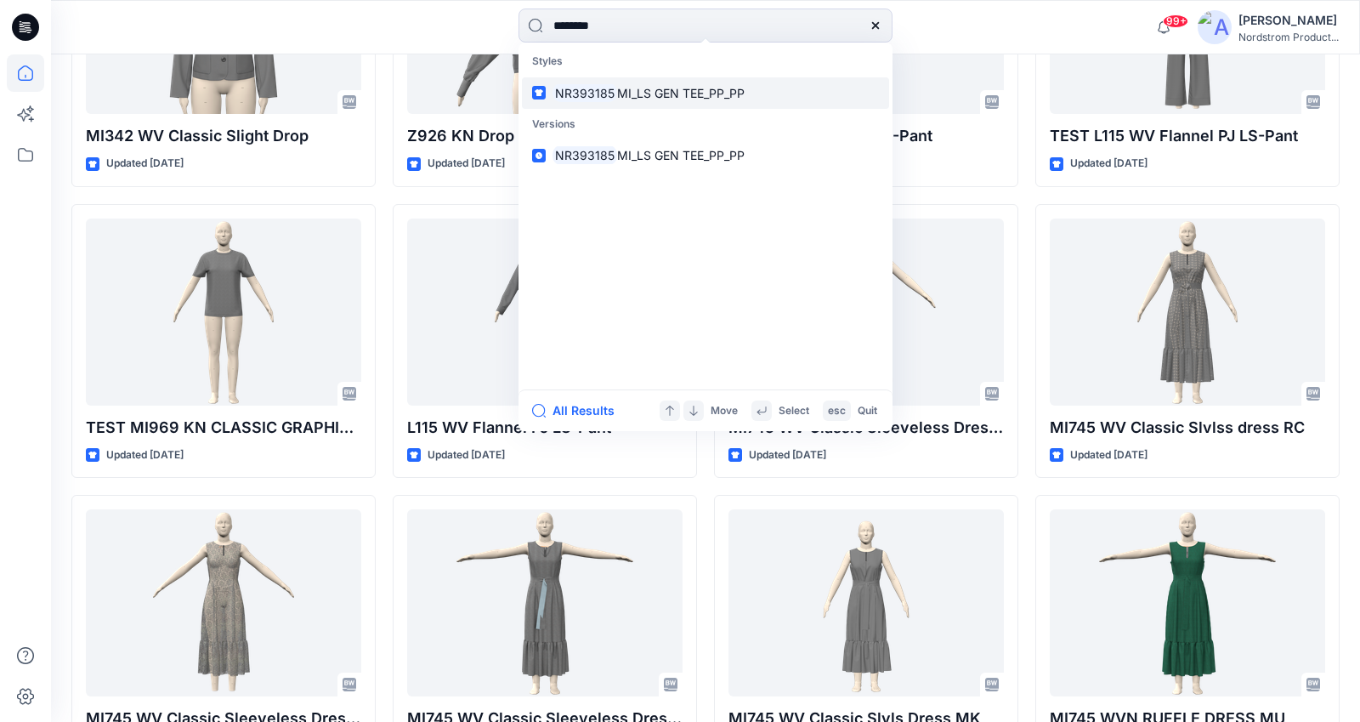
type input "********"
click at [678, 94] on span "MI_LS GEN TEE_PP_PP" at bounding box center [681, 93] width 128 height 14
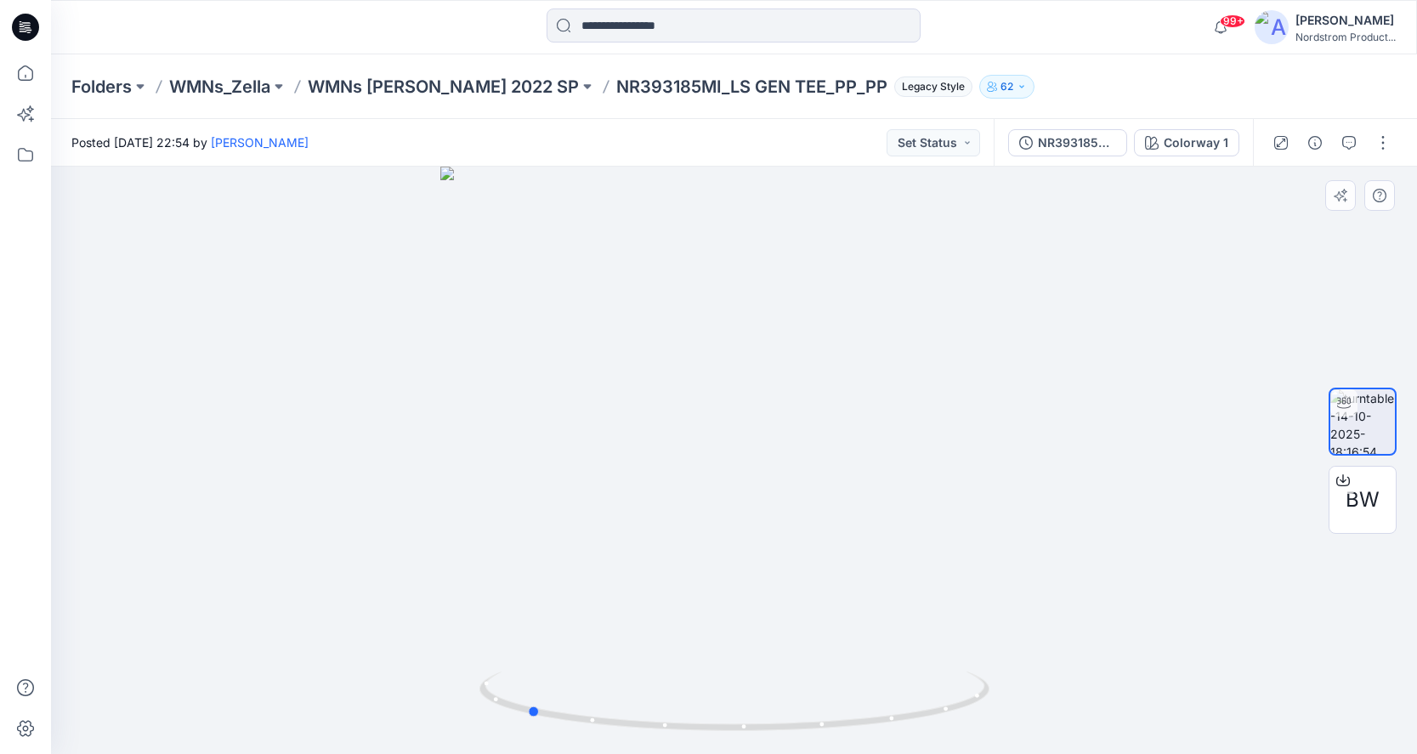
drag, startPoint x: 735, startPoint y: 668, endPoint x: 660, endPoint y: 666, distance: 75.7
click at [660, 666] on div at bounding box center [734, 461] width 1366 height 588
drag, startPoint x: 734, startPoint y: 710, endPoint x: 684, endPoint y: 689, distance: 53.7
click at [684, 689] on icon at bounding box center [737, 704] width 514 height 64
drag, startPoint x: 779, startPoint y: 673, endPoint x: 1103, endPoint y: 605, distance: 331.0
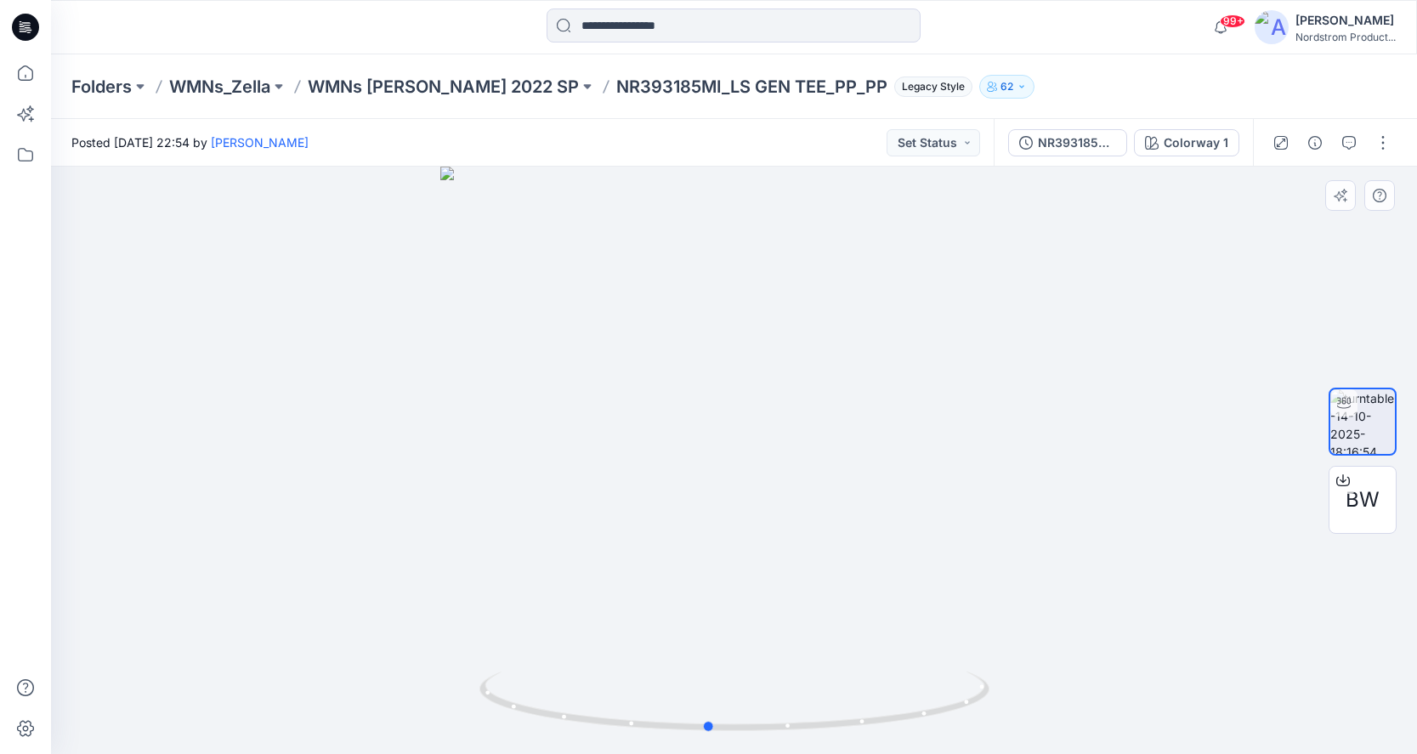
click at [1103, 605] on div at bounding box center [734, 461] width 1366 height 588
click at [752, 687] on icon at bounding box center [737, 704] width 514 height 64
click at [480, 83] on p "WMNs Zella 2022 SP" at bounding box center [443, 87] width 271 height 24
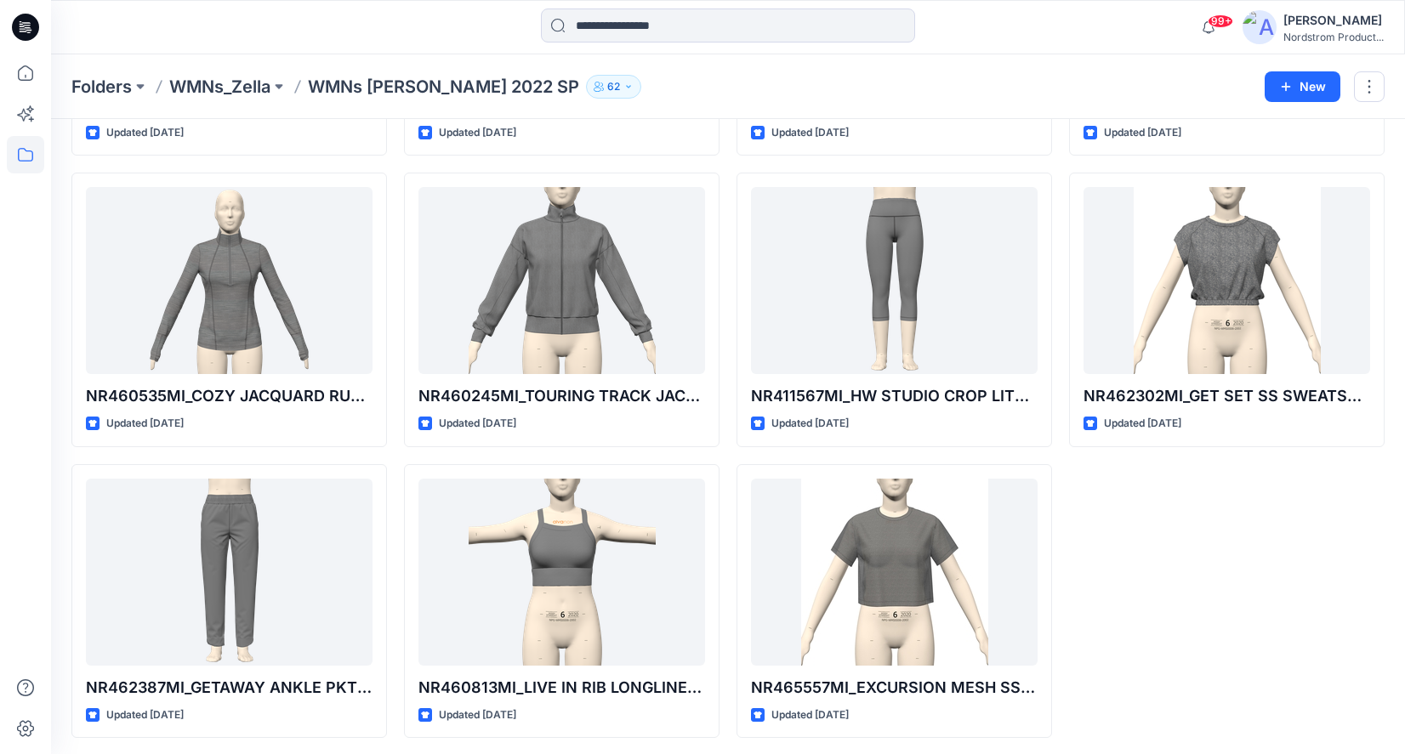
scroll to position [1187, 0]
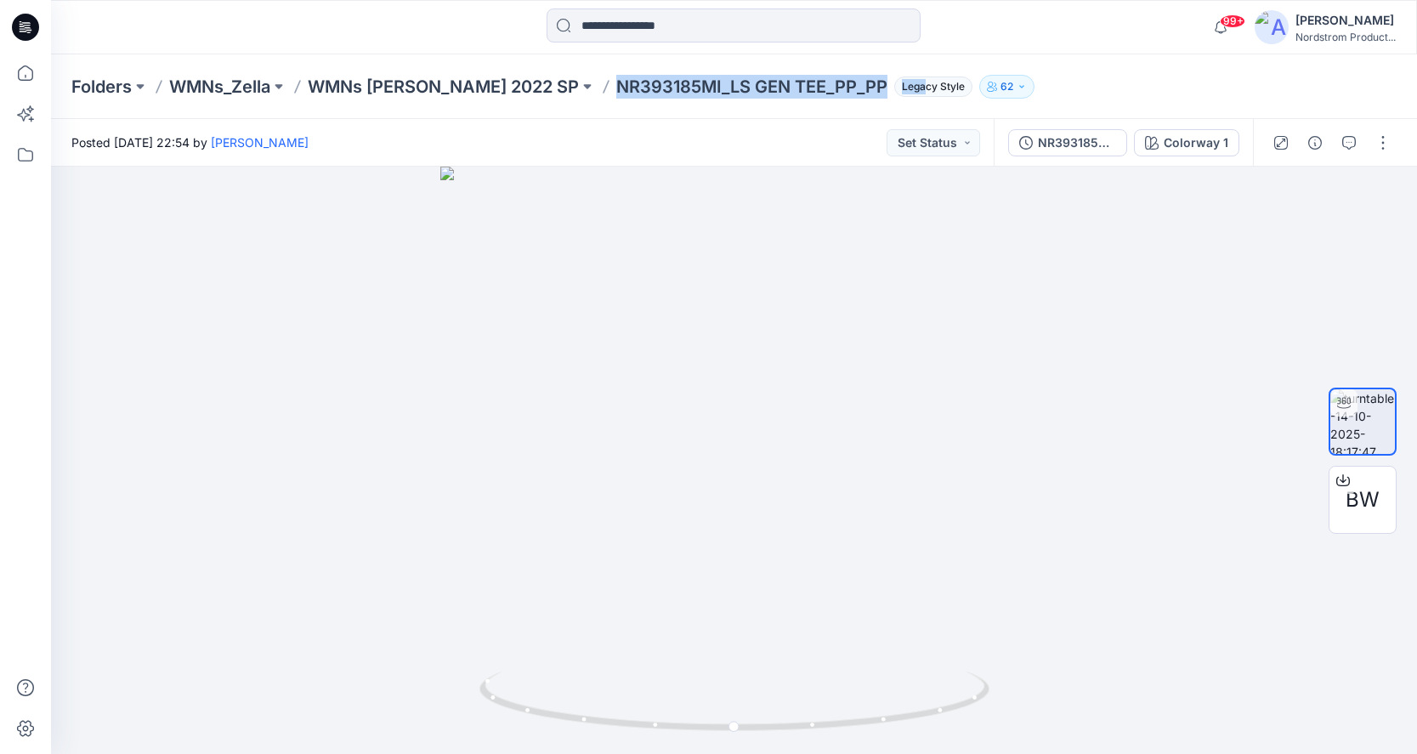
drag, startPoint x: 520, startPoint y: 70, endPoint x: 832, endPoint y: 89, distance: 311.8
click at [832, 89] on div "Folders WMNs_Zella WMNs Zella 2022 SP NR393185MI_LS GEN TEE_PP_PP Legacy Style …" at bounding box center [734, 86] width 1366 height 65
click at [1076, 82] on div "Folders WMNs_Zella WMNs Zella 2022 SP NR393185MI_LS GEN TEE_PP_PP Legacy Style …" at bounding box center [667, 87] width 1193 height 24
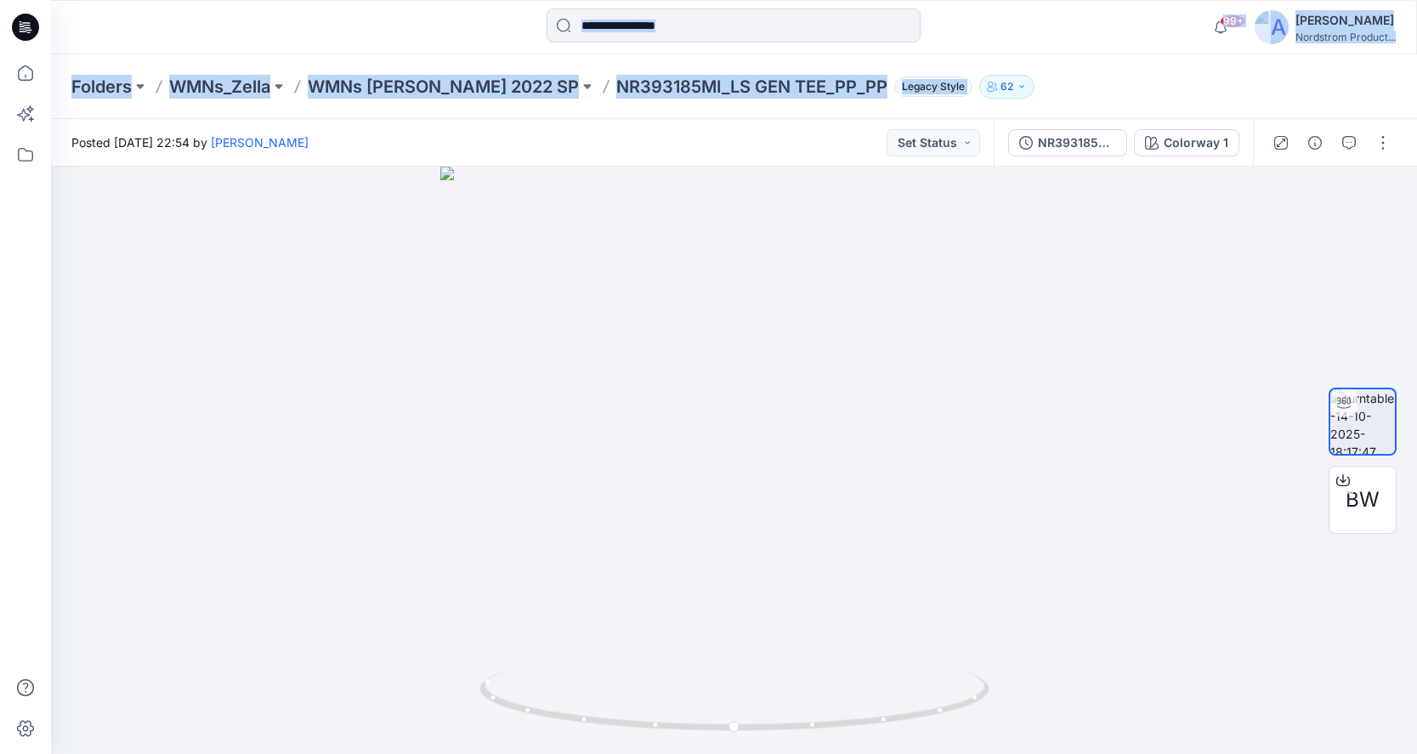
drag, startPoint x: 1022, startPoint y: 52, endPoint x: 1018, endPoint y: 95, distance: 43.6
click at [1018, 95] on div "99+ Notifications Eclat 3d Group shared NR526220MI_3_ECLAT in ECLAT_ZELLA WMNS_…" at bounding box center [708, 377] width 1417 height 754
click at [1018, 95] on div "Folders WMNs_Zella WMNs Zella 2022 SP NR393185MI_LS GEN TEE_PP_PP Legacy Style …" at bounding box center [667, 87] width 1193 height 24
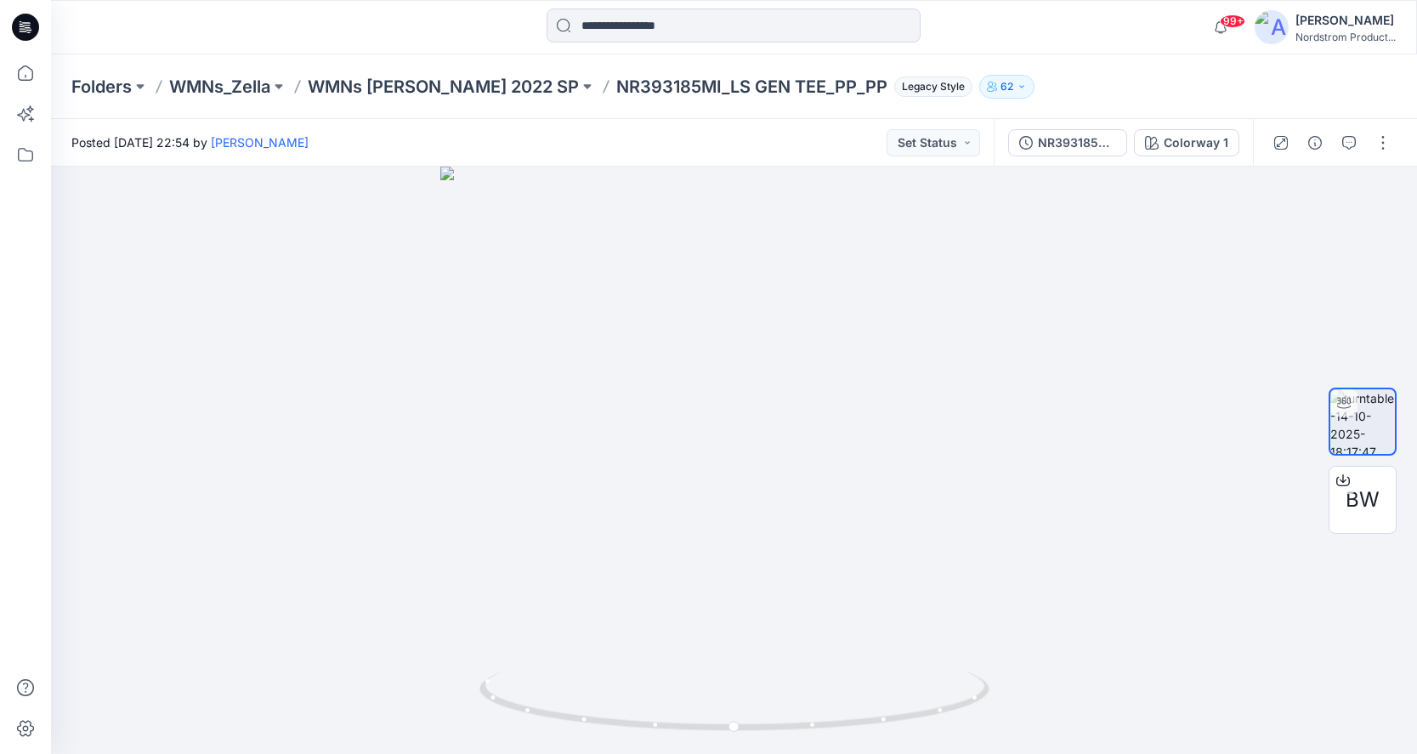
drag, startPoint x: 1023, startPoint y: 61, endPoint x: 1016, endPoint y: 99, distance: 38.0
click at [1018, 104] on div "Folders WMNs_Zella WMNs Zella 2022 SP NR393185MI_LS GEN TEE_PP_PP Legacy Style …" at bounding box center [734, 86] width 1366 height 65
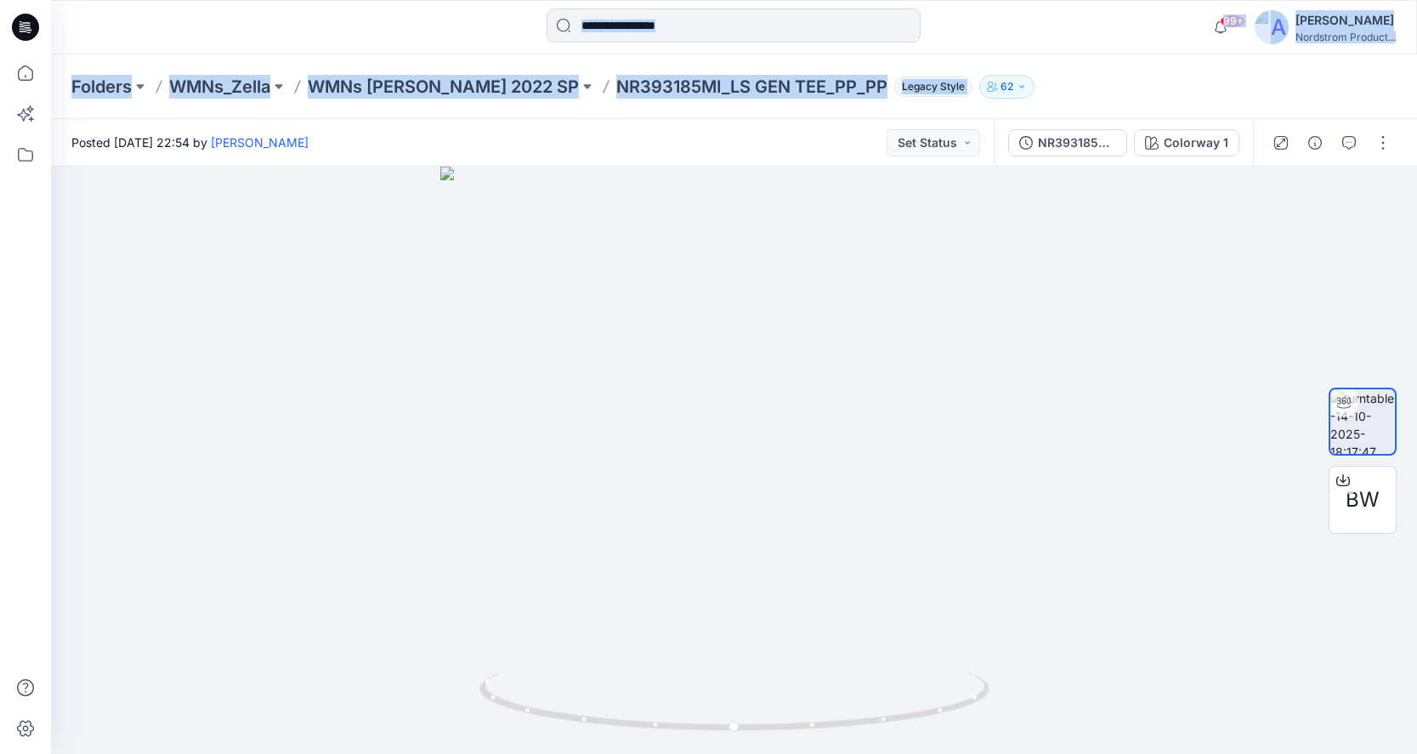
drag, startPoint x: 983, startPoint y: 41, endPoint x: 996, endPoint y: 116, distance: 76.7
click at [996, 116] on div "99+ Notifications Eclat 3d Group shared NR526220MI_3_ECLAT in ECLAT_ZELLA WMNS_…" at bounding box center [708, 377] width 1417 height 754
drag, startPoint x: 1004, startPoint y: 35, endPoint x: 1015, endPoint y: 99, distance: 64.7
click at [1015, 99] on div "99+ Notifications Eclat 3d Group shared NR526220MI_3_ECLAT in ECLAT_ZELLA WMNS_…" at bounding box center [708, 377] width 1417 height 754
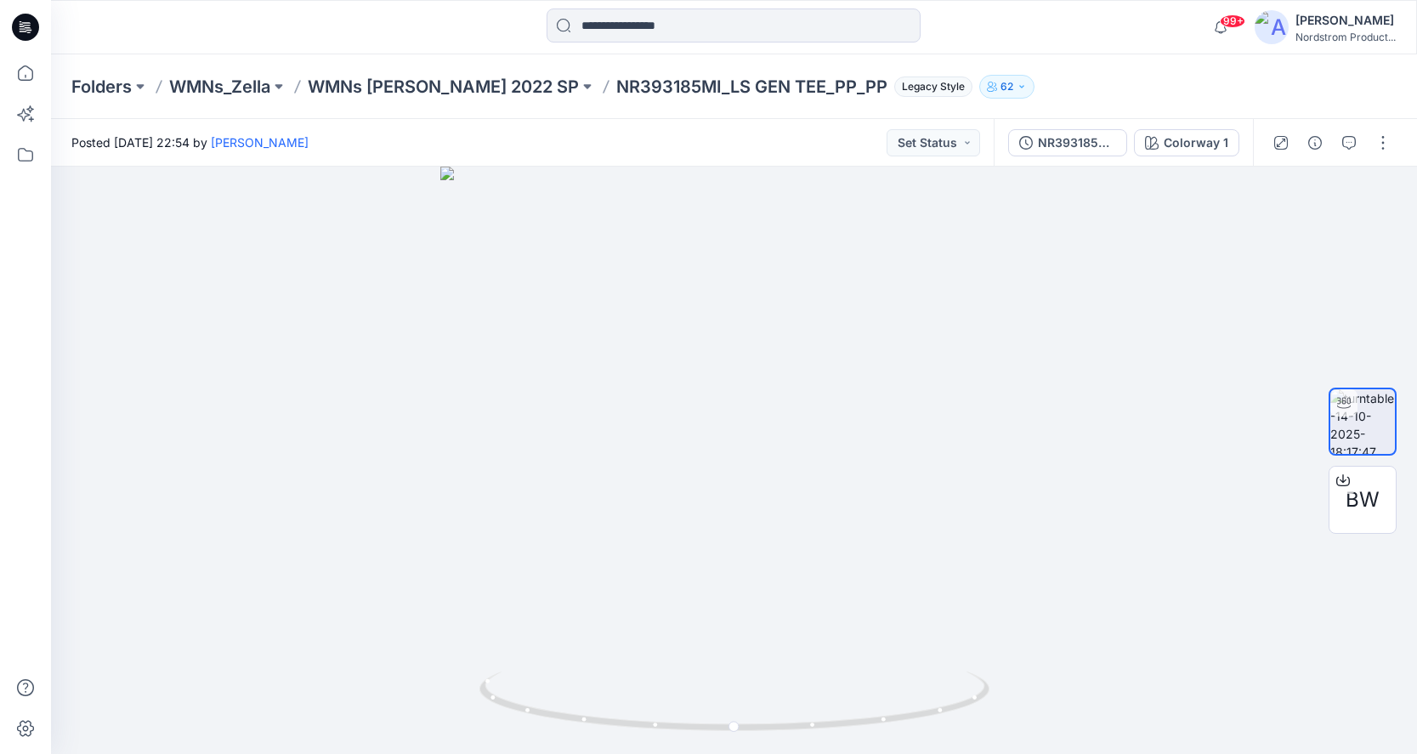
drag, startPoint x: 1018, startPoint y: 31, endPoint x: 1019, endPoint y: 100, distance: 69.7
click at [1019, 100] on div "99+ Notifications Eclat 3d Group shared NR526220MI_3_ECLAT in ECLAT_ZELLA WMNS_…" at bounding box center [708, 377] width 1417 height 754
drag, startPoint x: 1015, startPoint y: 31, endPoint x: 1017, endPoint y: 88, distance: 56.1
click at [1015, 94] on div "99+ Notifications Eclat 3d Group shared NR526220MI_3_ECLAT in ECLAT_ZELLA WMNS_…" at bounding box center [708, 377] width 1417 height 754
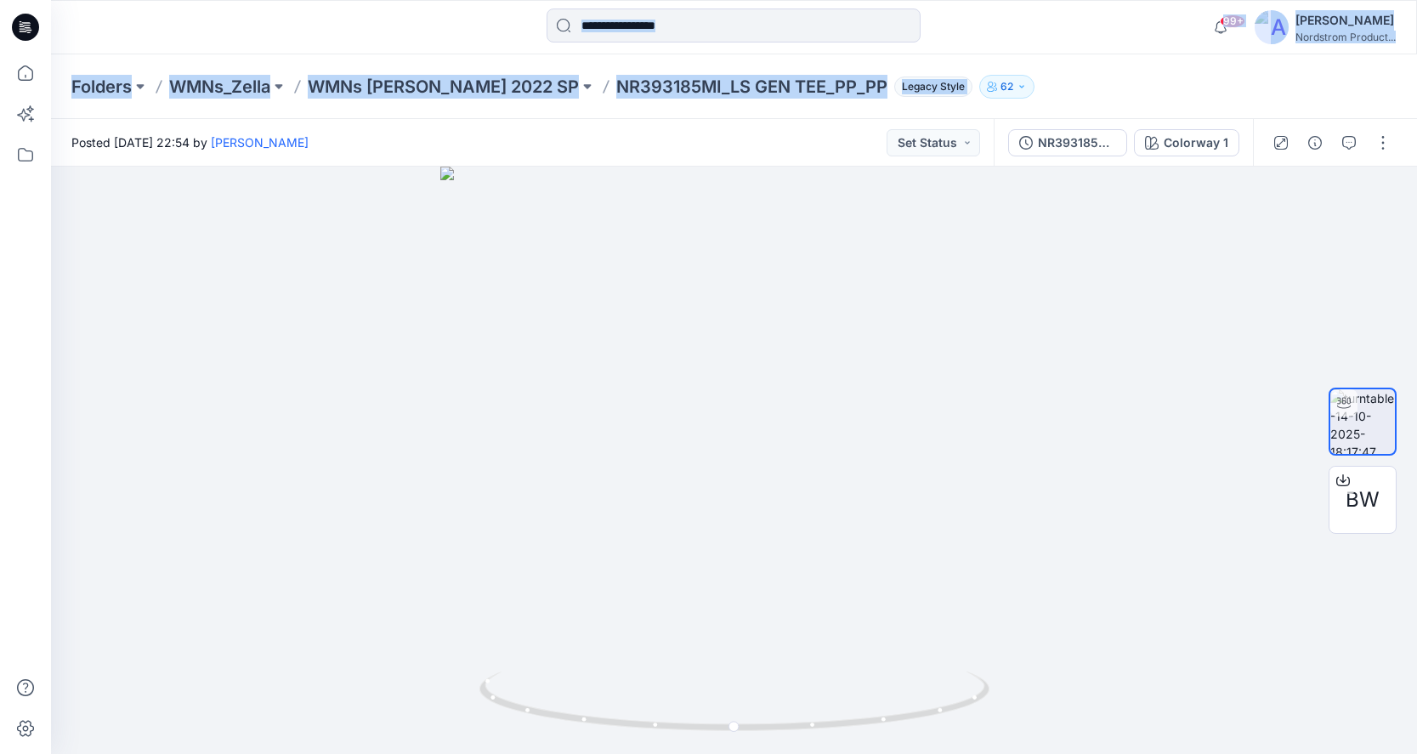
drag, startPoint x: 576, startPoint y: 82, endPoint x: 908, endPoint y: 81, distance: 331.6
click at [901, 82] on div "99+ Notifications Eclat 3d Group shared NR526220MI_3_ECLAT in ECLAT_ZELLA WMNS_…" at bounding box center [708, 377] width 1417 height 754
click at [1036, 84] on div "Folders WMNs_Zella WMNs Zella 2022 SP NR393185MI_LS GEN TEE_PP_PP Legacy Style …" at bounding box center [667, 87] width 1193 height 24
